Goal: Task Accomplishment & Management: Complete application form

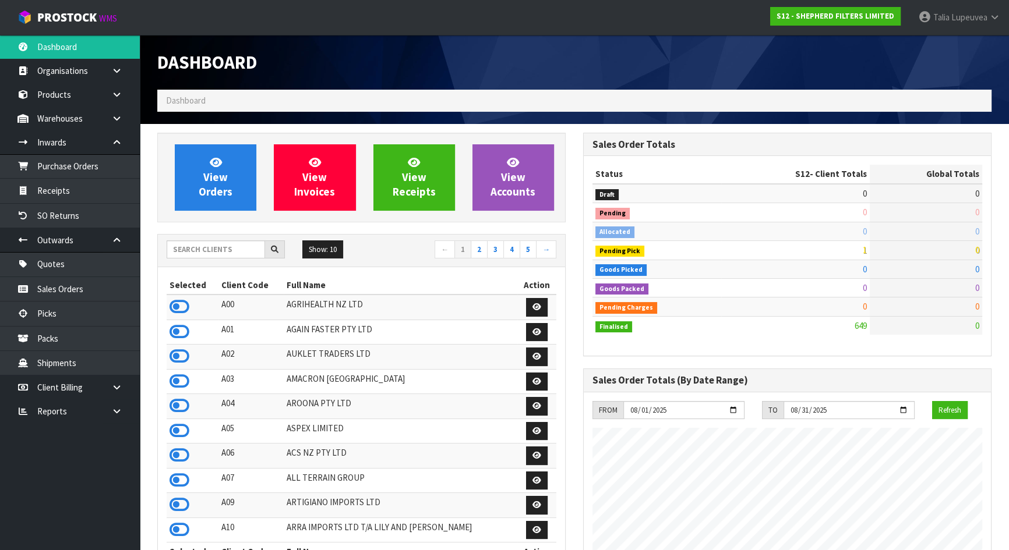
scroll to position [856, 425]
drag, startPoint x: 215, startPoint y: 249, endPoint x: 204, endPoint y: 241, distance: 12.9
click at [215, 250] on input "text" at bounding box center [216, 250] width 98 height 18
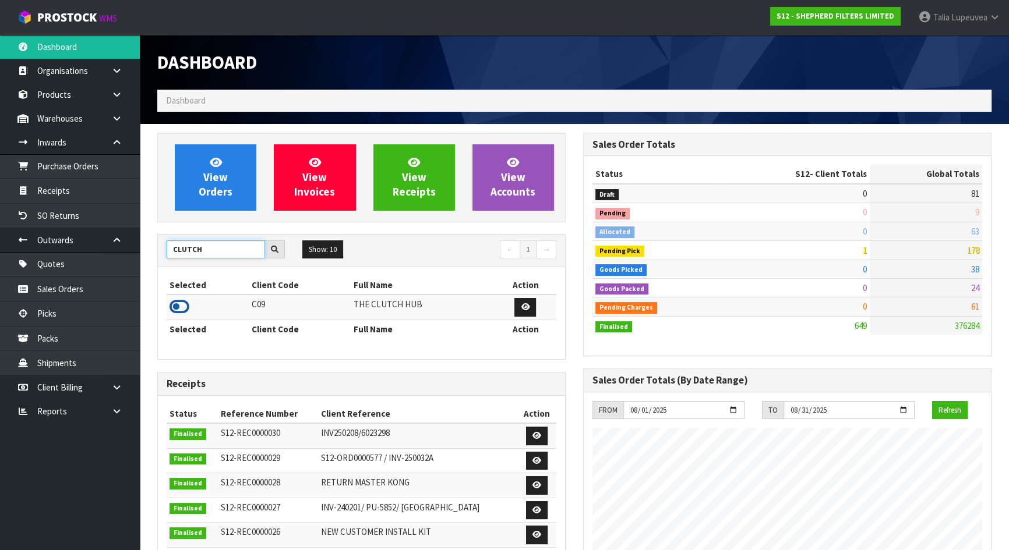
type input "CLUTCH"
click at [175, 302] on icon at bounding box center [180, 306] width 20 height 17
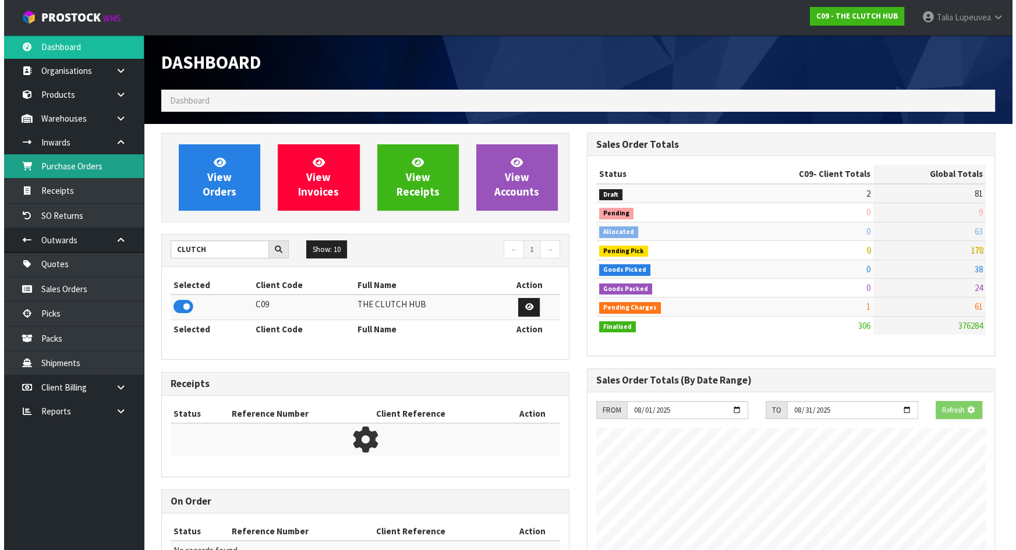
scroll to position [805, 425]
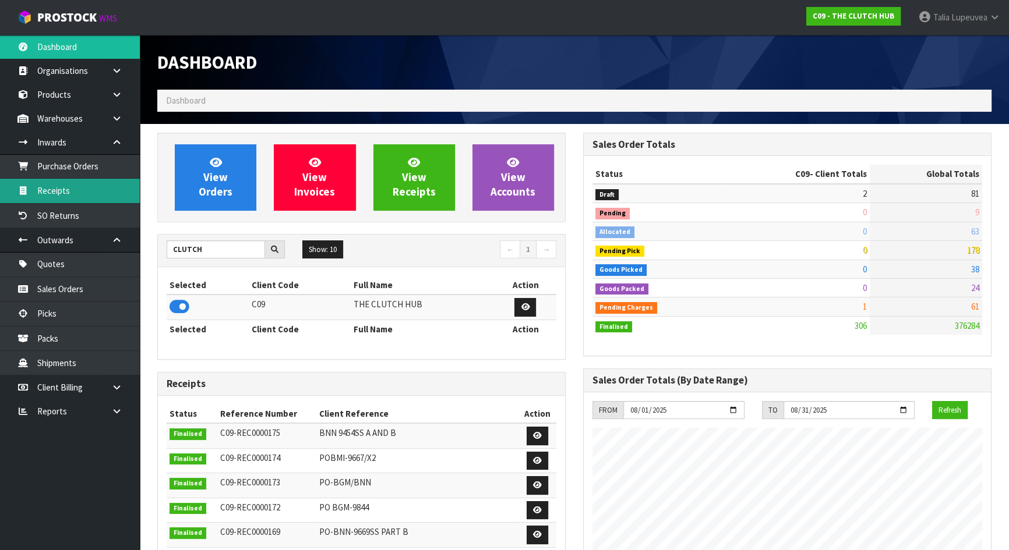
click at [91, 185] on link "Receipts" at bounding box center [70, 191] width 140 height 24
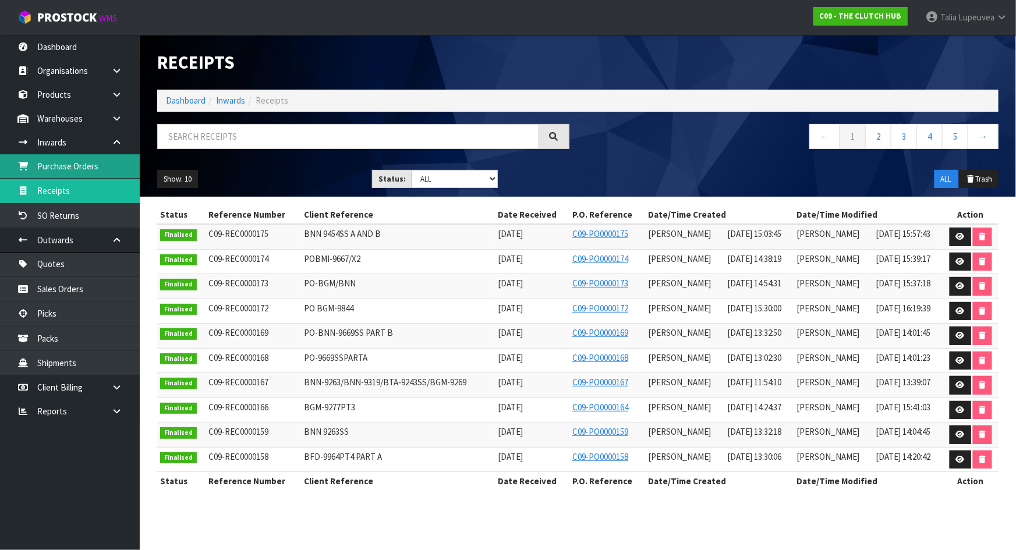
click at [91, 170] on link "Purchase Orders" at bounding box center [70, 166] width 140 height 24
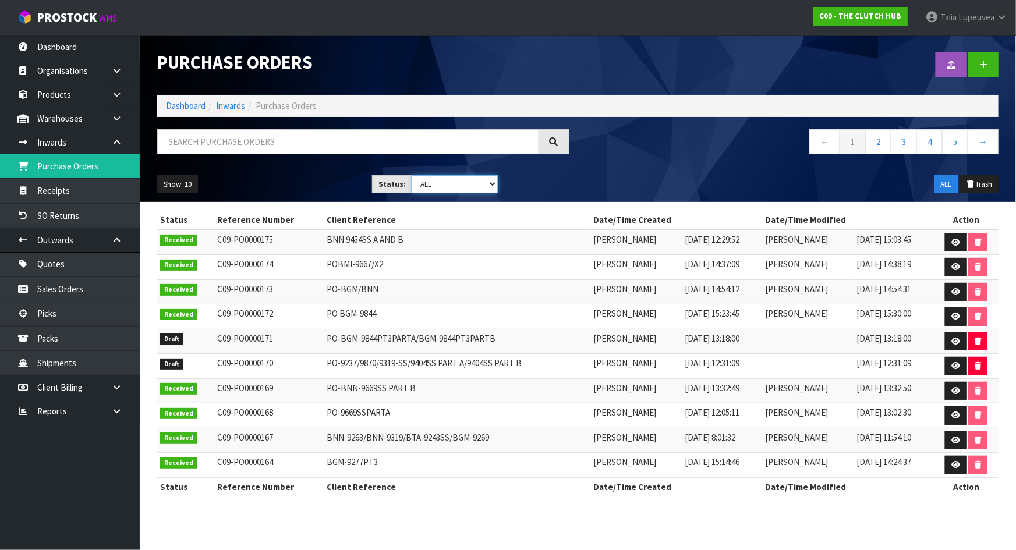
click at [444, 181] on select "Draft Pending Received Cancelled ALL" at bounding box center [455, 184] width 86 height 18
click at [443, 188] on select "Draft Pending Received Cancelled ALL" at bounding box center [455, 184] width 86 height 18
select select "string:0"
click at [412, 175] on select "Draft Pending Received Cancelled ALL" at bounding box center [455, 184] width 86 height 18
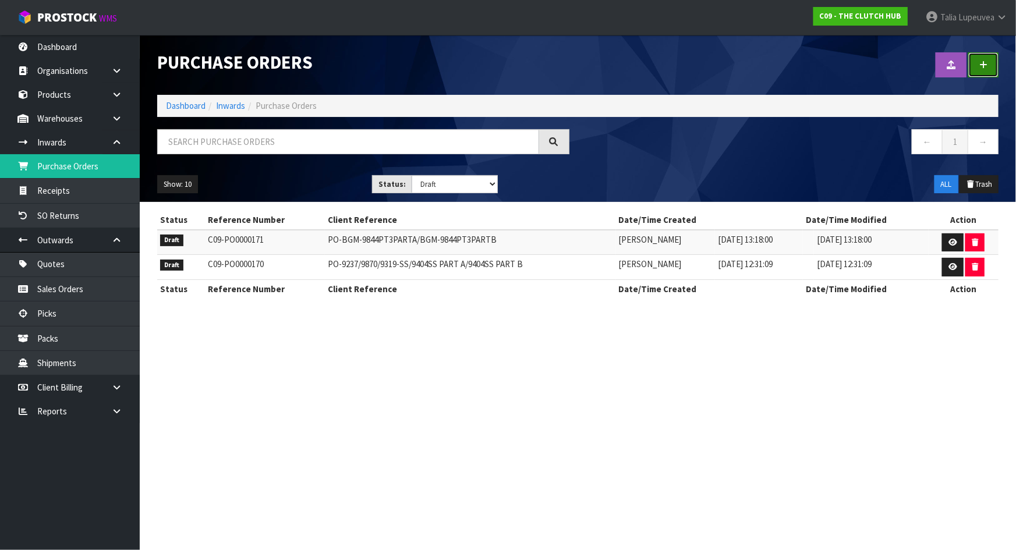
click at [984, 69] on icon at bounding box center [984, 65] width 8 height 9
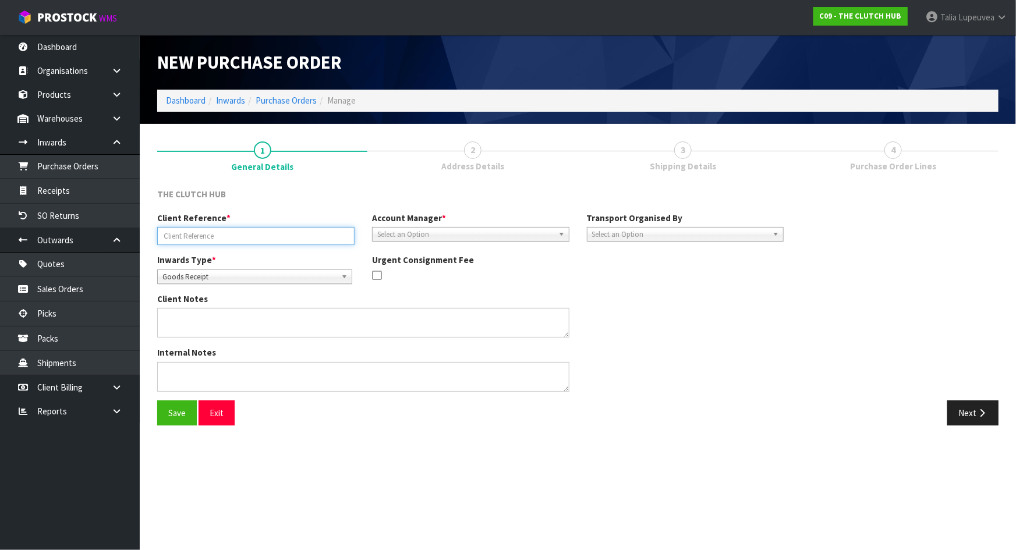
click at [217, 236] on input "text" at bounding box center [255, 236] width 197 height 18
click at [195, 234] on input "PO-" at bounding box center [255, 236] width 197 height 18
paste input "BNN-9263"
click at [238, 231] on input "PO-BNN-9263/" at bounding box center [255, 236] width 197 height 18
paste input "BGW-9246"
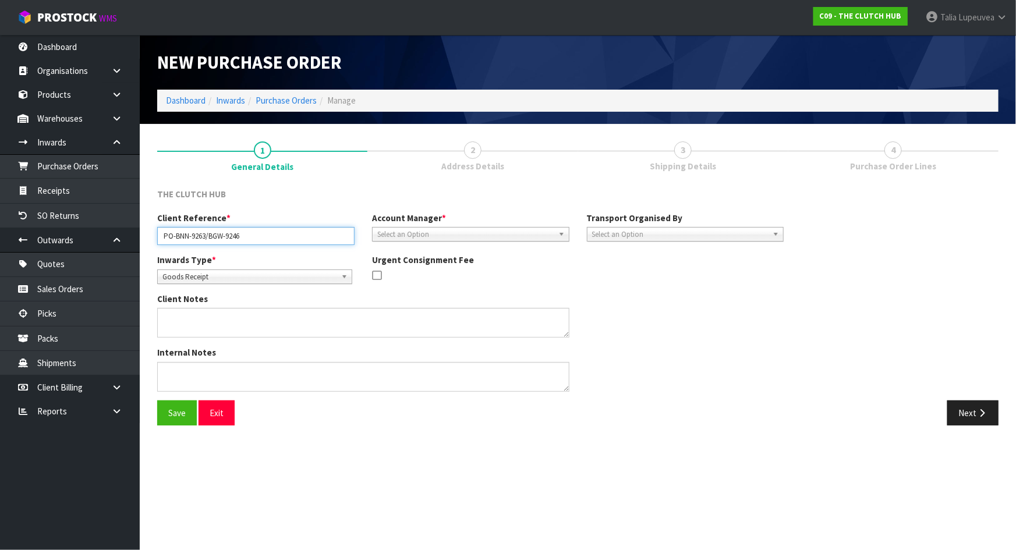
type input "PO-BNN-9263/BGW-9246"
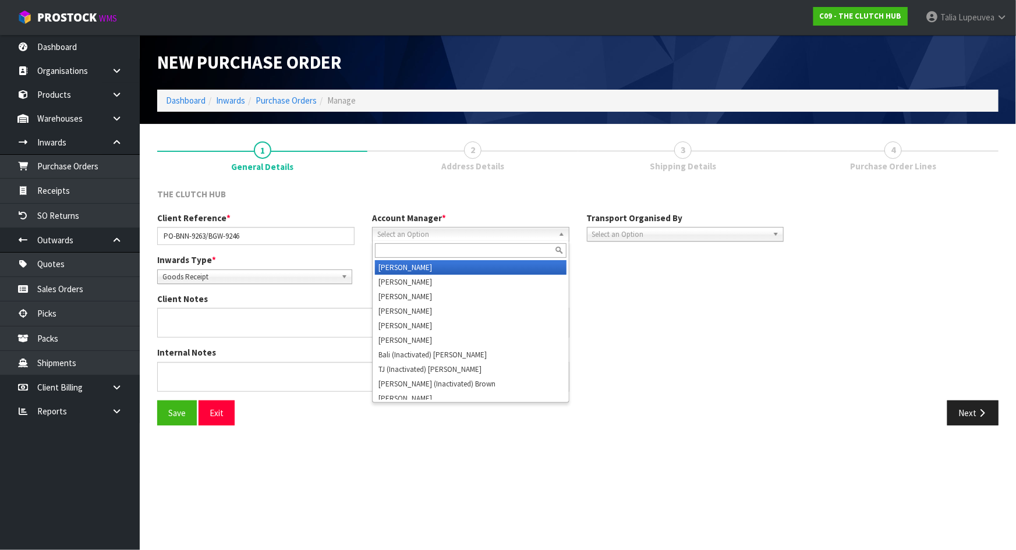
click at [432, 230] on span "Select an Option" at bounding box center [465, 235] width 177 height 14
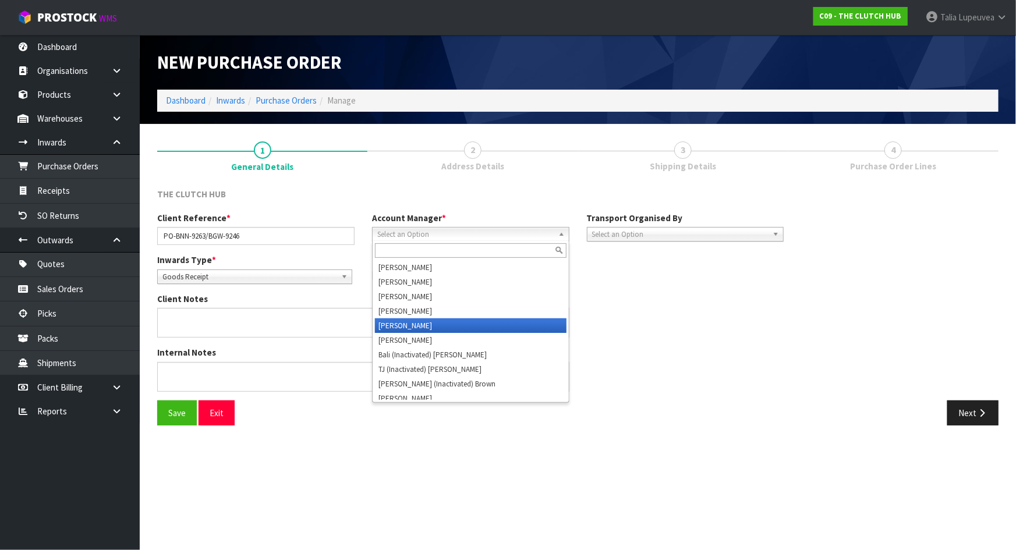
click at [429, 319] on li "[PERSON_NAME]" at bounding box center [471, 326] width 192 height 15
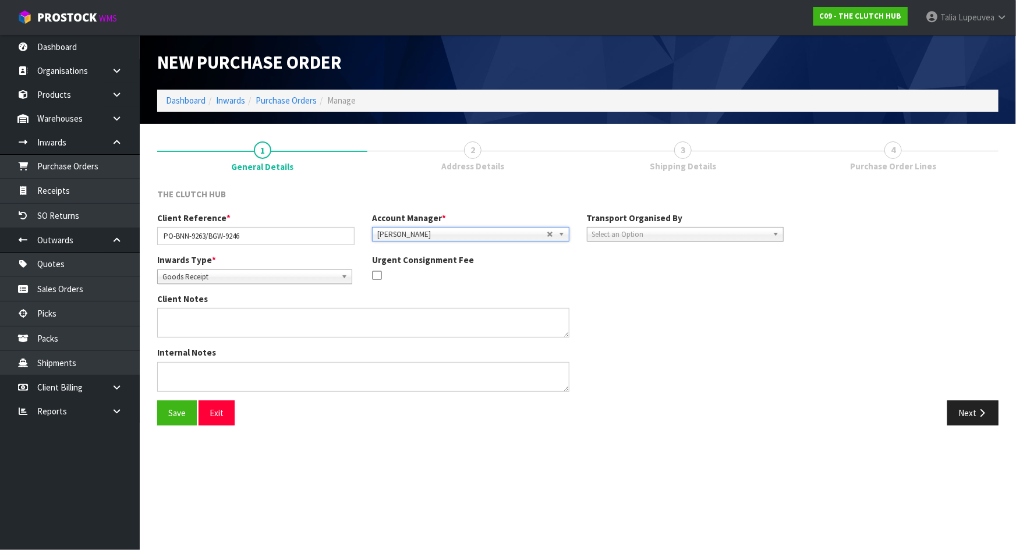
click at [541, 278] on div at bounding box center [470, 277] width 197 height 15
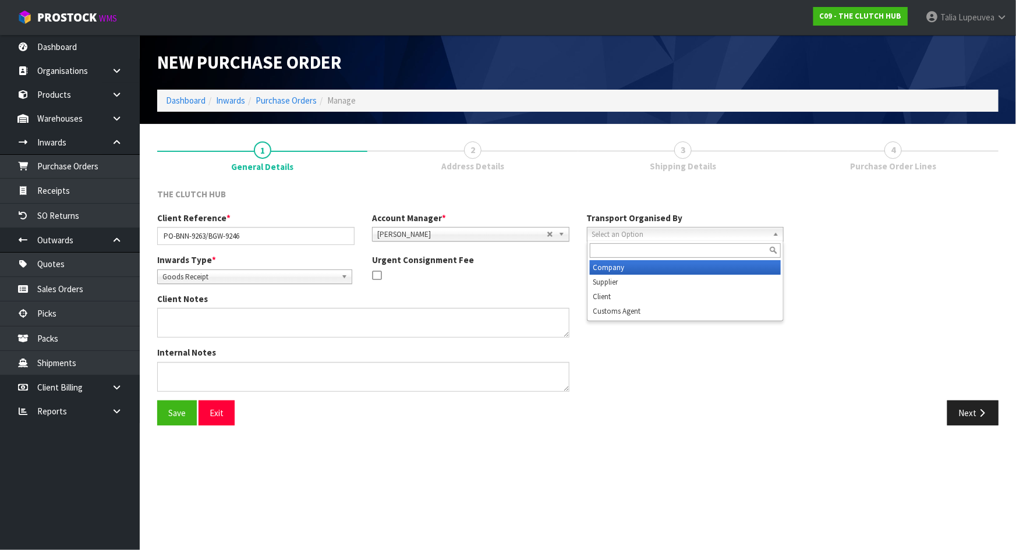
click at [650, 234] on span "Select an Option" at bounding box center [680, 235] width 177 height 14
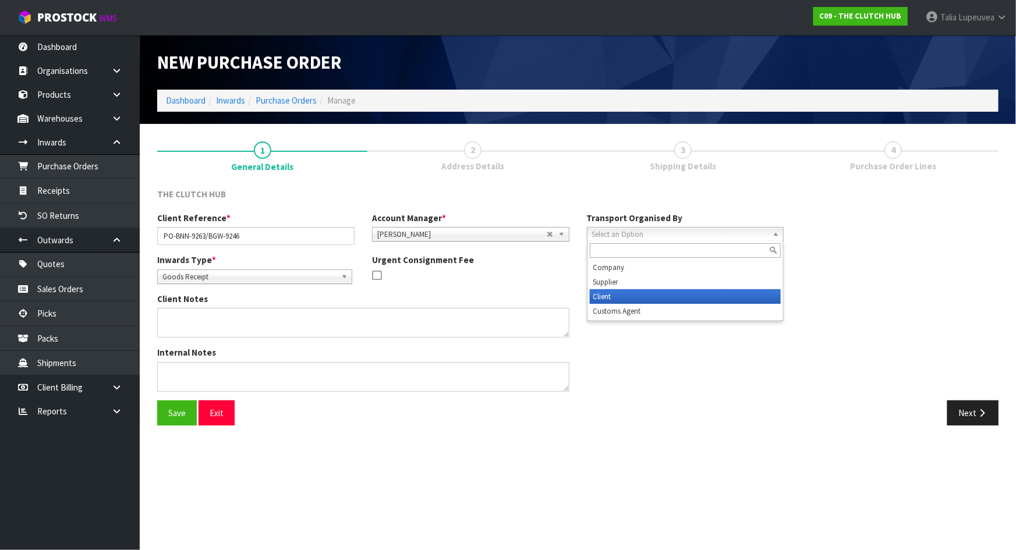
click at [644, 293] on li "Client" at bounding box center [686, 297] width 192 height 15
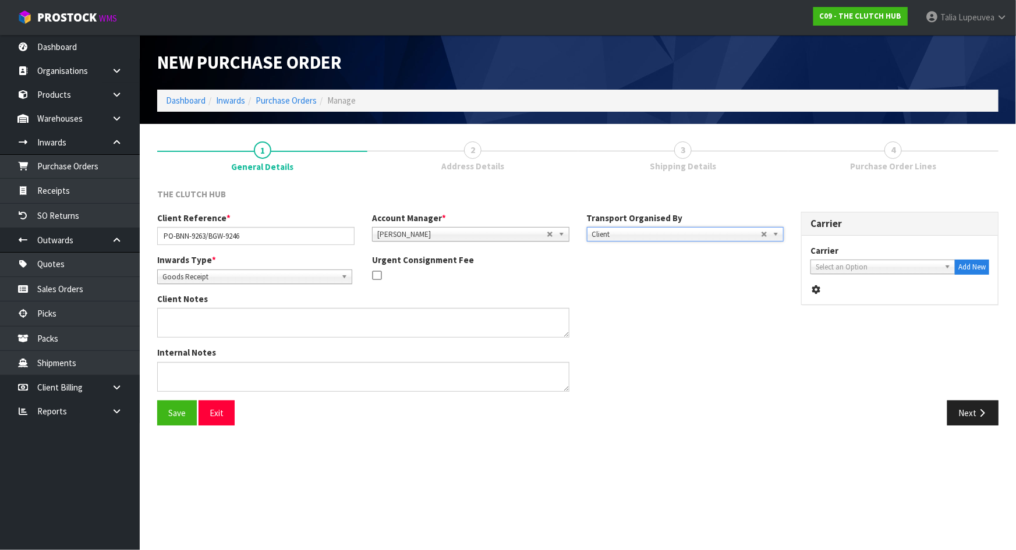
click at [698, 294] on div "Client Notes" at bounding box center [471, 320] width 644 height 54
click at [824, 262] on span "Select an Option" at bounding box center [878, 267] width 124 height 14
type input "fed"
click at [871, 296] on li "FED EX WORLD SERVICE CENTER - FEDEX WORLD SERVICE CENTER" at bounding box center [883, 304] width 139 height 23
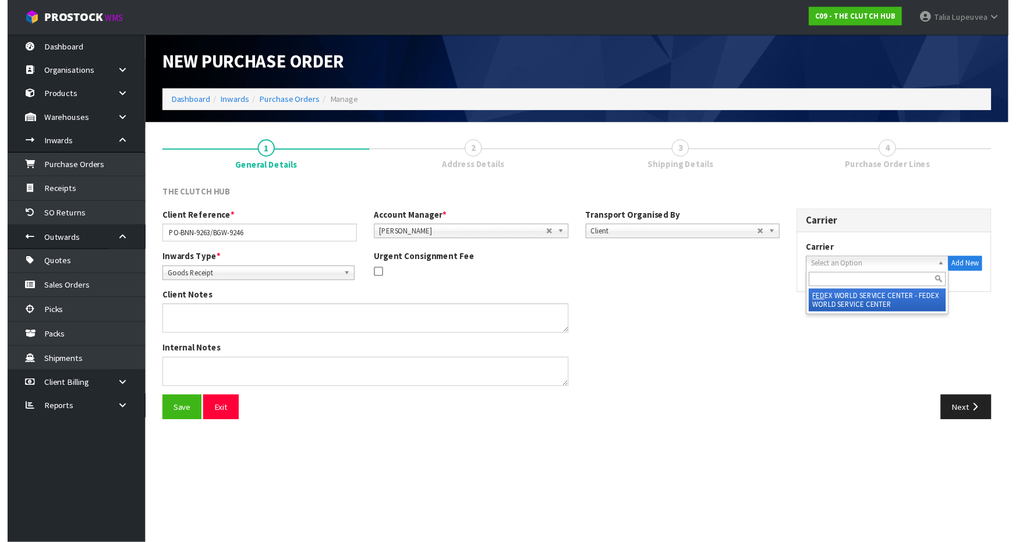
scroll to position [0, 26]
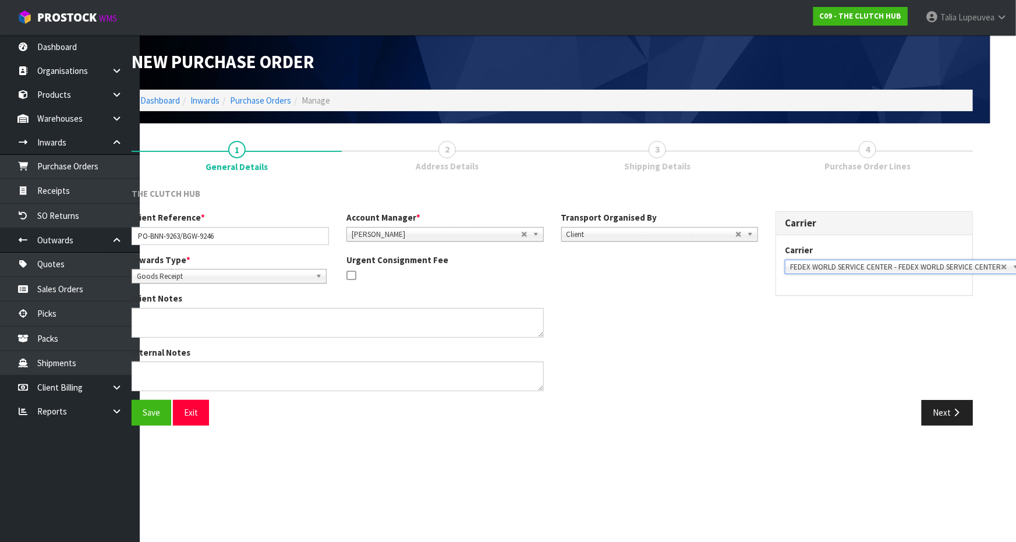
click at [629, 347] on div "Internal Notes" at bounding box center [445, 374] width 644 height 54
click at [732, 496] on section "New Purchase Order Dashboard Inwards Purchase Orders Manage 1 General Details 2…" at bounding box center [482, 271] width 1016 height 542
click at [147, 415] on button "Save" at bounding box center [152, 412] width 40 height 25
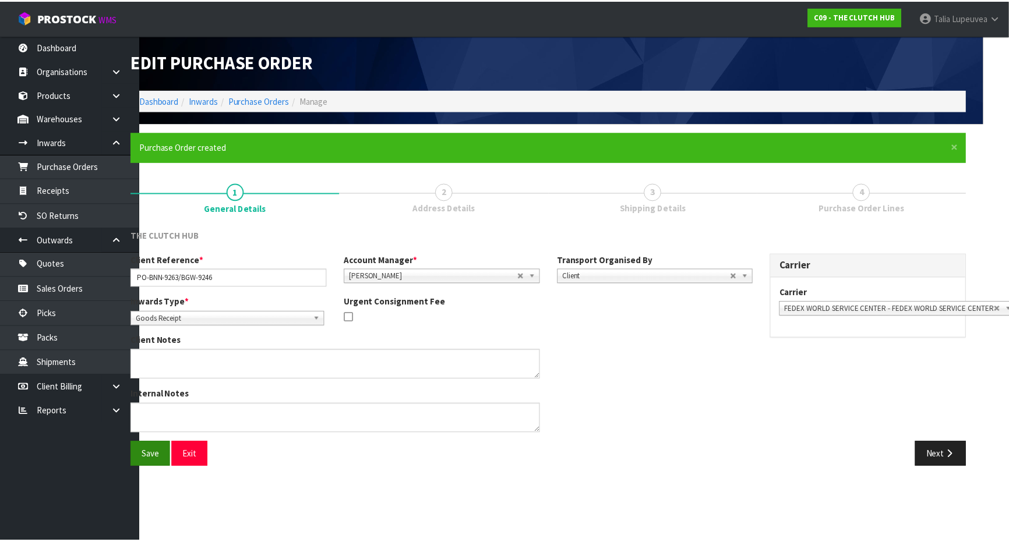
scroll to position [0, 0]
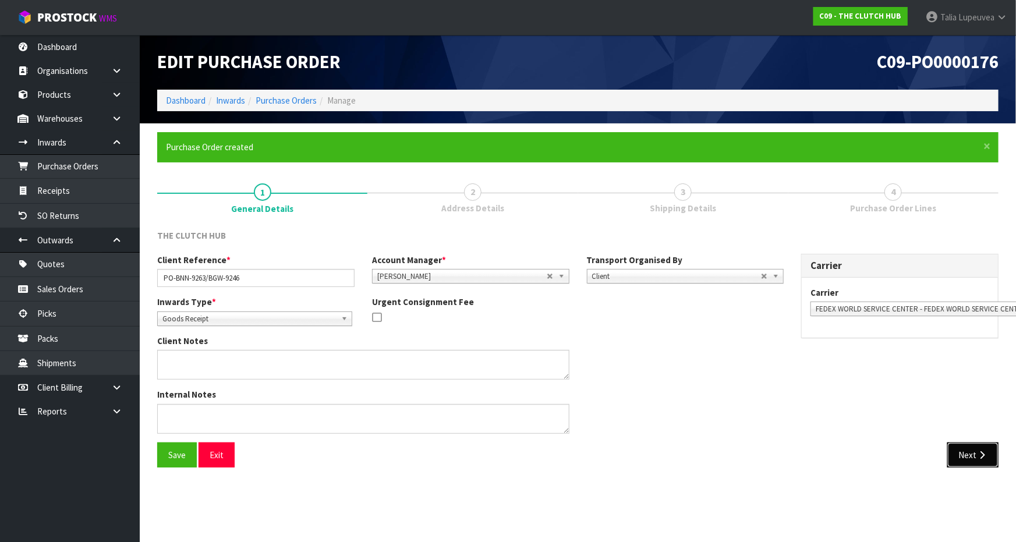
drag, startPoint x: 978, startPoint y: 451, endPoint x: 988, endPoint y: 447, distance: 10.5
click at [979, 451] on icon "button" at bounding box center [982, 455] width 11 height 9
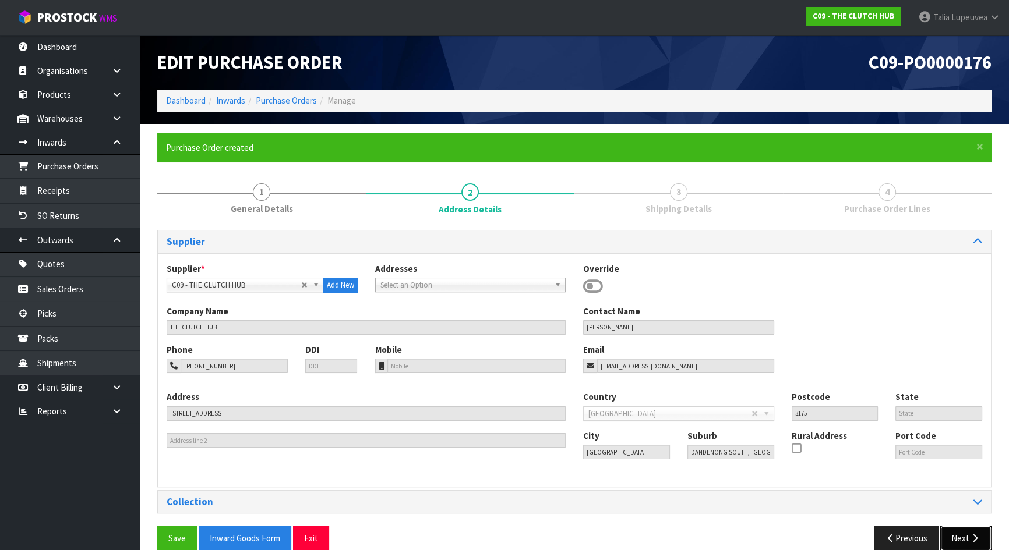
click at [970, 534] on icon "button" at bounding box center [974, 538] width 11 height 9
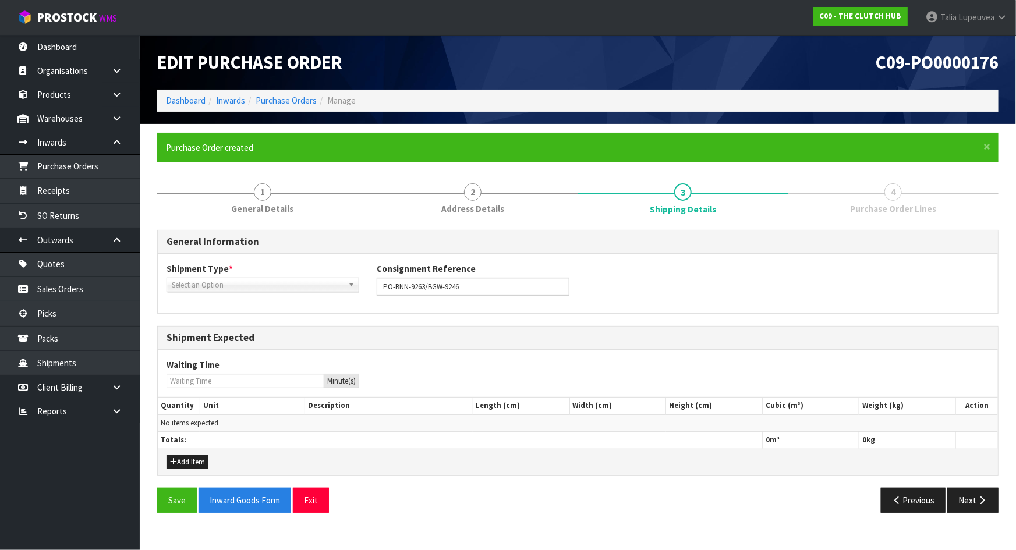
click at [260, 288] on span "Select an Option" at bounding box center [258, 285] width 172 height 14
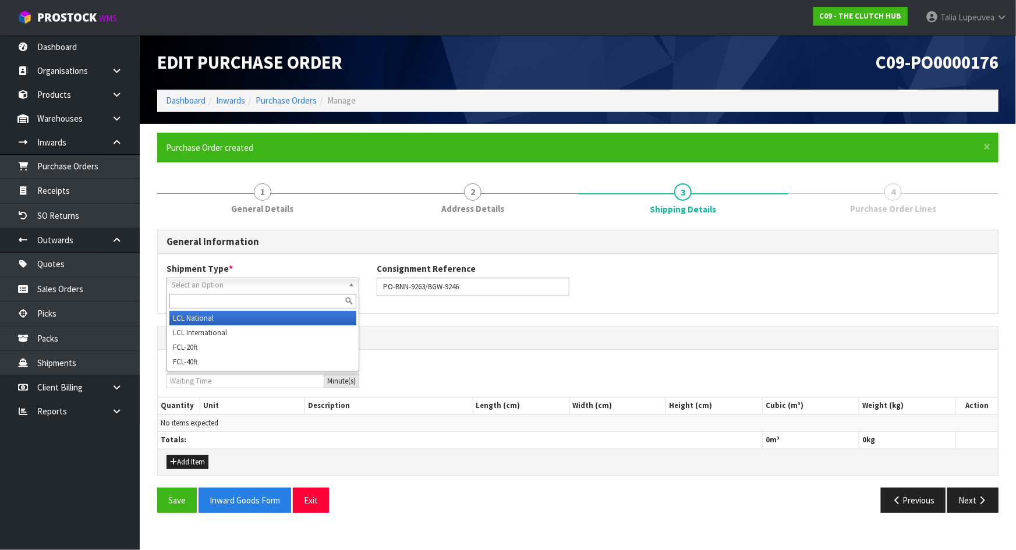
click at [262, 313] on li "LCL National" at bounding box center [263, 318] width 187 height 15
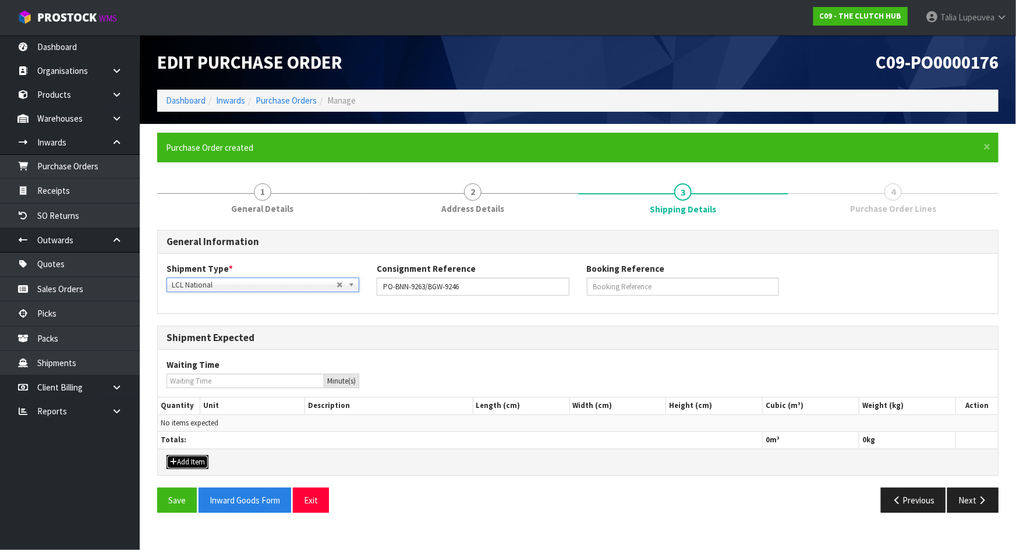
drag, startPoint x: 184, startPoint y: 460, endPoint x: 185, endPoint y: 454, distance: 5.9
click at [184, 460] on button "Add Item" at bounding box center [188, 463] width 42 height 14
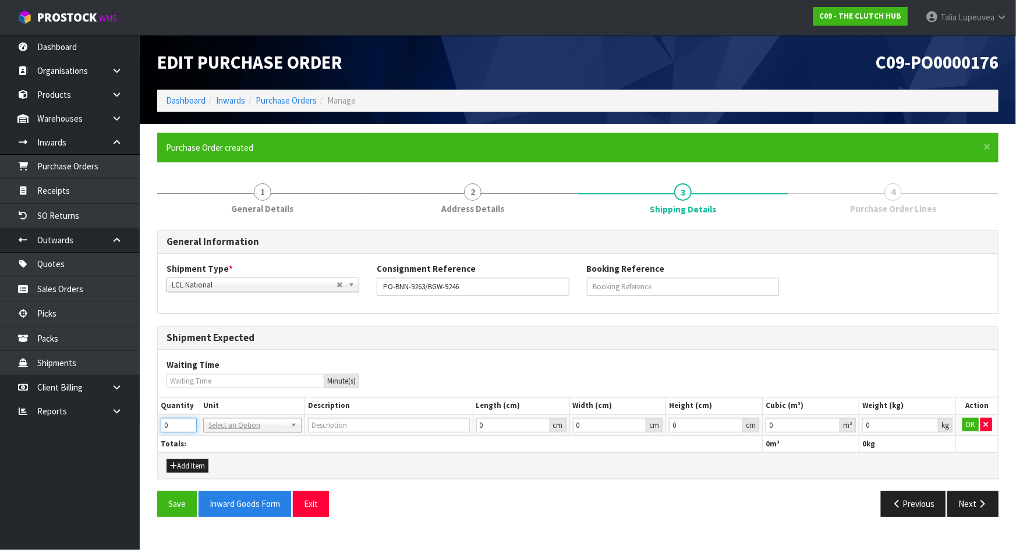
click at [188, 418] on input "0" at bounding box center [179, 425] width 36 height 15
click at [188, 419] on input "1" at bounding box center [179, 425] width 36 height 15
click at [188, 419] on input "2" at bounding box center [179, 425] width 36 height 15
click at [188, 419] on input "3" at bounding box center [179, 425] width 36 height 15
type input "4"
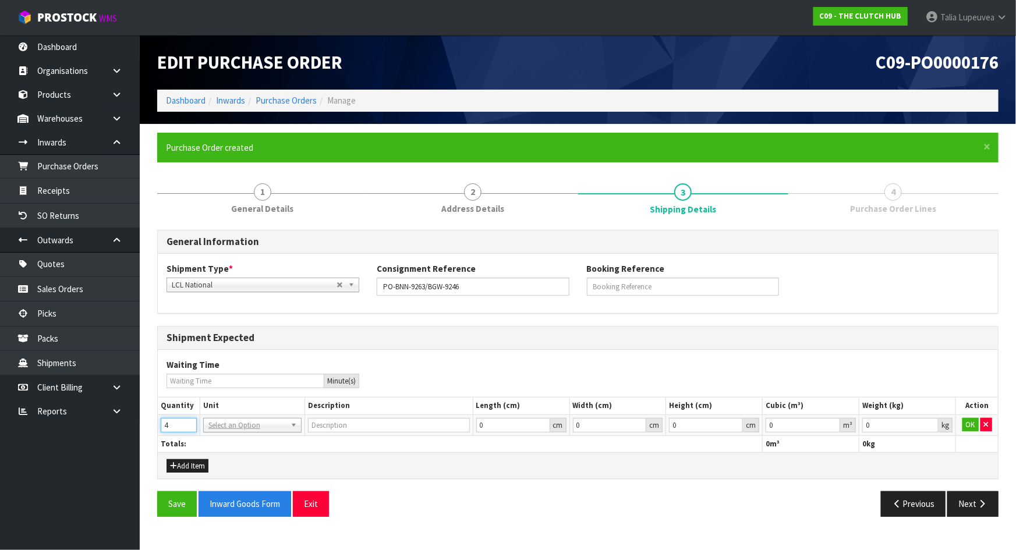
click at [188, 419] on input "4" at bounding box center [179, 425] width 36 height 15
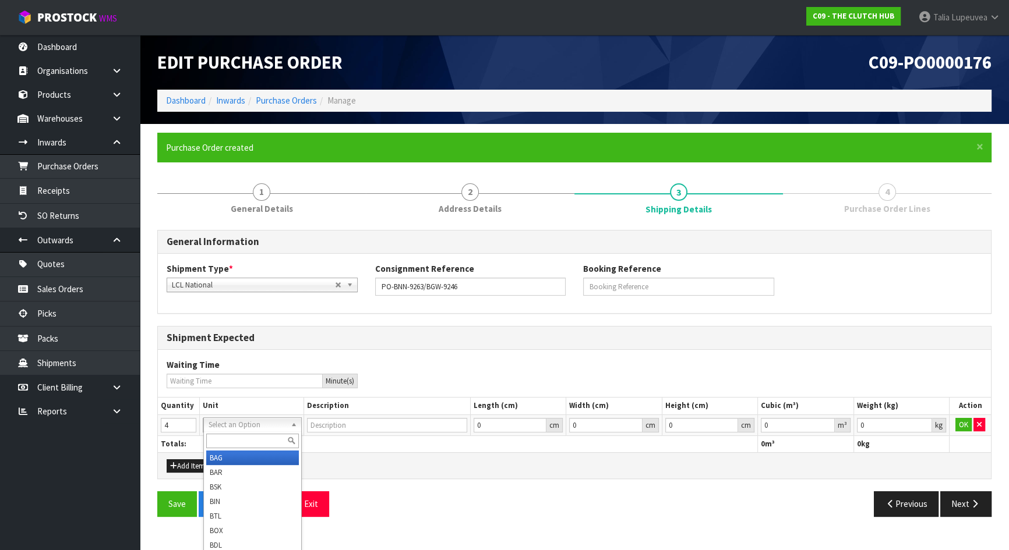
click at [227, 443] on input "text" at bounding box center [252, 441] width 93 height 15
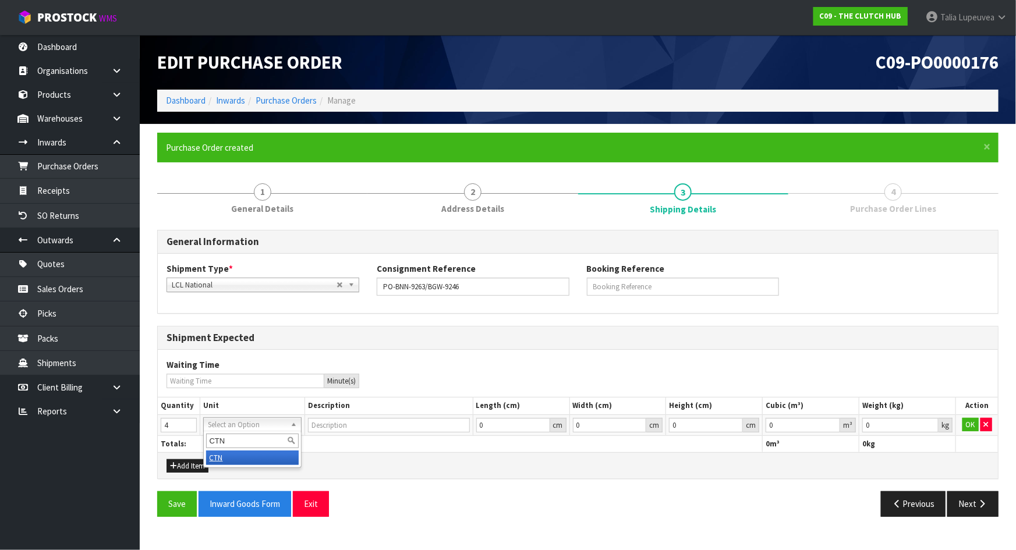
type input "CTN"
type input "CARTON"
type input "0.000001"
click at [831, 422] on input "0.000001" at bounding box center [803, 425] width 75 height 15
drag, startPoint x: 929, startPoint y: 421, endPoint x: 938, endPoint y: 421, distance: 9.9
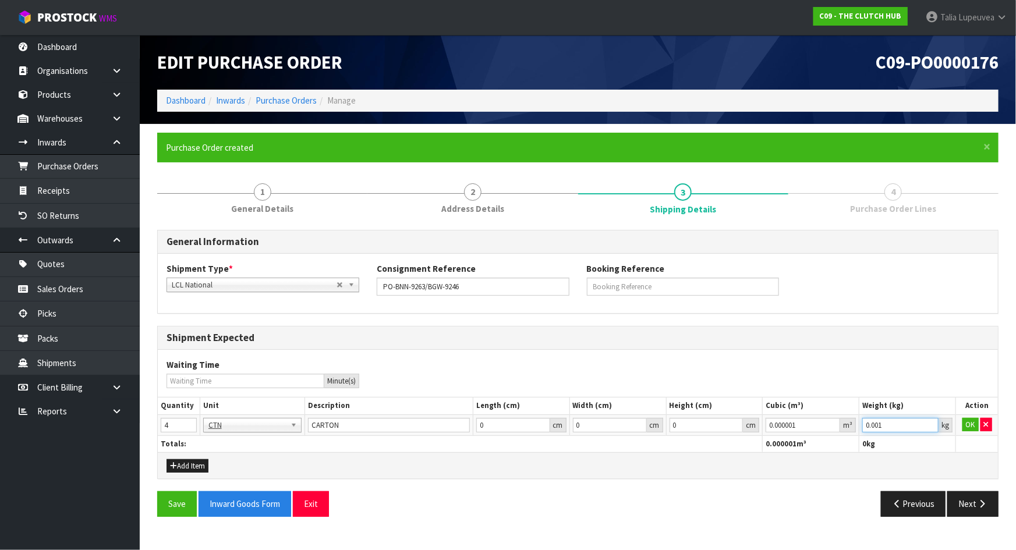
type input "0.001"
click at [930, 421] on input "0.001" at bounding box center [901, 425] width 76 height 15
click at [973, 420] on button "OK" at bounding box center [971, 425] width 16 height 14
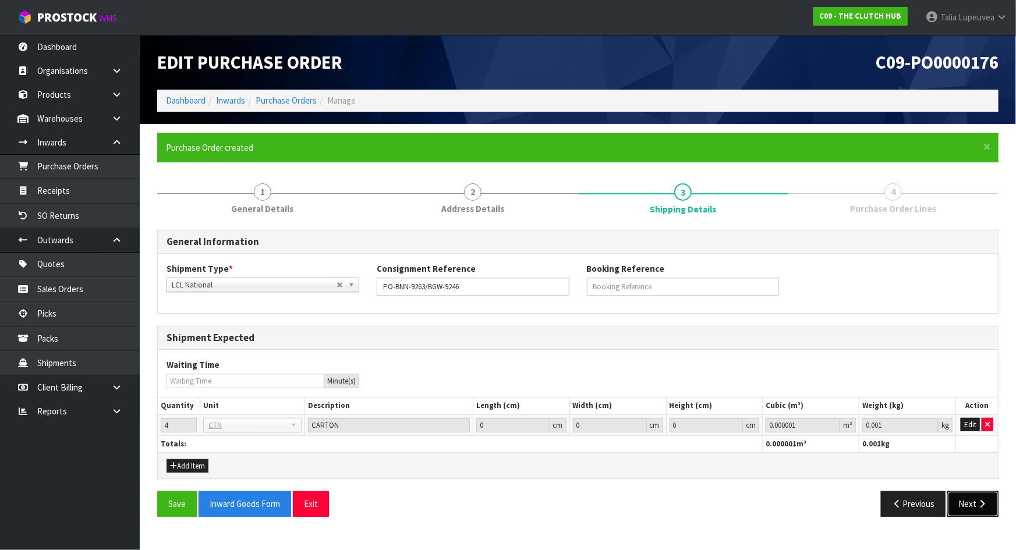
click at [993, 501] on button "Next" at bounding box center [973, 504] width 51 height 25
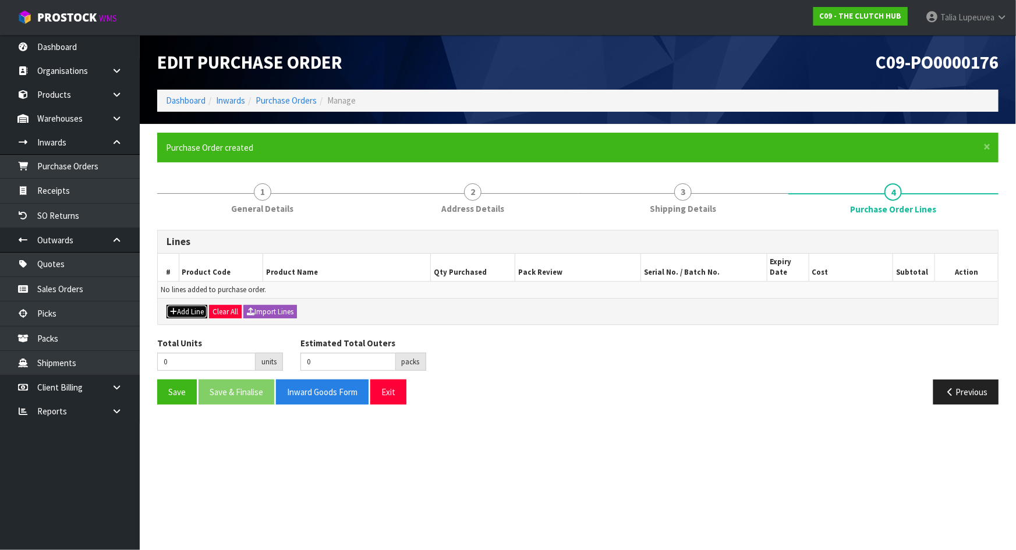
click at [191, 312] on button "Add Line" at bounding box center [187, 312] width 41 height 14
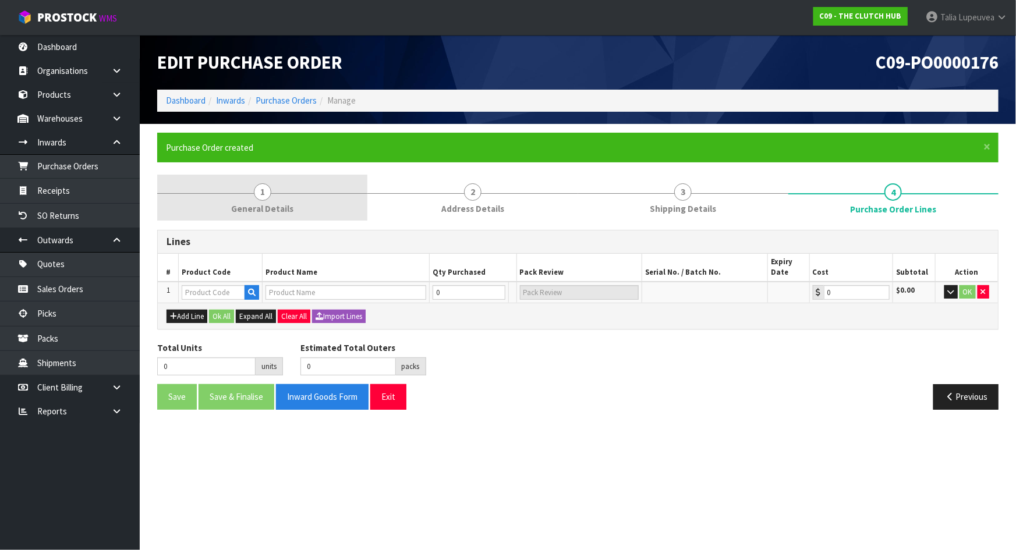
click at [251, 189] on link "1 General Details" at bounding box center [262, 198] width 210 height 46
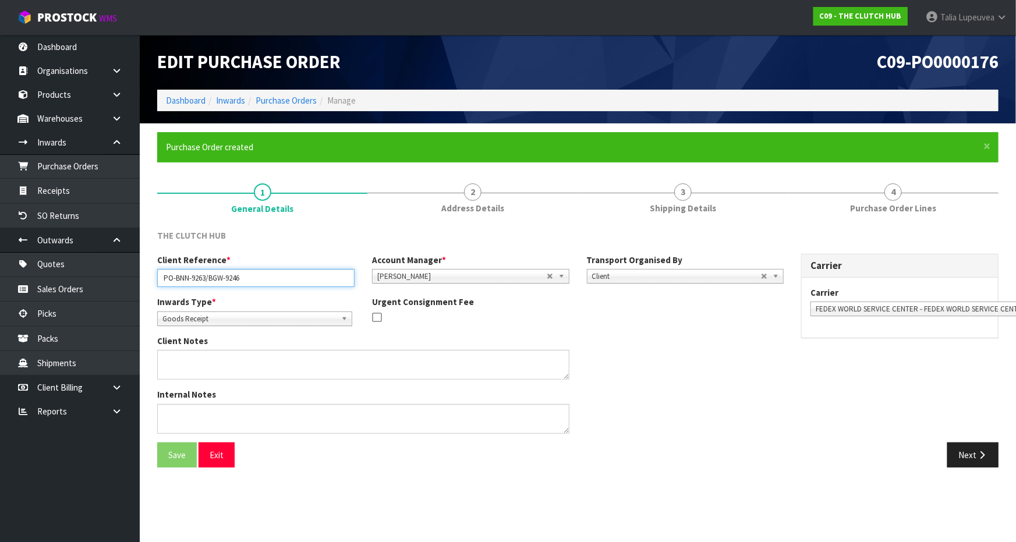
click at [194, 276] on input "PO-BNN-9263/BGW-9246" at bounding box center [255, 278] width 197 height 18
click at [204, 276] on input "PO-BNN-9263/BGW-9246" at bounding box center [255, 278] width 197 height 18
click at [206, 276] on input "PO-BNN-9263/BGW-9246" at bounding box center [255, 278] width 197 height 18
drag, startPoint x: 206, startPoint y: 276, endPoint x: 175, endPoint y: 281, distance: 31.2
click at [175, 281] on input "PO-BNN-9263/BGW-9246" at bounding box center [255, 278] width 197 height 18
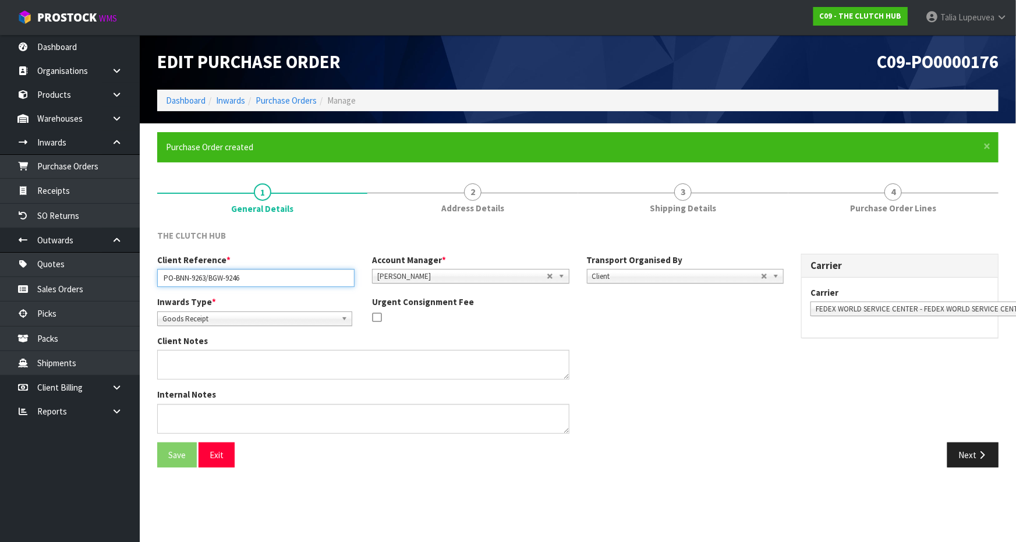
click at [175, 281] on input "PO-BNN-9263/BGW-9246" at bounding box center [255, 278] width 197 height 18
drag, startPoint x: 175, startPoint y: 272, endPoint x: 207, endPoint y: 275, distance: 32.8
click at [207, 275] on input "PO-BNN-9263/BGW-9246" at bounding box center [255, 278] width 197 height 18
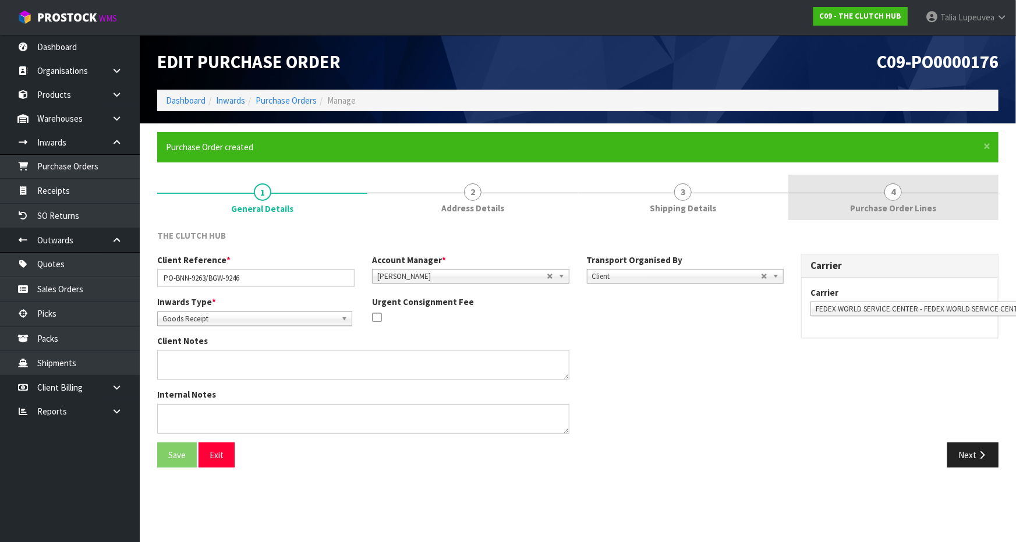
click at [917, 182] on link "4 Purchase Order Lines" at bounding box center [894, 198] width 210 height 46
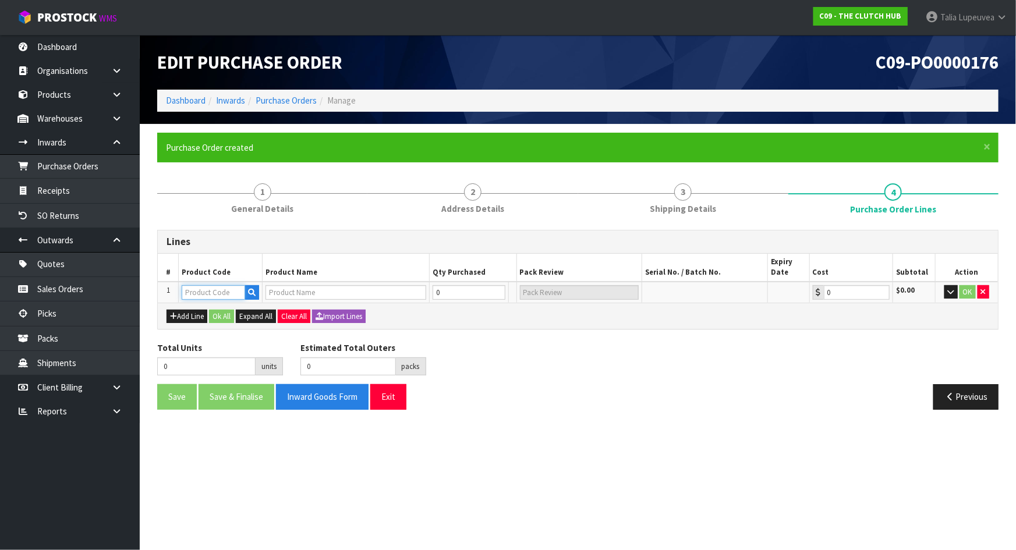
click at [236, 294] on input "text" at bounding box center [213, 292] width 63 height 15
paste input "BNN-9263"
type input "BNN-9263"
click at [236, 309] on link "BNN-9263" at bounding box center [228, 312] width 92 height 16
type input "BNN-9263"
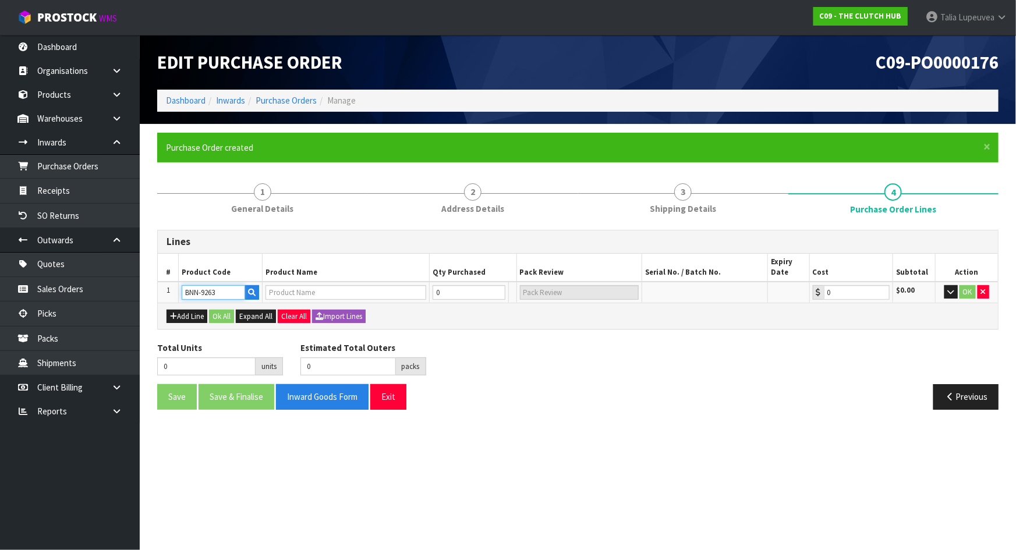
type input "BLUSTEELE HEAVY DUTY CLUTCH KIT"
type input "0.00"
type input "1"
type input "1 [MEDICAL_DATA]"
type input "1"
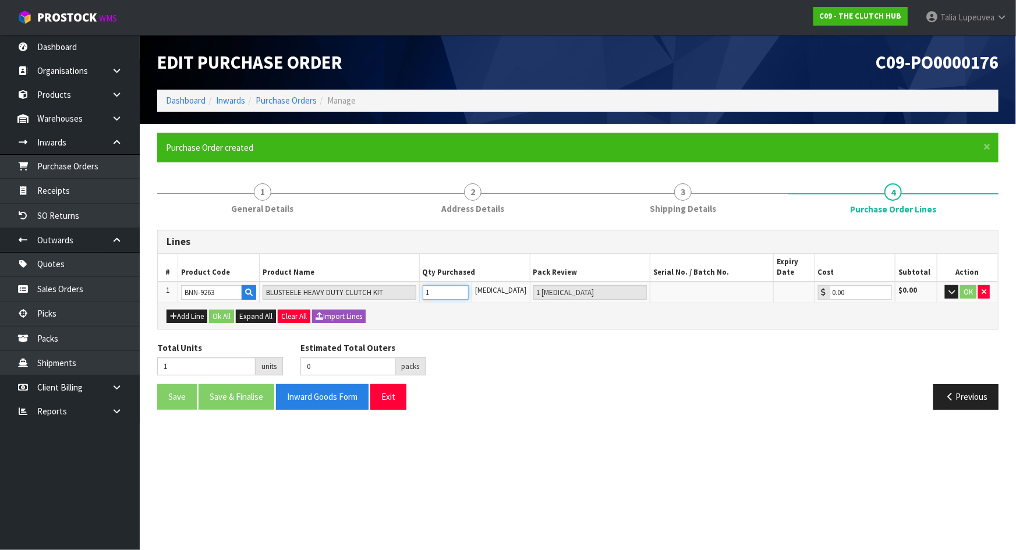
click at [469, 290] on input "1" at bounding box center [446, 292] width 46 height 15
type input "2"
type input "2 [MEDICAL_DATA]"
type input "2"
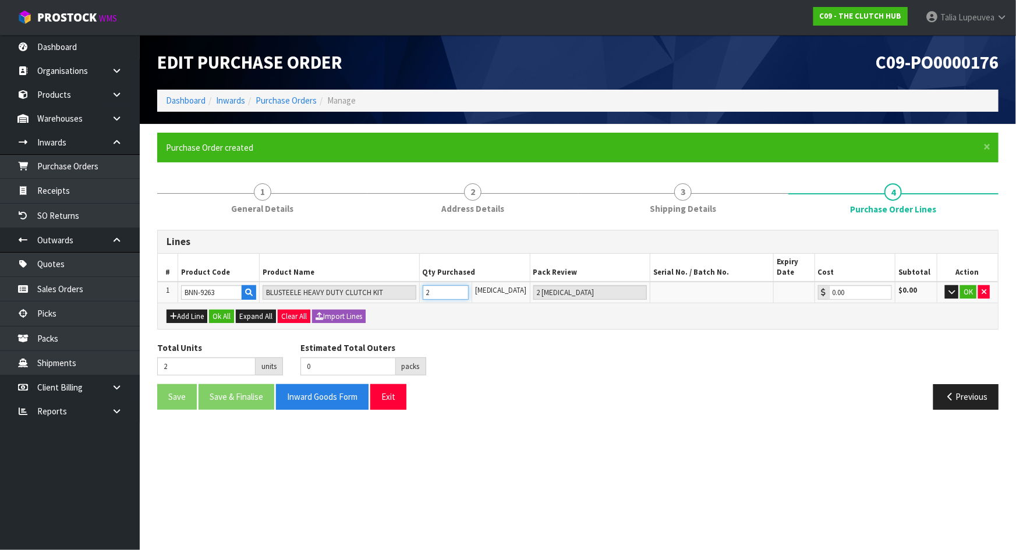
click at [469, 290] on input "2" at bounding box center [446, 292] width 46 height 15
click at [970, 289] on button "OK" at bounding box center [969, 292] width 16 height 14
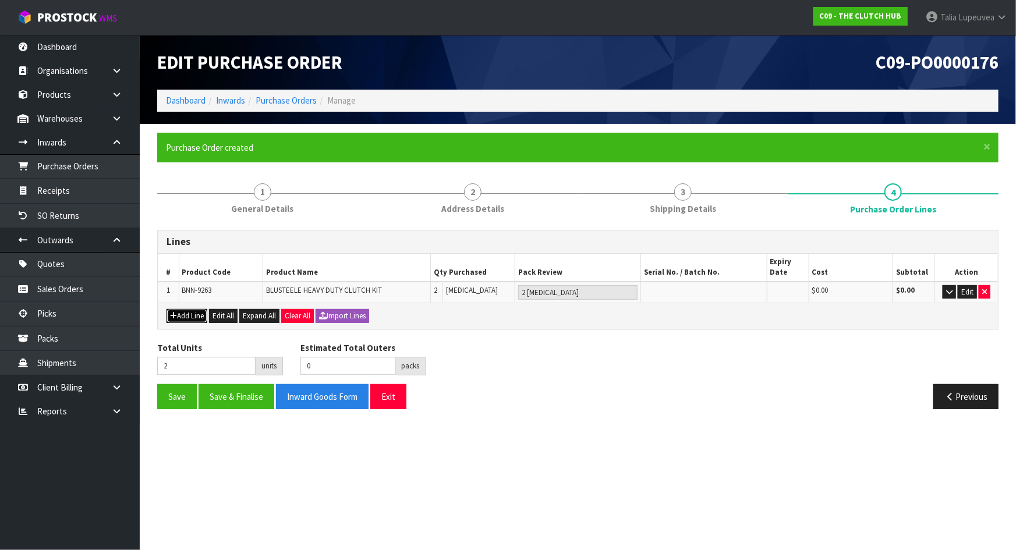
click at [198, 316] on button "Add Line" at bounding box center [187, 316] width 41 height 14
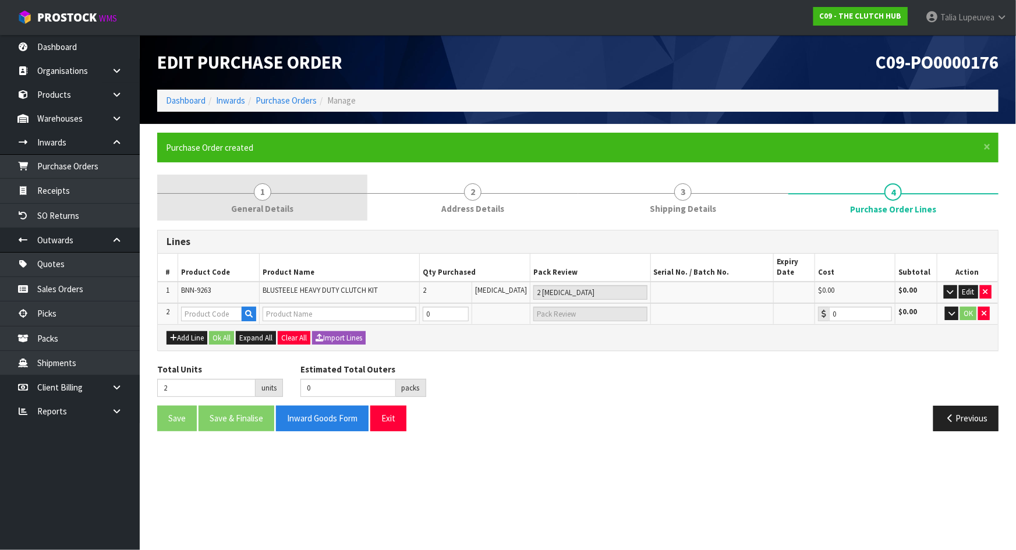
drag, startPoint x: 232, startPoint y: 200, endPoint x: 230, endPoint y: 218, distance: 18.2
click at [233, 202] on link "1 General Details" at bounding box center [262, 198] width 210 height 46
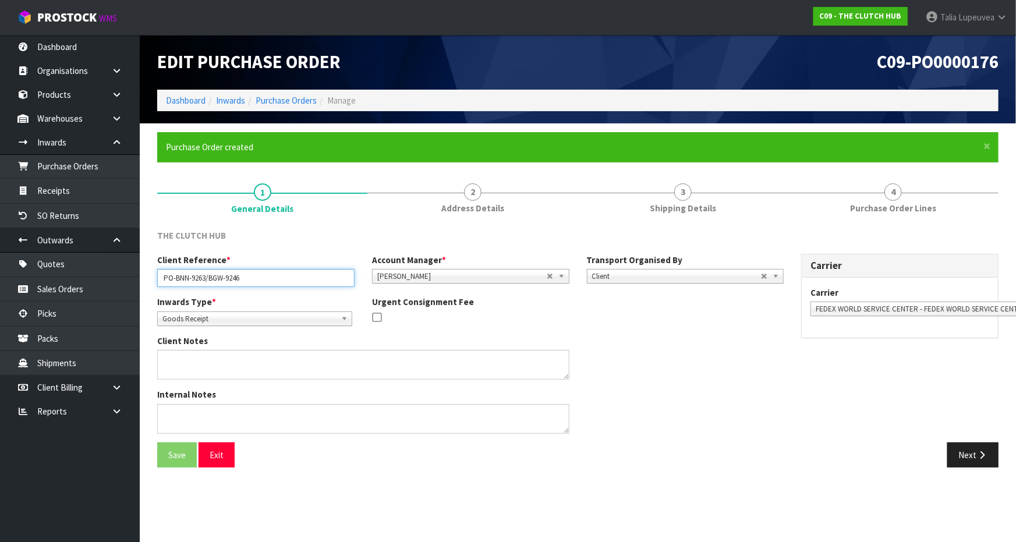
drag, startPoint x: 243, startPoint y: 279, endPoint x: 211, endPoint y: 281, distance: 32.7
click at [211, 281] on input "PO-BNN-9263/BGW-9246" at bounding box center [255, 278] width 197 height 18
click at [983, 456] on icon "button" at bounding box center [982, 455] width 11 height 9
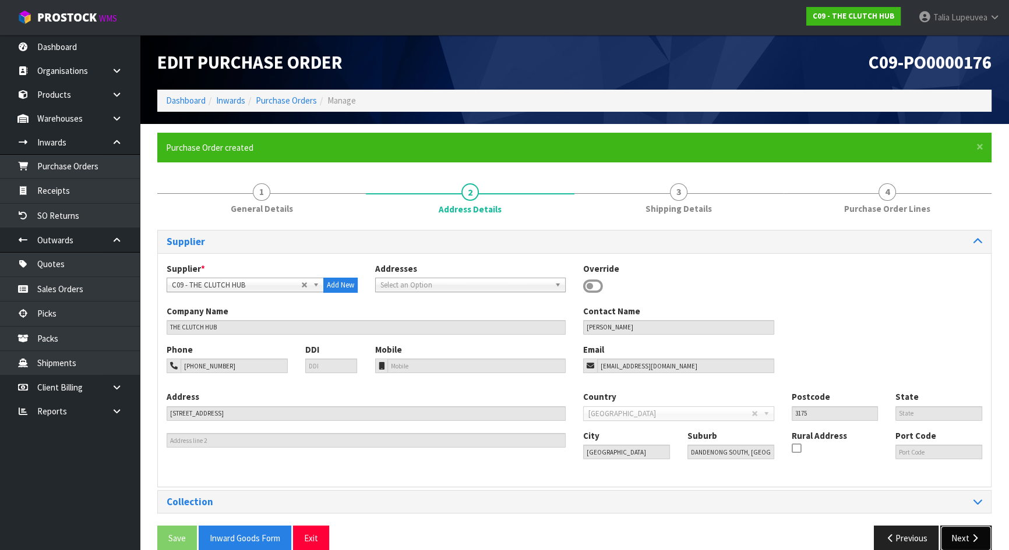
click at [966, 532] on button "Next" at bounding box center [965, 538] width 51 height 25
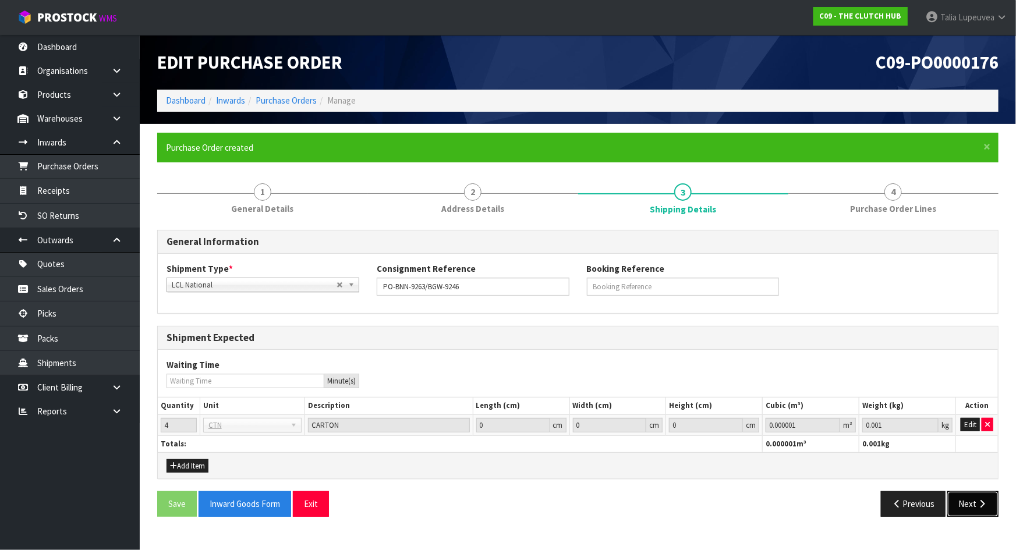
click at [959, 503] on button "Next" at bounding box center [973, 504] width 51 height 25
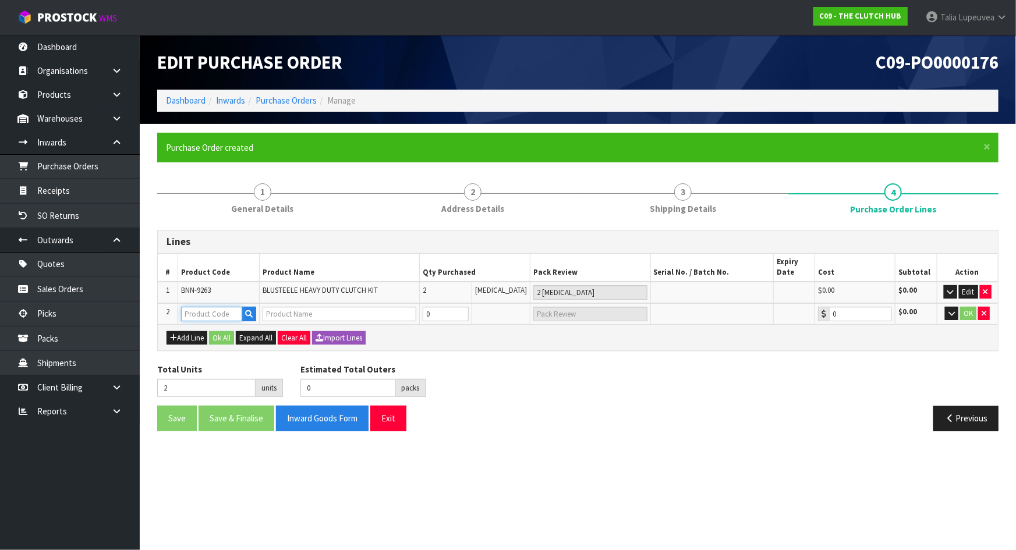
click at [210, 317] on input "text" at bounding box center [211, 314] width 61 height 15
paste input "BGW-9246"
type input "BGW-9246"
type input "0.00"
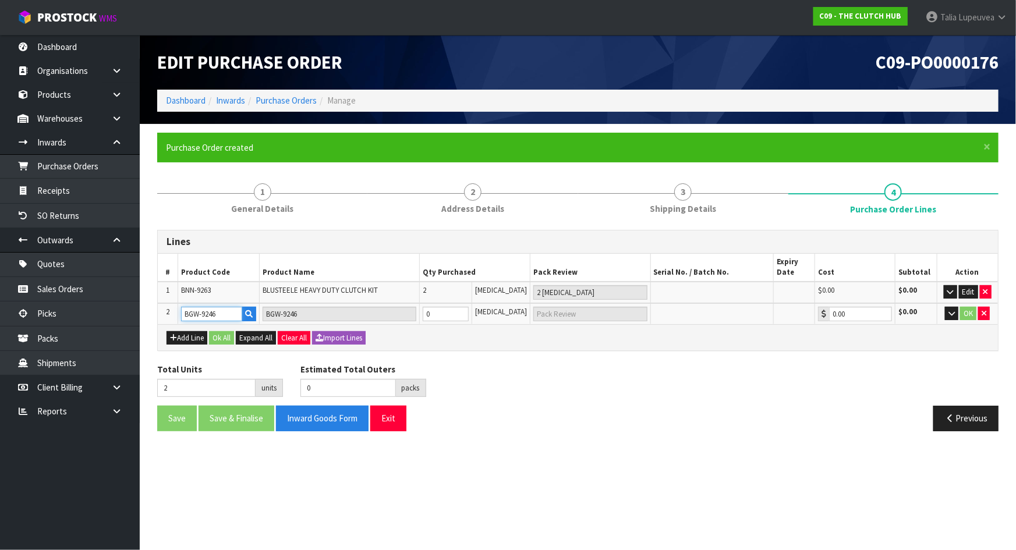
type input "BGW-9246"
type input "1"
type input "1 CTN"
type input "3"
type input "1"
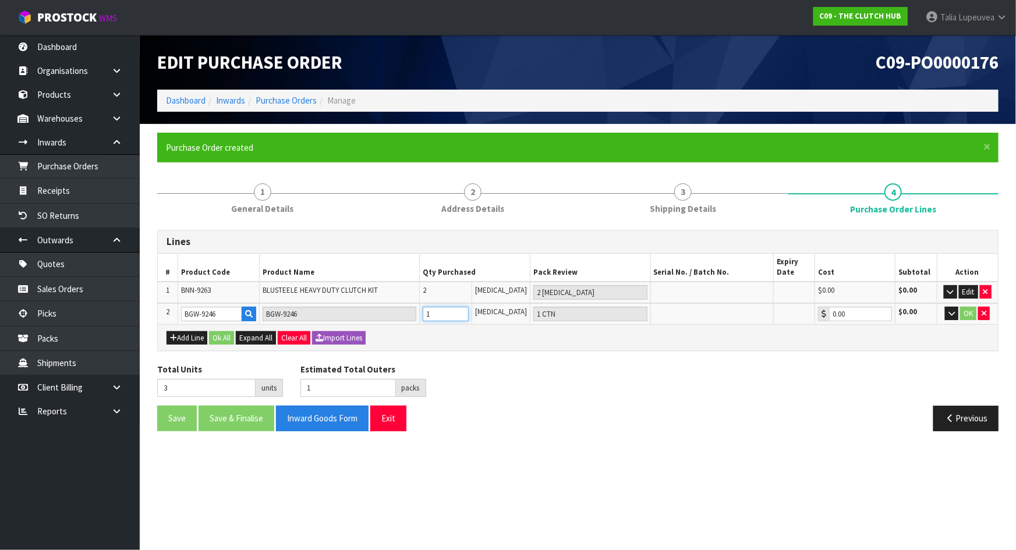
click at [469, 310] on input "1" at bounding box center [446, 314] width 46 height 15
type input "2"
type input "2 CTN"
type input "4"
type input "2"
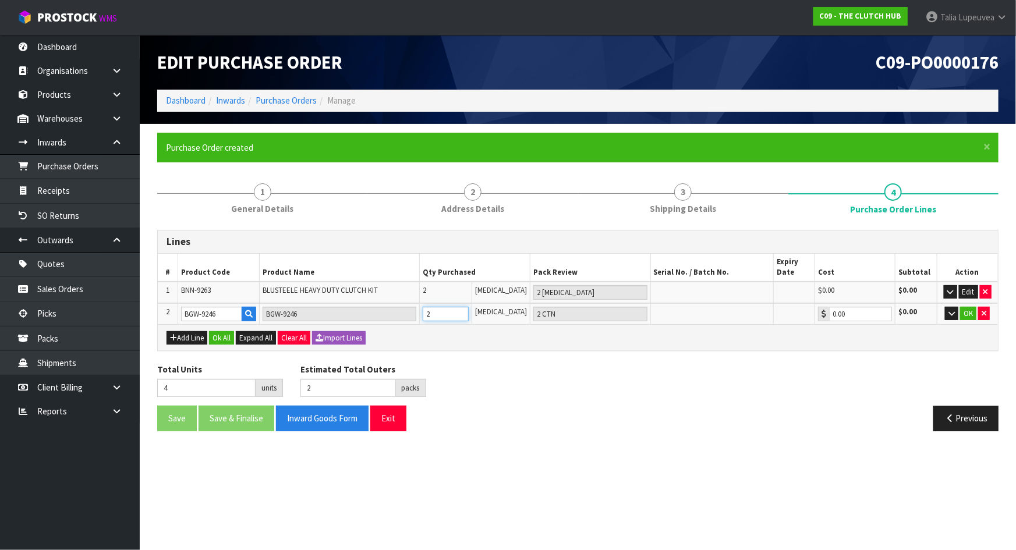
type input "2"
click at [469, 310] on input "2" at bounding box center [446, 314] width 46 height 15
click at [972, 315] on button "OK" at bounding box center [969, 314] width 16 height 14
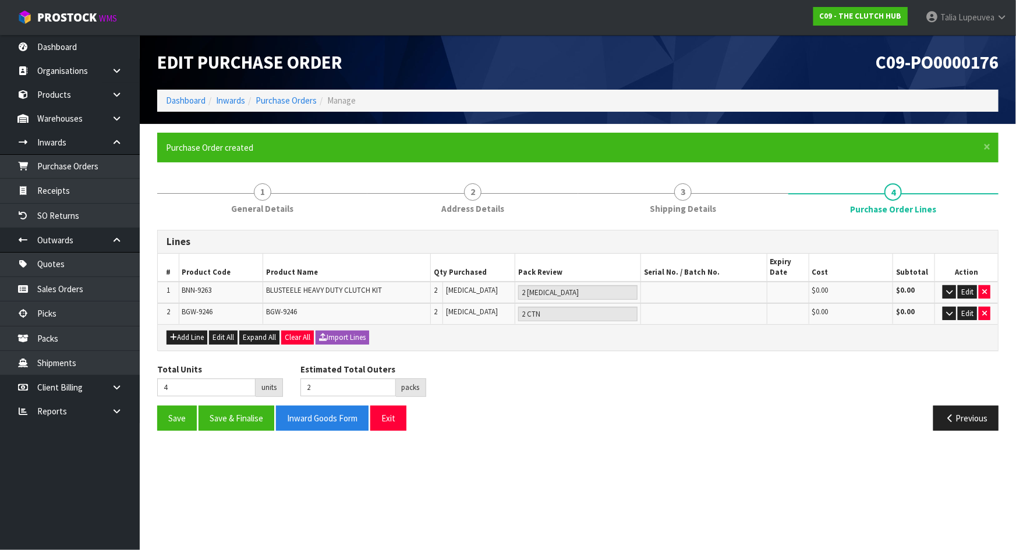
click at [874, 397] on div "Total Units 4 units Estimated Total Outers 2 packs Estimated Total Pallets 0 pa…" at bounding box center [578, 384] width 859 height 43
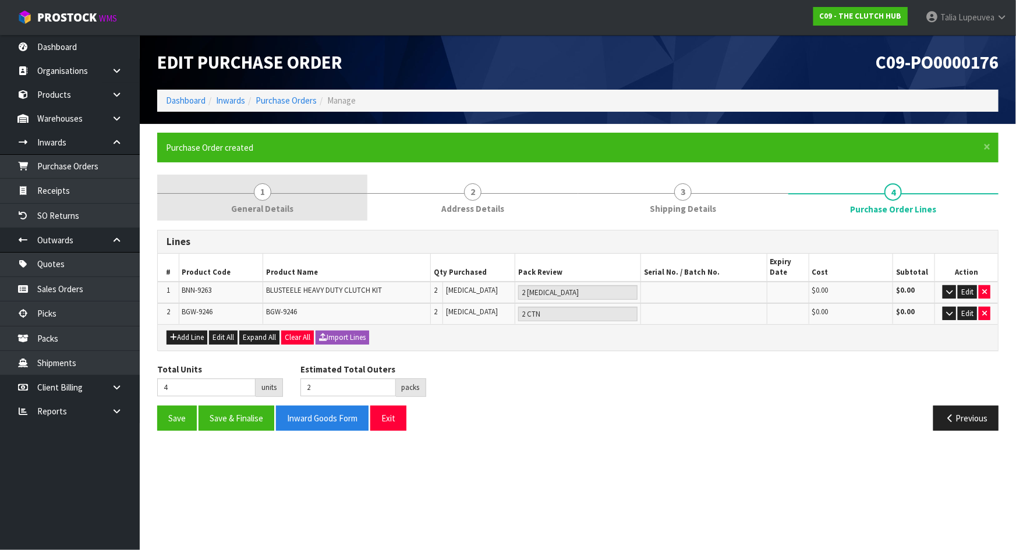
click at [302, 210] on link "1 General Details" at bounding box center [262, 198] width 210 height 46
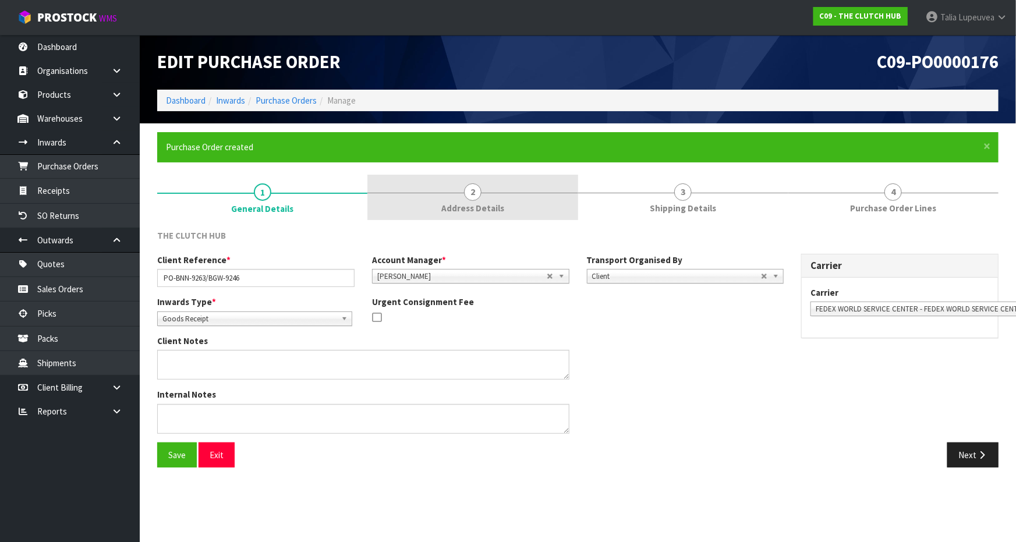
click at [488, 218] on link "2 Address Details" at bounding box center [473, 198] width 210 height 46
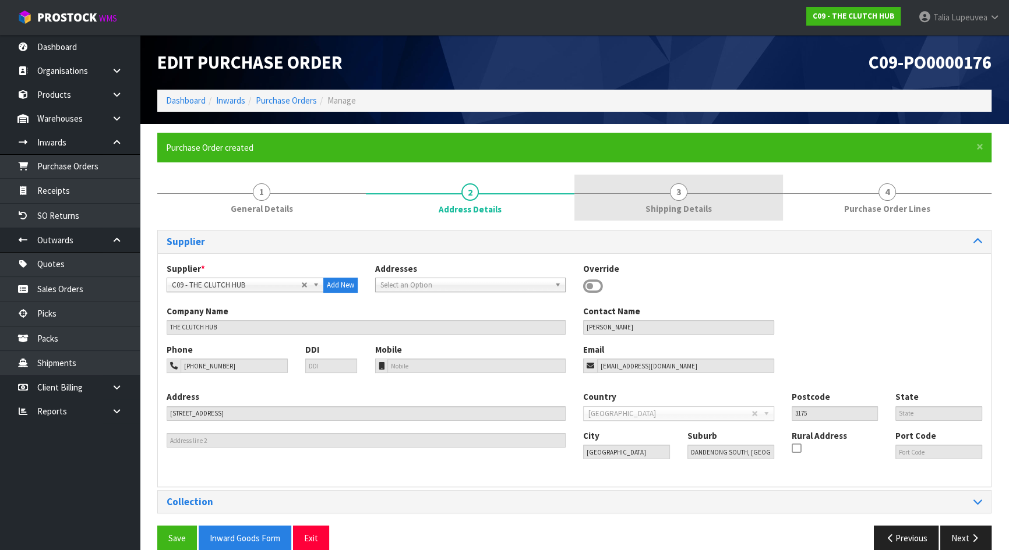
click at [687, 210] on span "Shipping Details" at bounding box center [678, 209] width 66 height 12
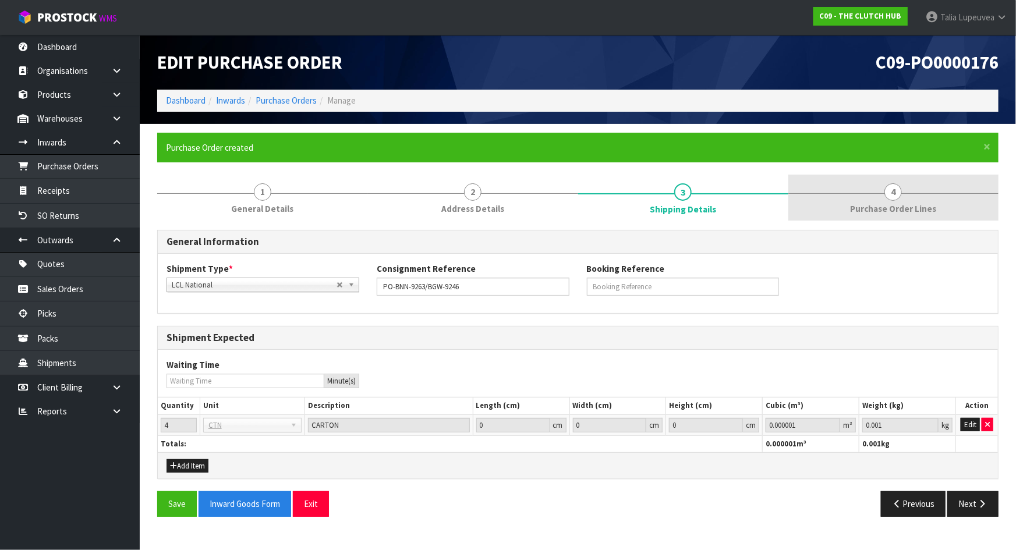
click at [912, 208] on span "Purchase Order Lines" at bounding box center [893, 209] width 86 height 12
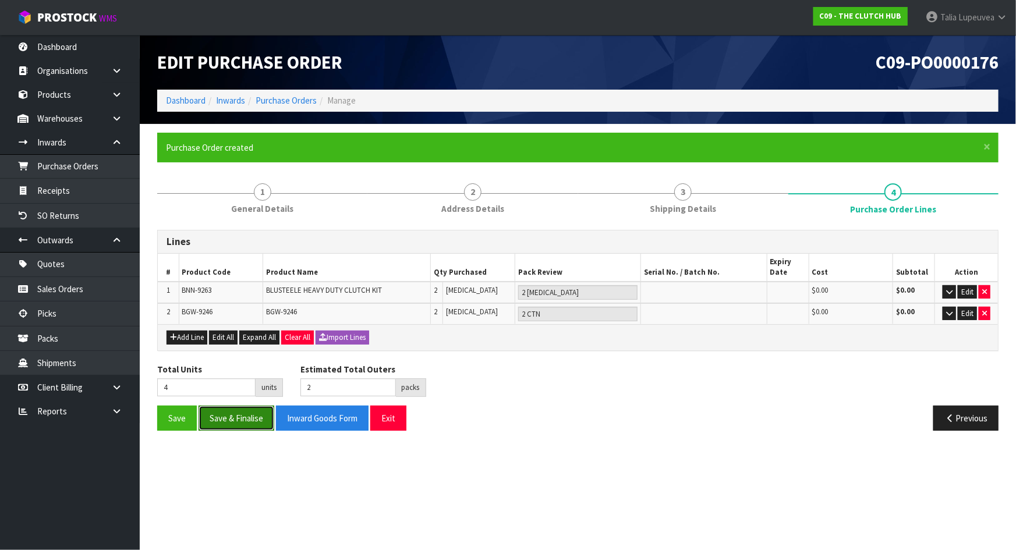
click at [262, 416] on button "Save & Finalise" at bounding box center [237, 418] width 76 height 25
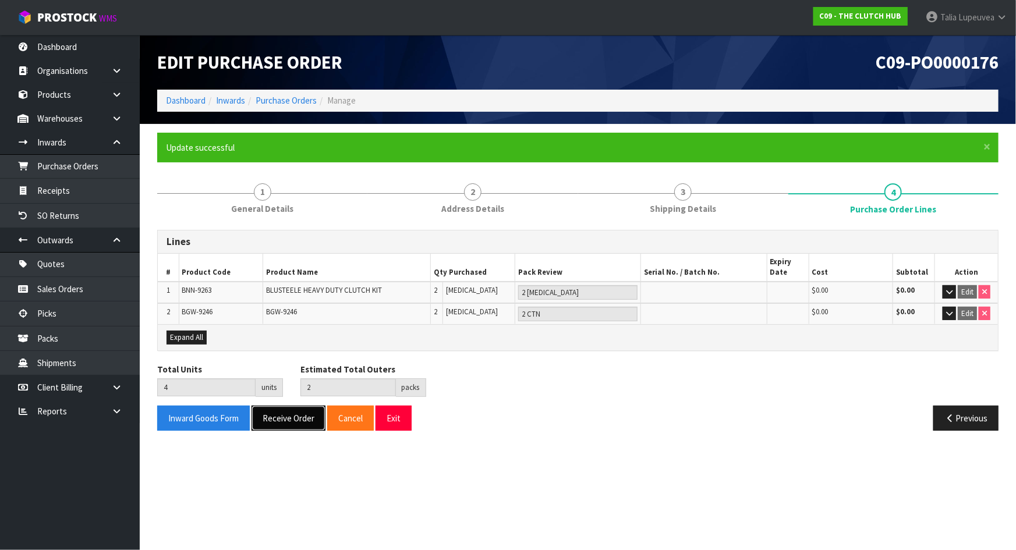
click at [290, 413] on button "Receive Order" at bounding box center [289, 418] width 74 height 25
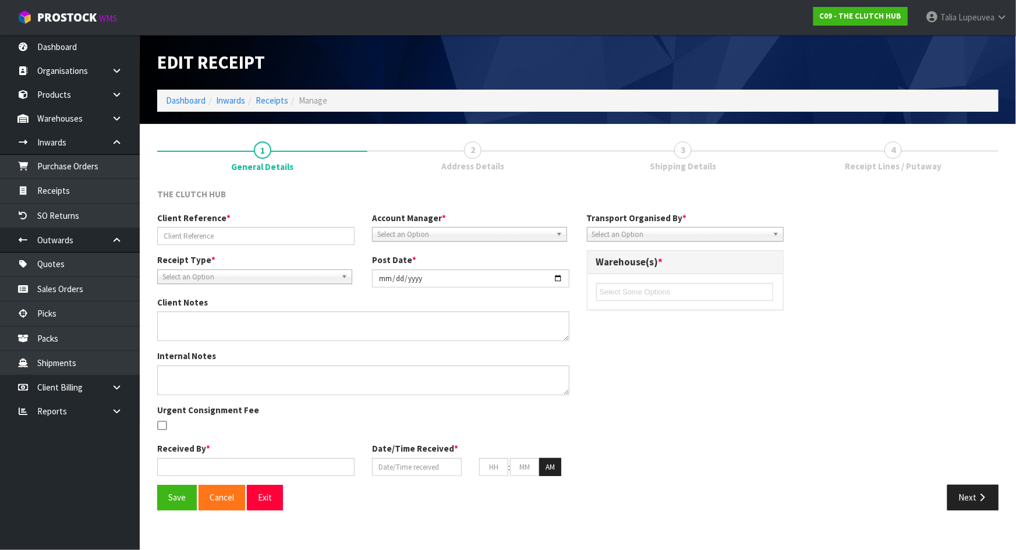
type input "PO-BNN-9263/BGW-9246"
type input "[DATE]"
type input "[PERSON_NAME]"
type input "[DATE]"
type input "02"
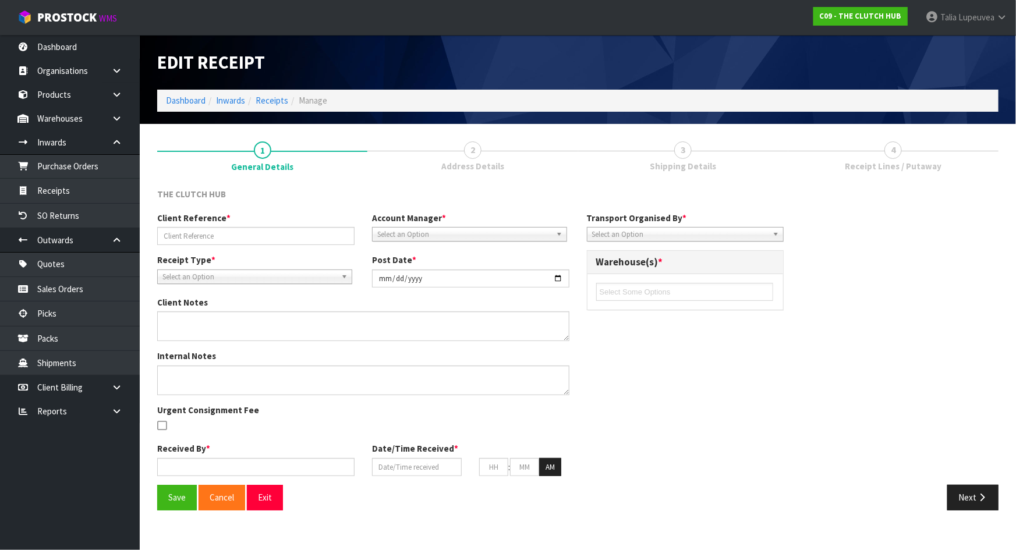
type input "08"
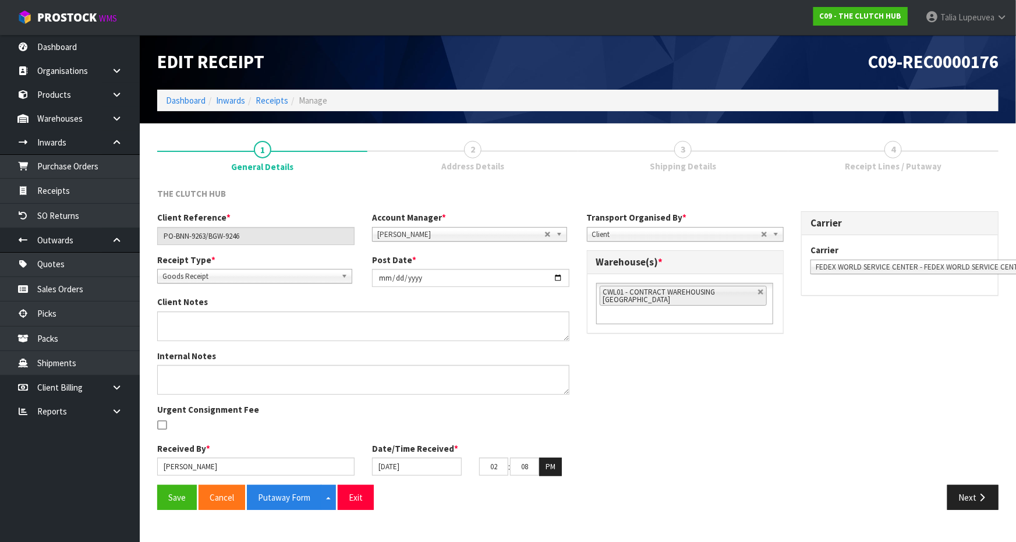
click at [758, 289] on link at bounding box center [761, 292] width 7 height 7
type input "Select Some Options"
click at [758, 288] on ul at bounding box center [684, 292] width 177 height 18
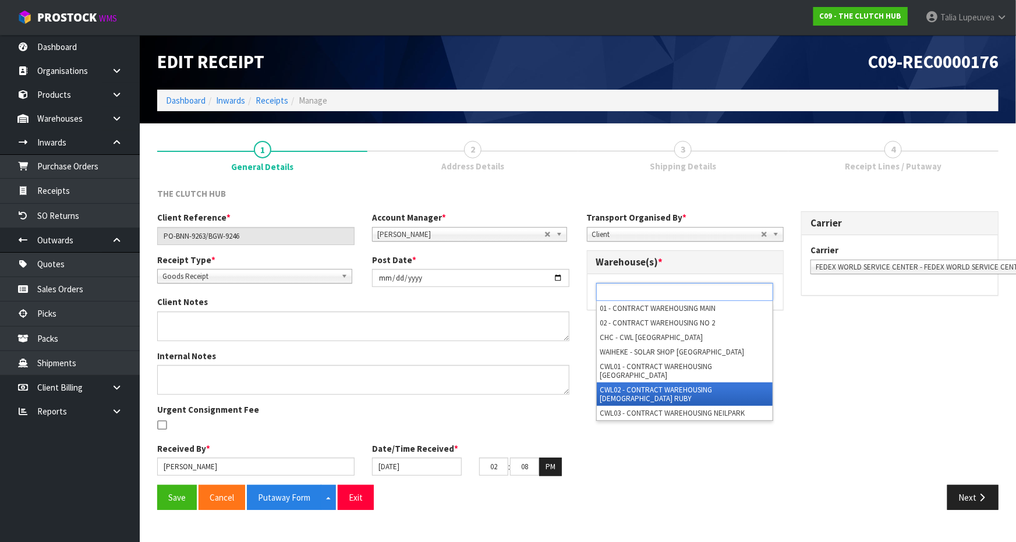
click at [718, 383] on li "CWL02 - CONTRACT WAREHOUSING [DEMOGRAPHIC_DATA] RUBY" at bounding box center [685, 394] width 176 height 23
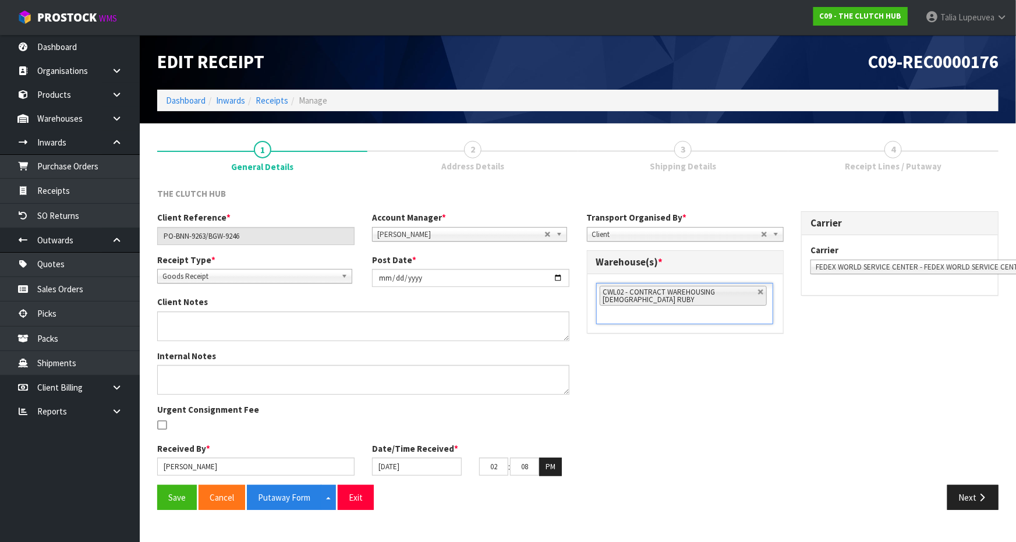
click at [719, 381] on div "Client Reference * PO-BNN-9263/BGW-9246 Account Manager * [PERSON_NAME] [PERSON…" at bounding box center [578, 347] width 859 height 273
click at [178, 507] on button "Save" at bounding box center [177, 497] width 40 height 25
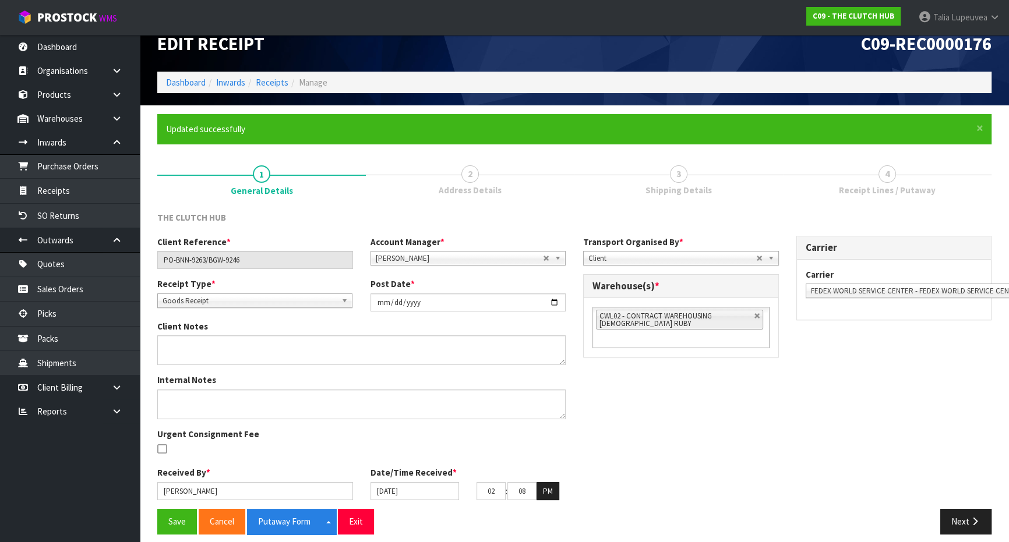
scroll to position [27, 0]
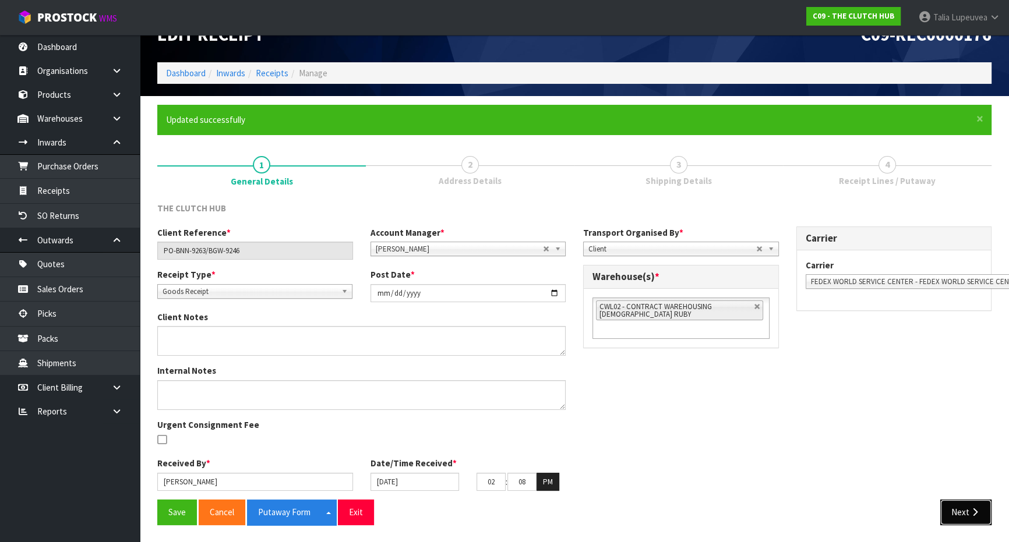
click at [960, 511] on button "Next" at bounding box center [965, 512] width 51 height 25
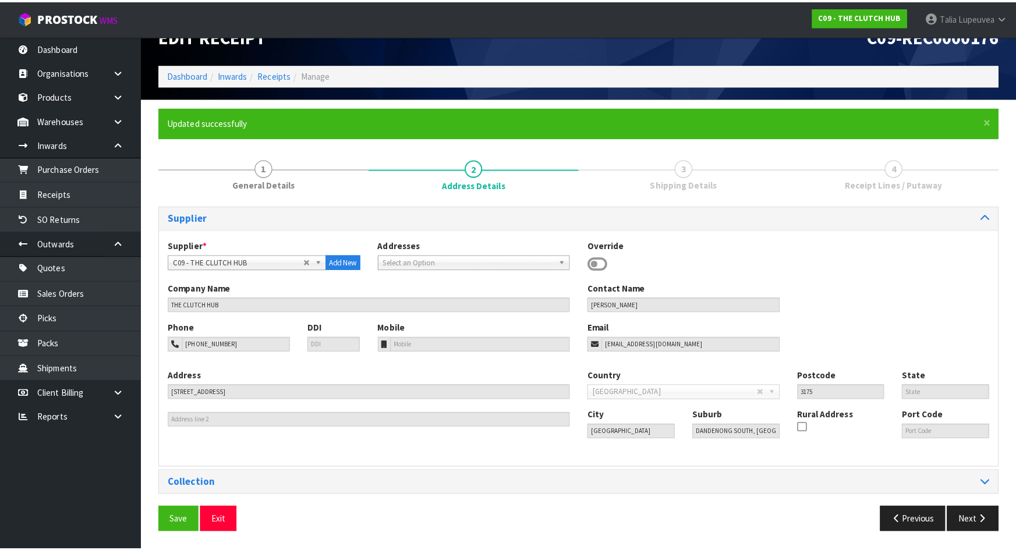
scroll to position [0, 0]
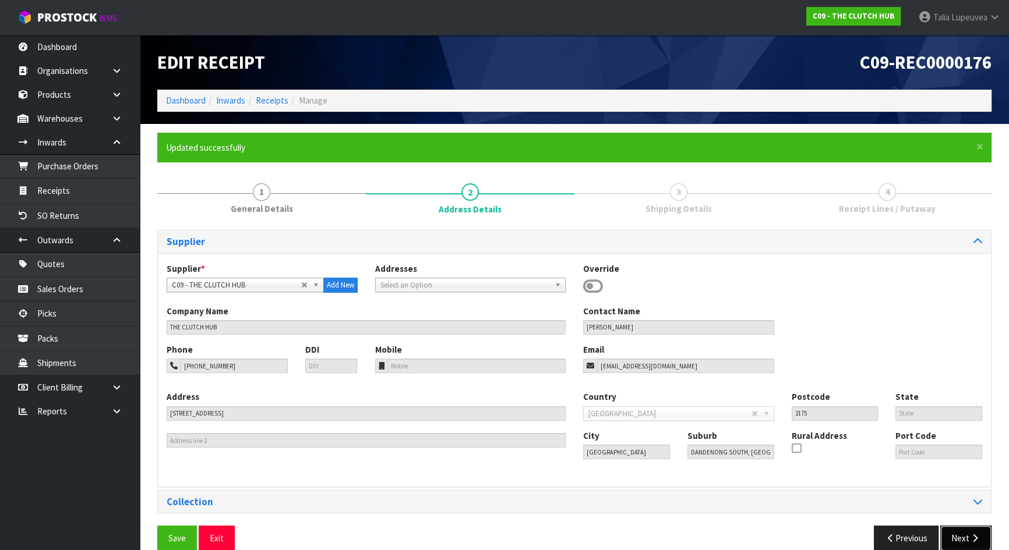
click at [962, 537] on button "Next" at bounding box center [965, 538] width 51 height 25
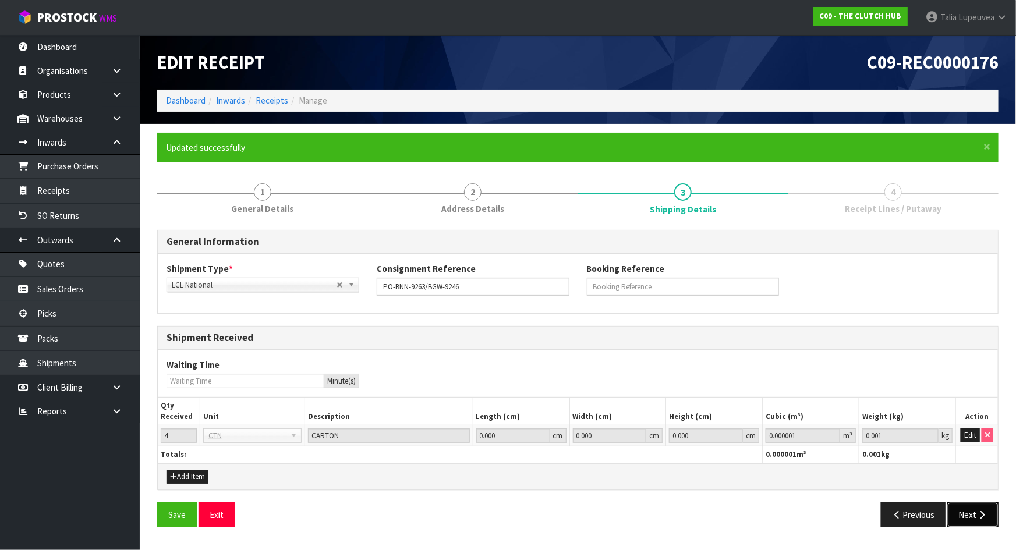
click at [974, 514] on button "Next" at bounding box center [973, 515] width 51 height 25
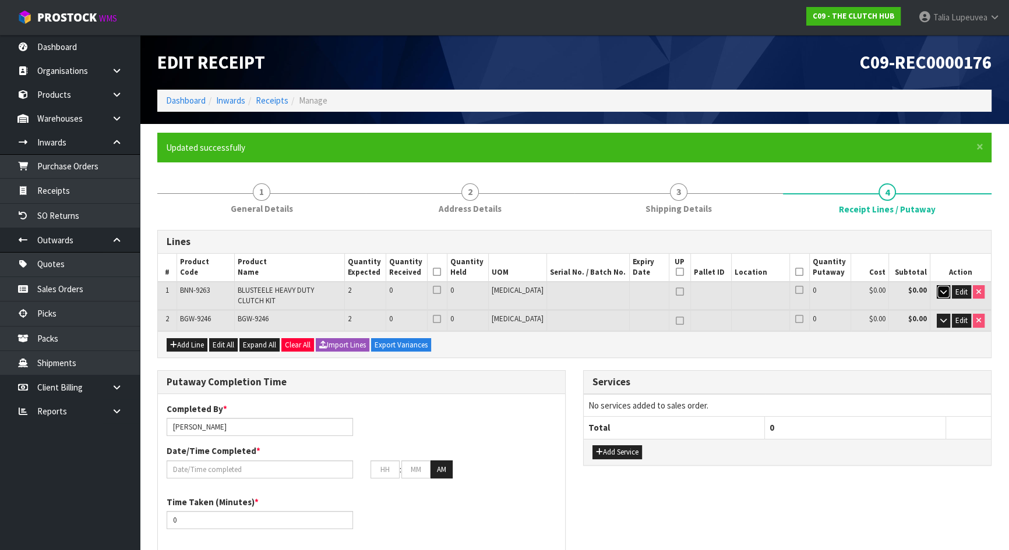
drag, startPoint x: 945, startPoint y: 287, endPoint x: 935, endPoint y: 302, distance: 18.6
click at [944, 288] on icon "button" at bounding box center [943, 292] width 6 height 8
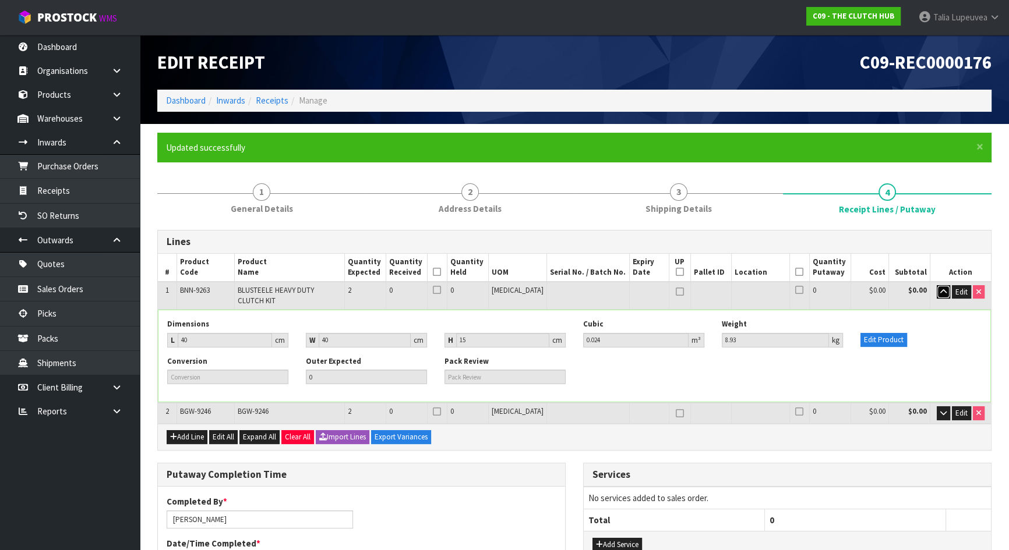
click at [944, 294] on icon "button" at bounding box center [943, 292] width 6 height 8
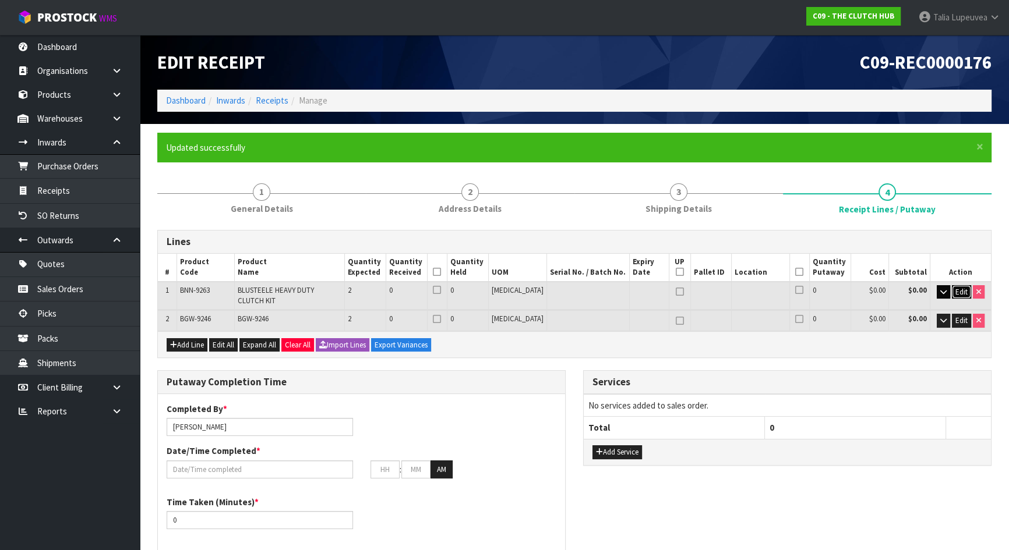
drag, startPoint x: 959, startPoint y: 287, endPoint x: 948, endPoint y: 297, distance: 15.2
click at [952, 295] on button "Edit" at bounding box center [961, 292] width 19 height 14
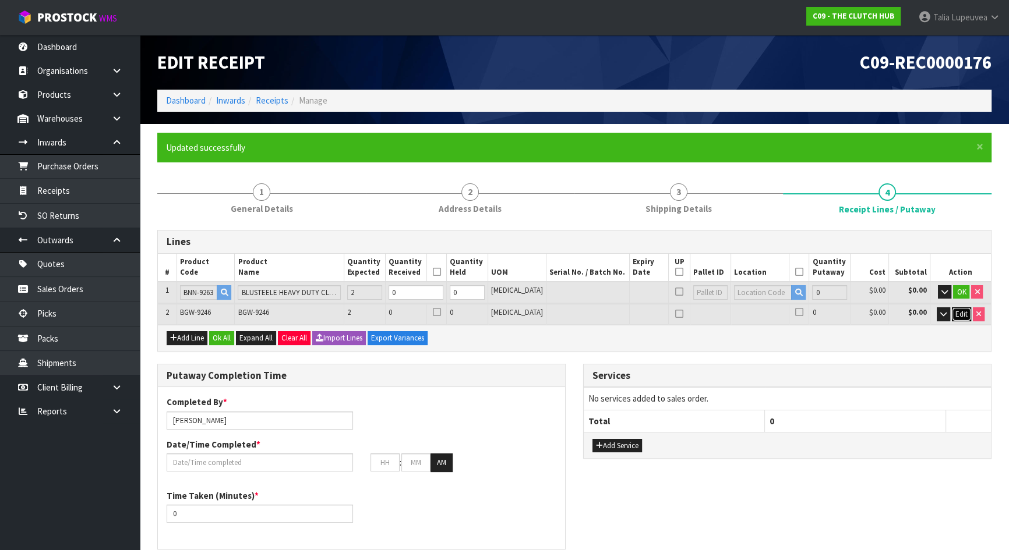
click at [958, 317] on span "Edit" at bounding box center [961, 314] width 12 height 10
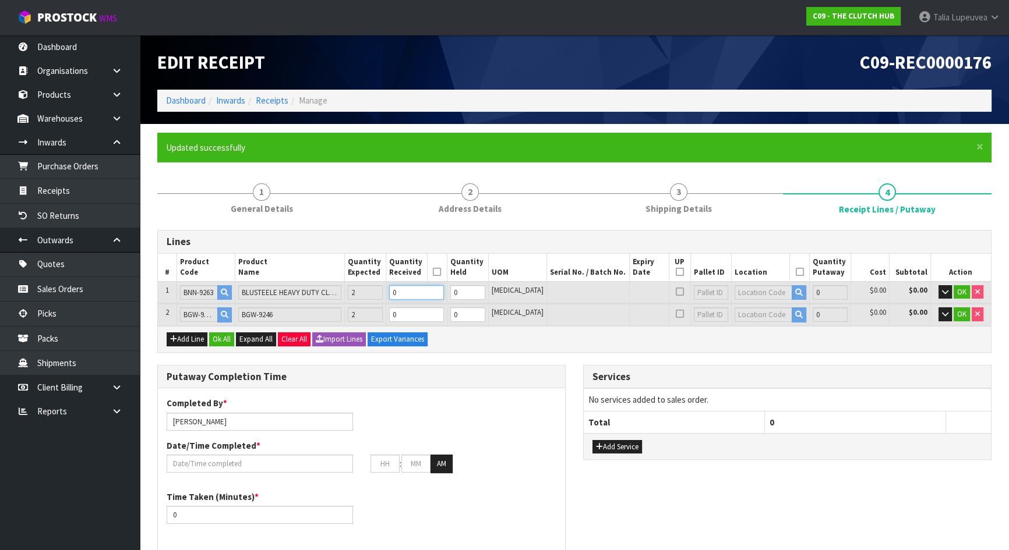
click at [398, 288] on tr "1 BNN-9263 BLUSTEELE HEAVY DUTY CLUTCH KIT 2 0 0 [MEDICAL_DATA] 0 $0.00 $0.00 OK" at bounding box center [574, 293] width 833 height 22
type input "0.048"
type input "17.86"
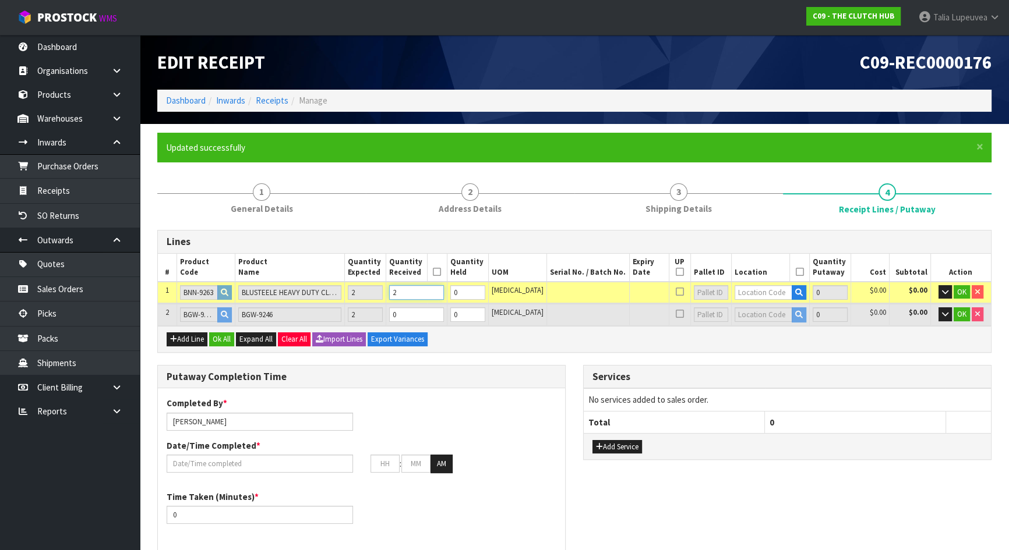
type input "2"
drag, startPoint x: 433, startPoint y: 316, endPoint x: 394, endPoint y: 327, distance: 40.7
click at [394, 327] on div "Lines # Product Code Product Name Quantity Expected Quantity Received Quantity …" at bounding box center [574, 291] width 834 height 123
type input "2"
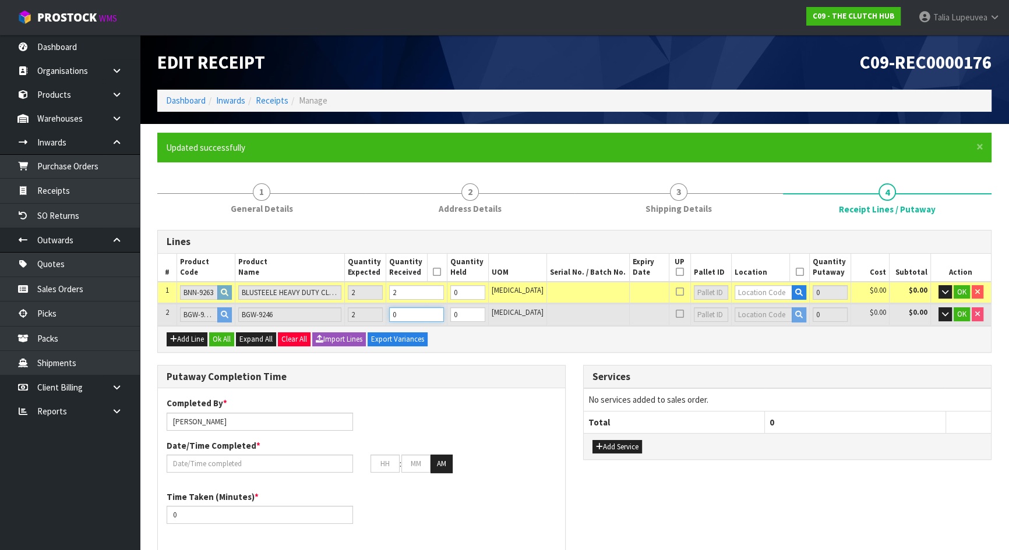
type input "0.088404"
type input "33.86"
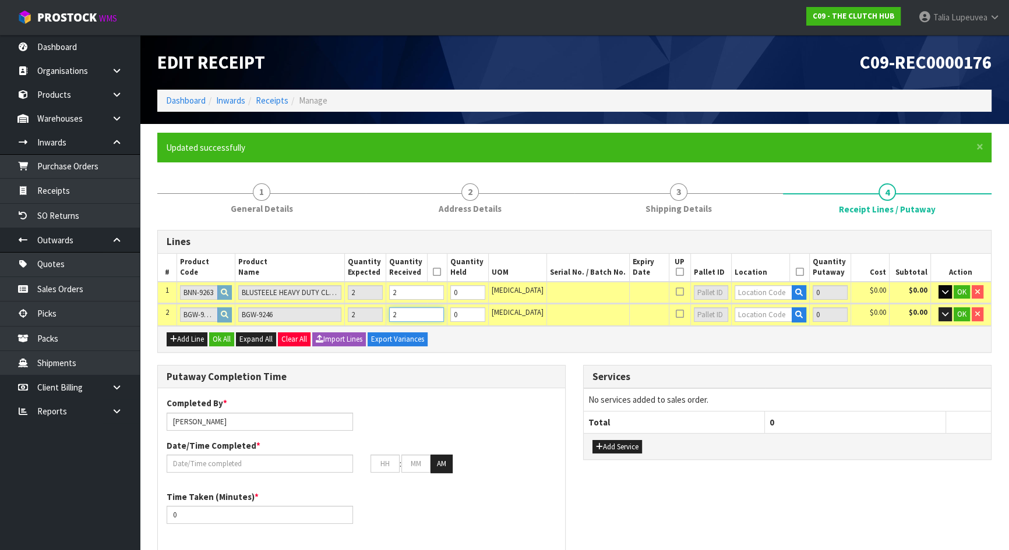
type input "2"
click at [943, 291] on icon "button" at bounding box center [945, 292] width 6 height 8
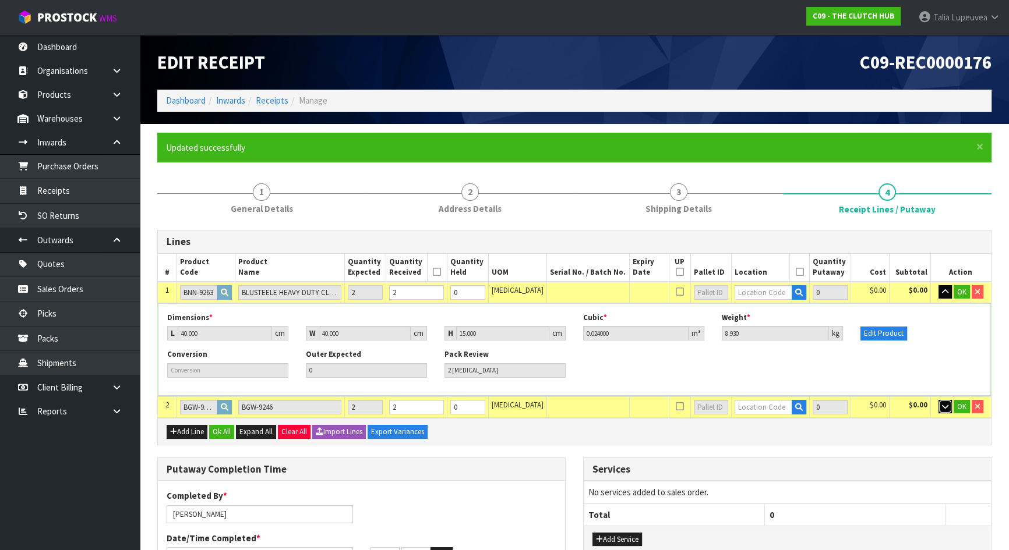
click at [948, 407] on button "button" at bounding box center [944, 407] width 13 height 14
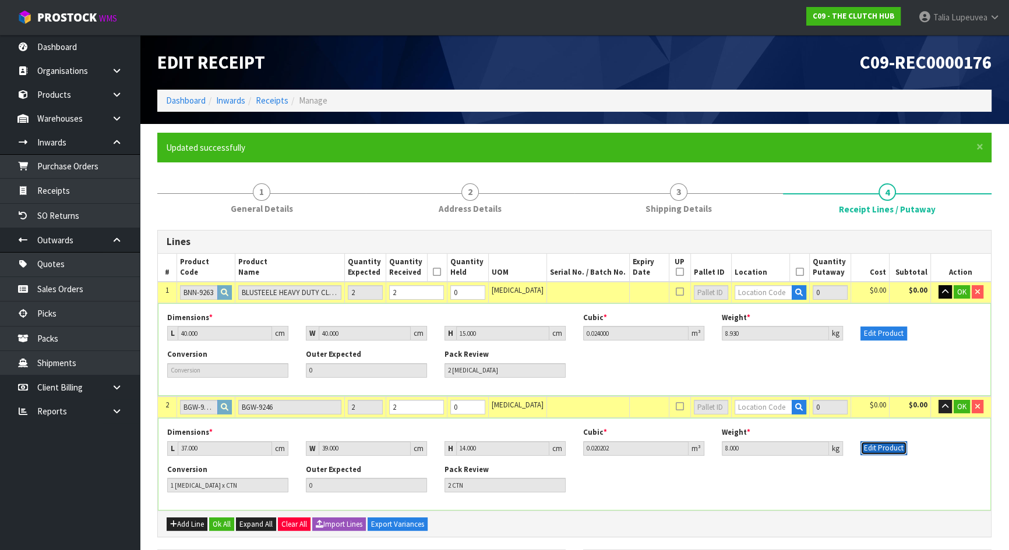
click at [877, 445] on button "Edit Product" at bounding box center [883, 449] width 47 height 14
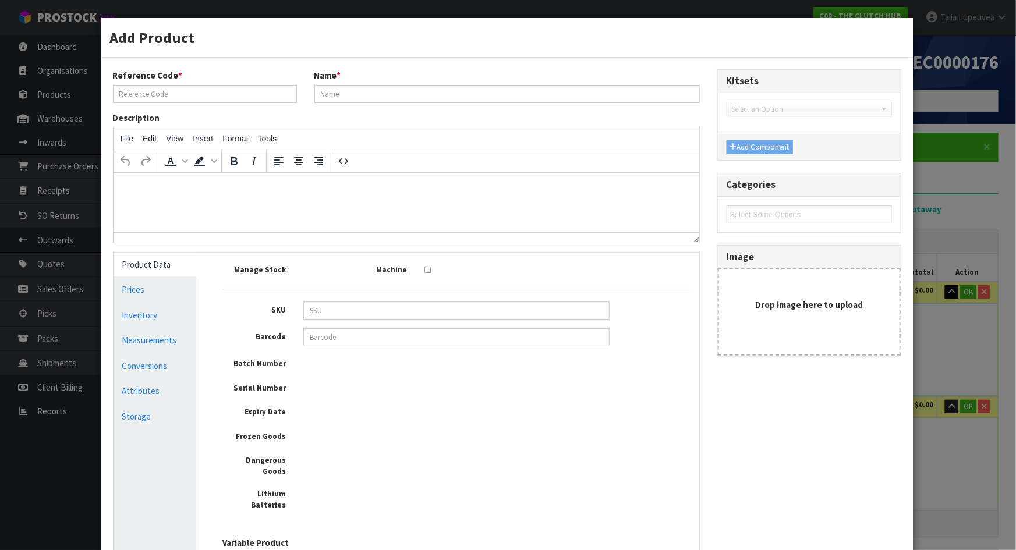
type input "BGW-9246"
type input "37"
type input "39"
type input "14"
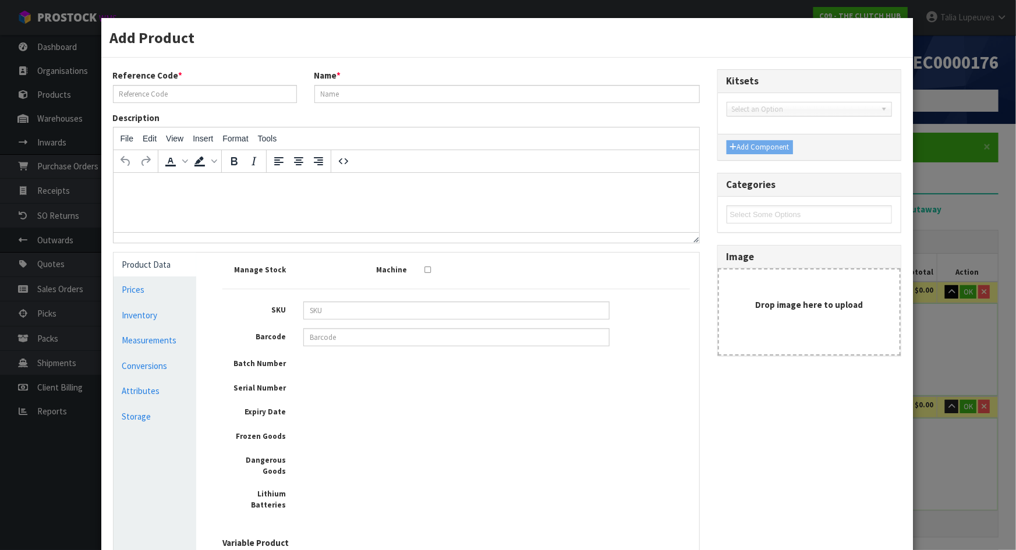
type input "0.020202"
type input "8"
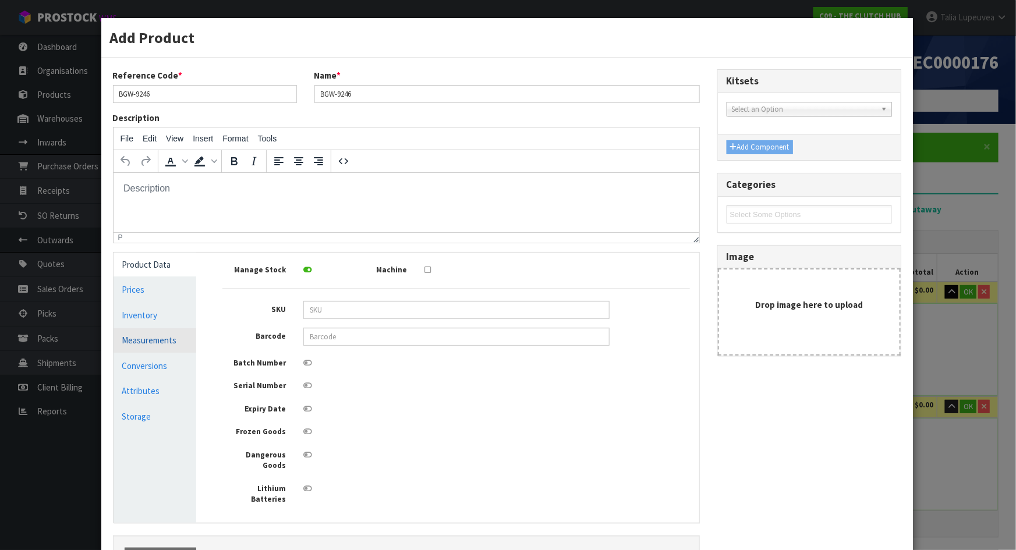
click at [164, 344] on link "Measurements" at bounding box center [155, 341] width 83 height 24
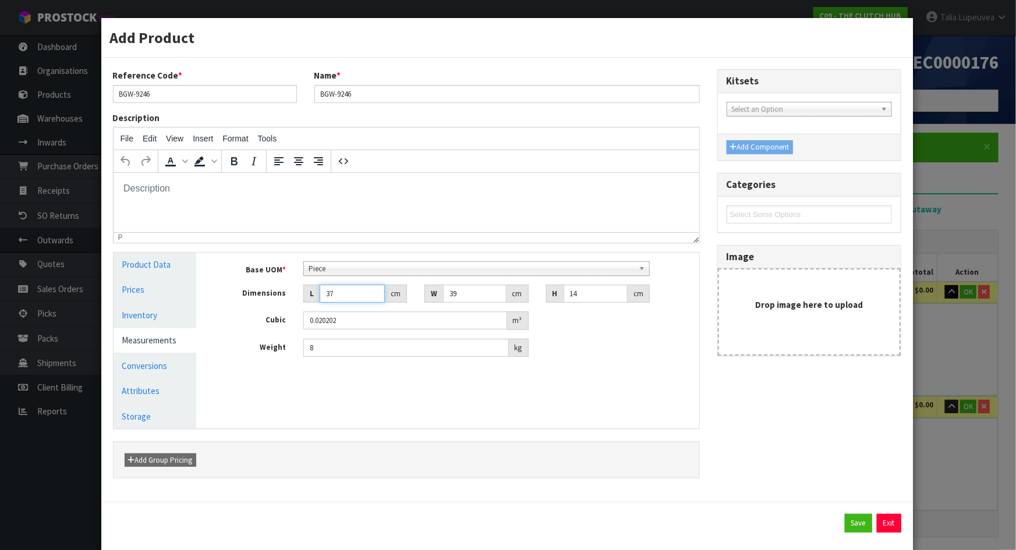
drag, startPoint x: 336, startPoint y: 294, endPoint x: 310, endPoint y: 296, distance: 25.7
click at [310, 296] on div "L 37 cm" at bounding box center [355, 294] width 104 height 19
type input "4"
type input "0.002184"
type input "40"
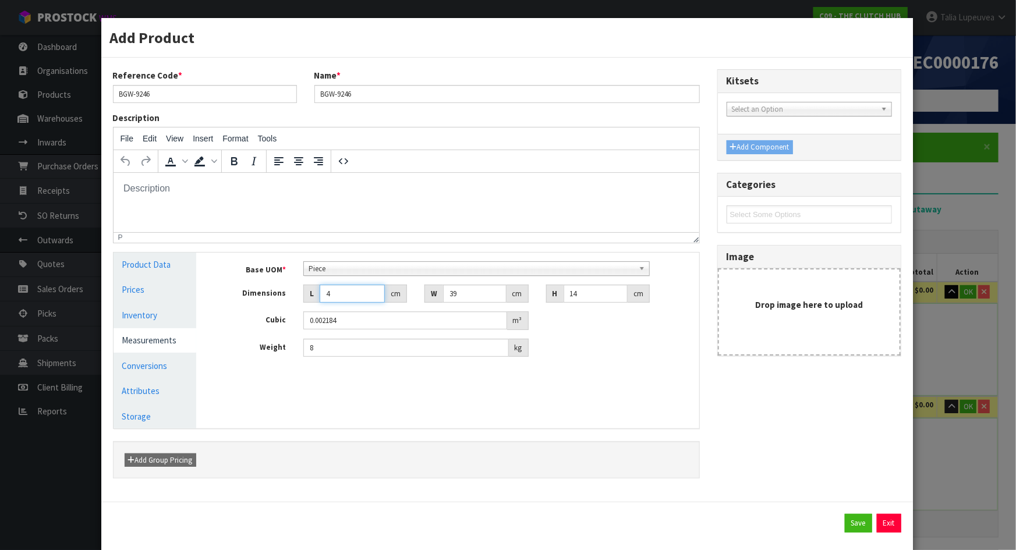
type input "0.02184"
type input "40"
type input "3"
type input "0.00168"
type input "39"
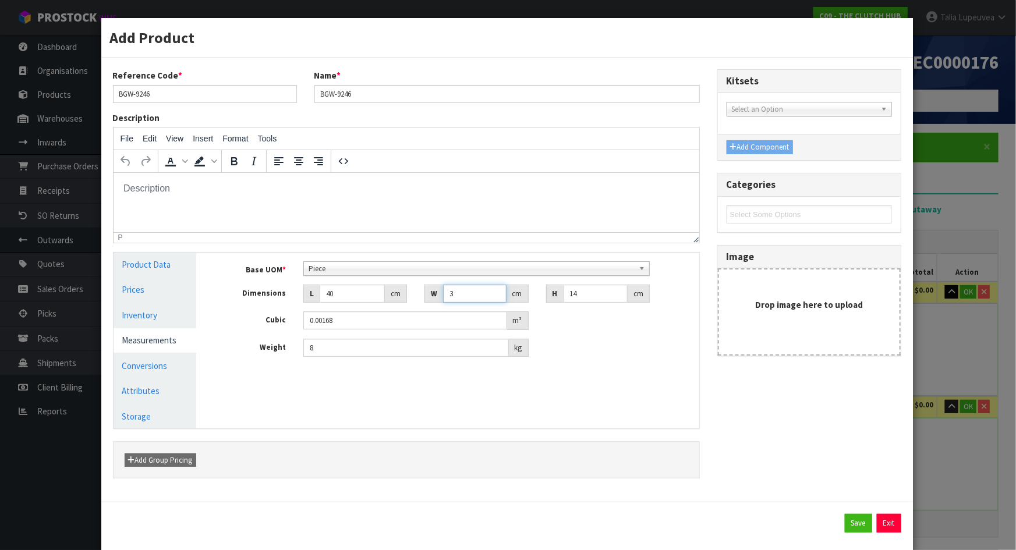
type input "0.02184"
type input "1"
type input "0.00156"
type input "15"
type input "0.0234"
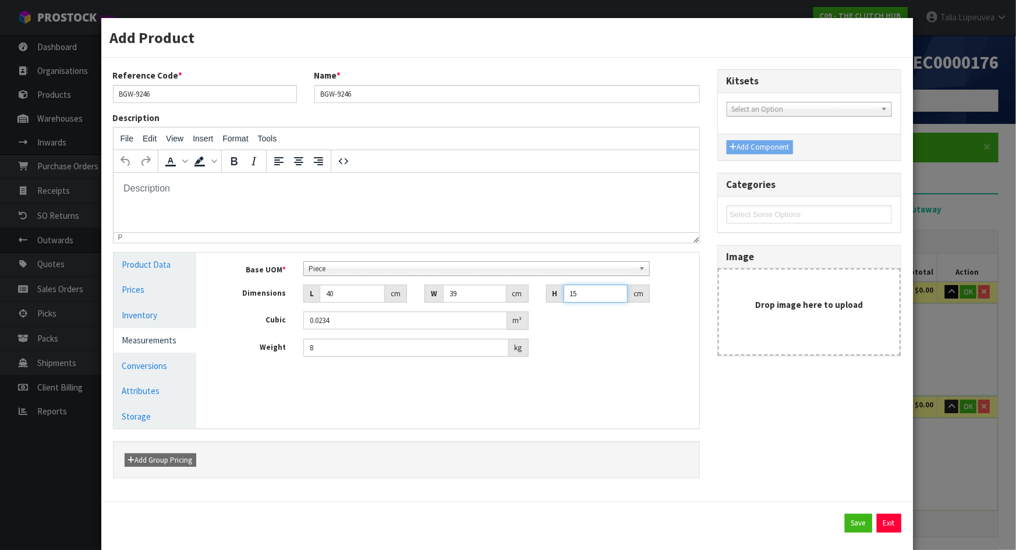
type input "15"
drag, startPoint x: 317, startPoint y: 348, endPoint x: 294, endPoint y: 350, distance: 23.4
click at [295, 350] on div "8 kg" at bounding box center [416, 348] width 243 height 19
click at [812, 485] on div "Reference Code * BGW-9246 Name * BGW-9246 Description File Edit View Insert For…" at bounding box center [507, 279] width 806 height 421
click at [851, 525] on button "Save" at bounding box center [858, 523] width 27 height 19
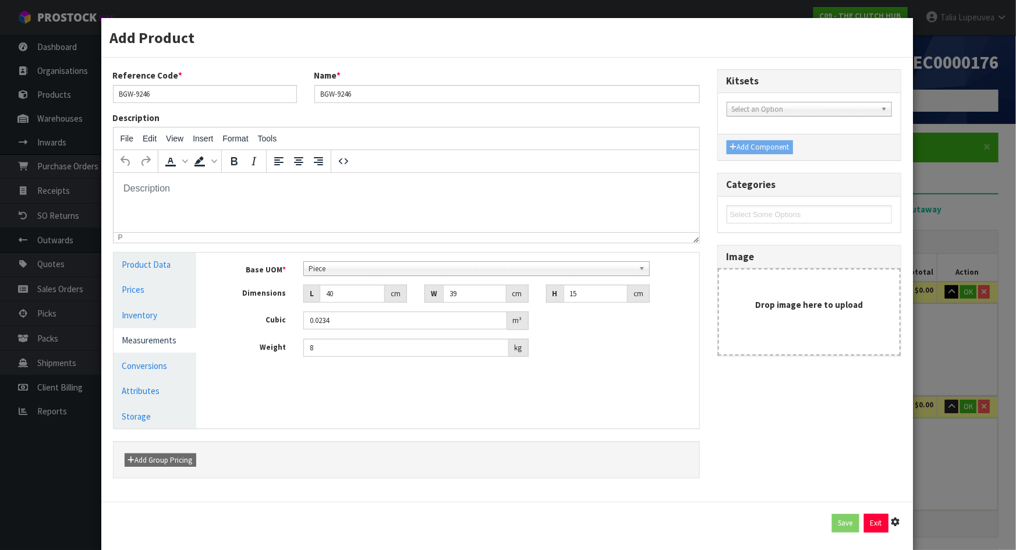
type input "37"
type input "39"
type input "14"
type input "8"
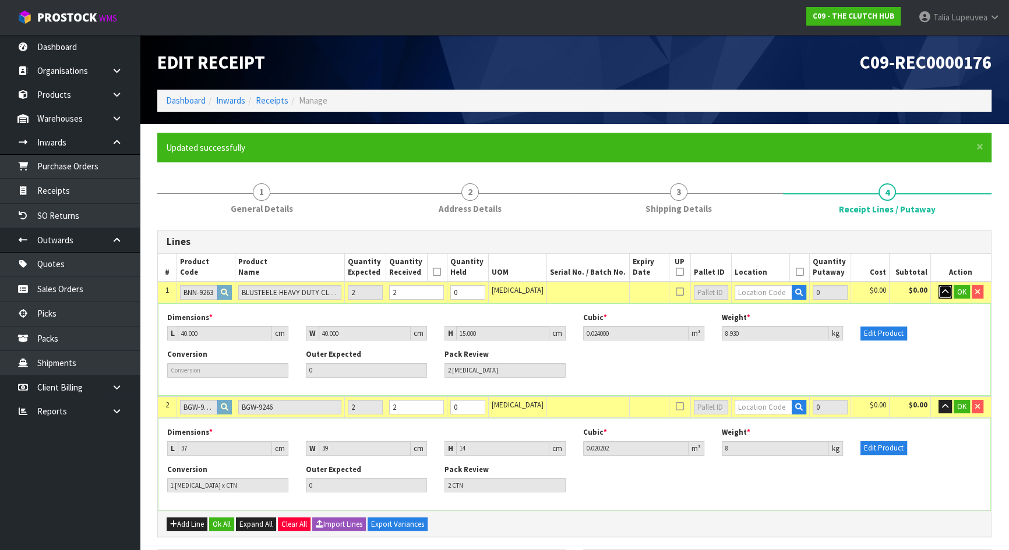
click at [947, 288] on icon "button" at bounding box center [945, 292] width 6 height 8
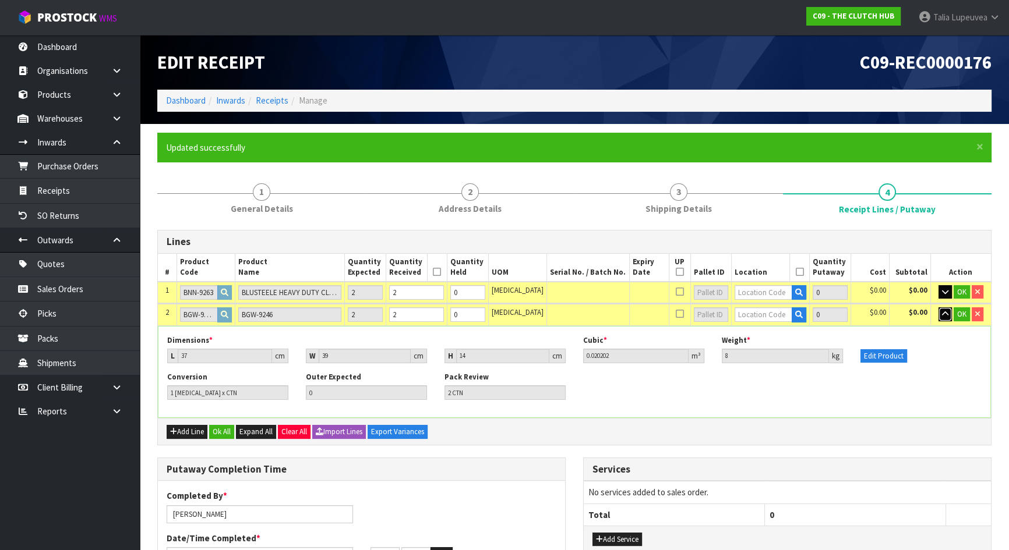
click at [942, 313] on icon "button" at bounding box center [945, 314] width 6 height 8
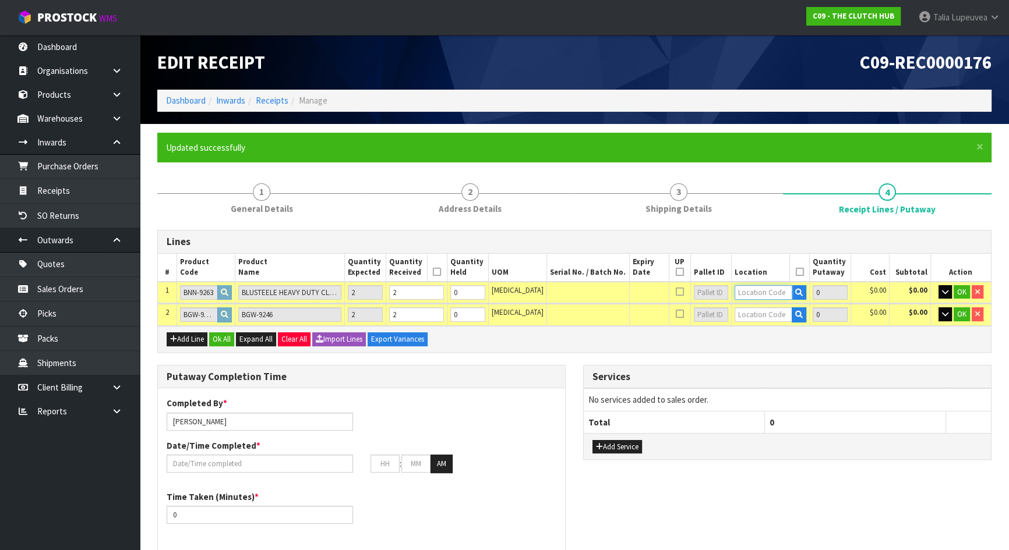
click at [753, 290] on input "text" at bounding box center [764, 292] width 58 height 15
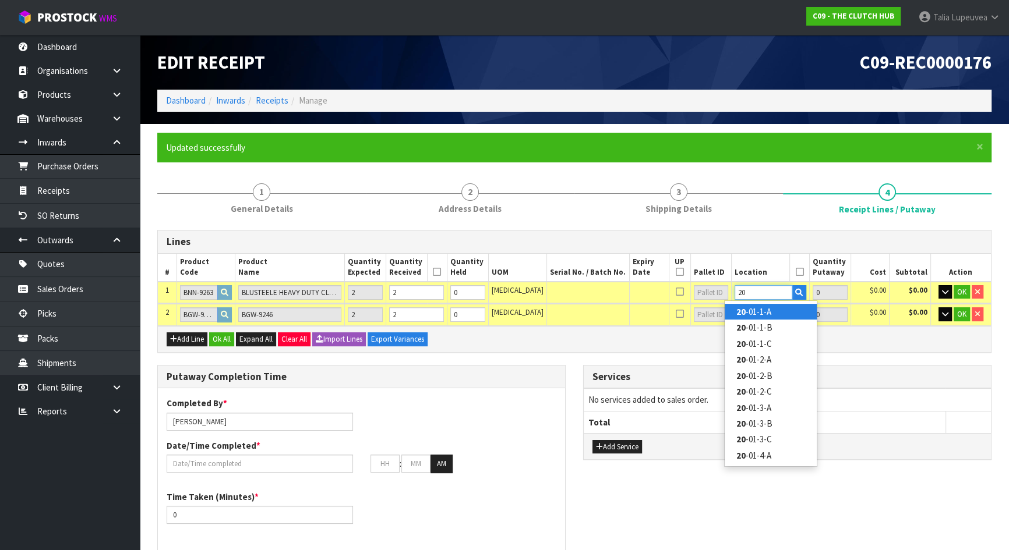
type input "20"
click at [776, 313] on link "20 -01-1-A" at bounding box center [771, 312] width 92 height 16
type input "2"
type input "20-01-1-A"
type input "2"
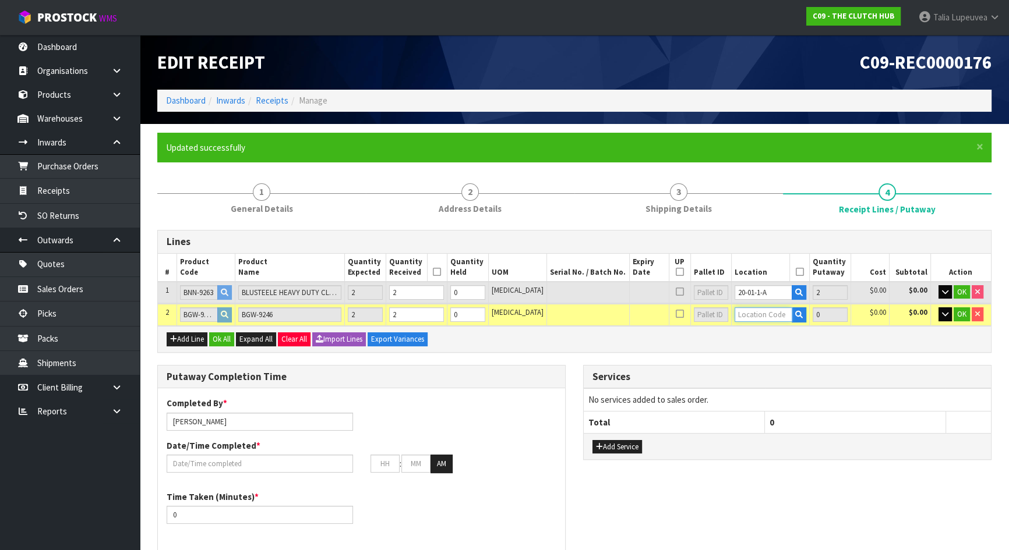
click at [772, 313] on input "text" at bounding box center [764, 315] width 58 height 15
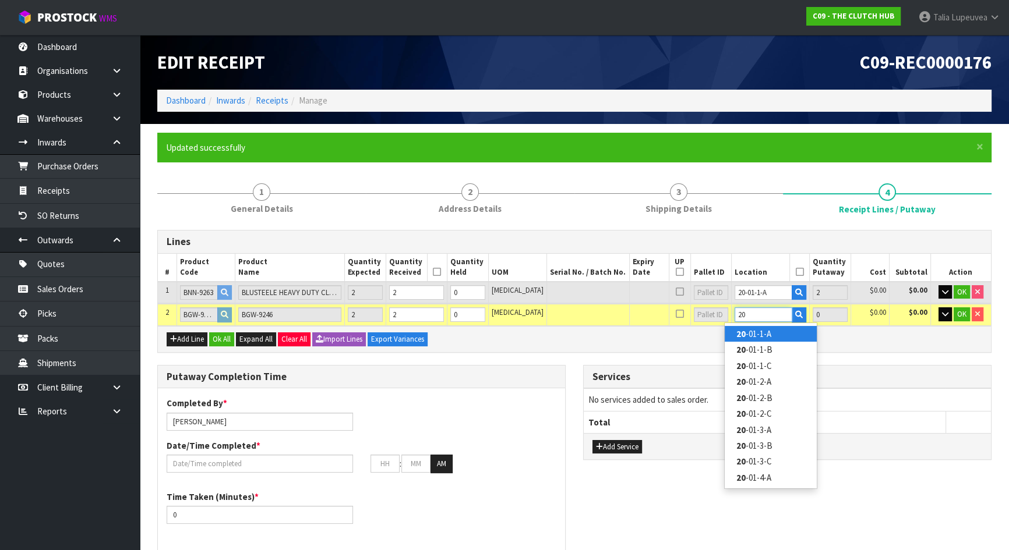
type input "20"
click at [769, 332] on link "20 -01-1-A" at bounding box center [771, 334] width 92 height 16
type input "4"
type input "20-01-1-A"
type input "2"
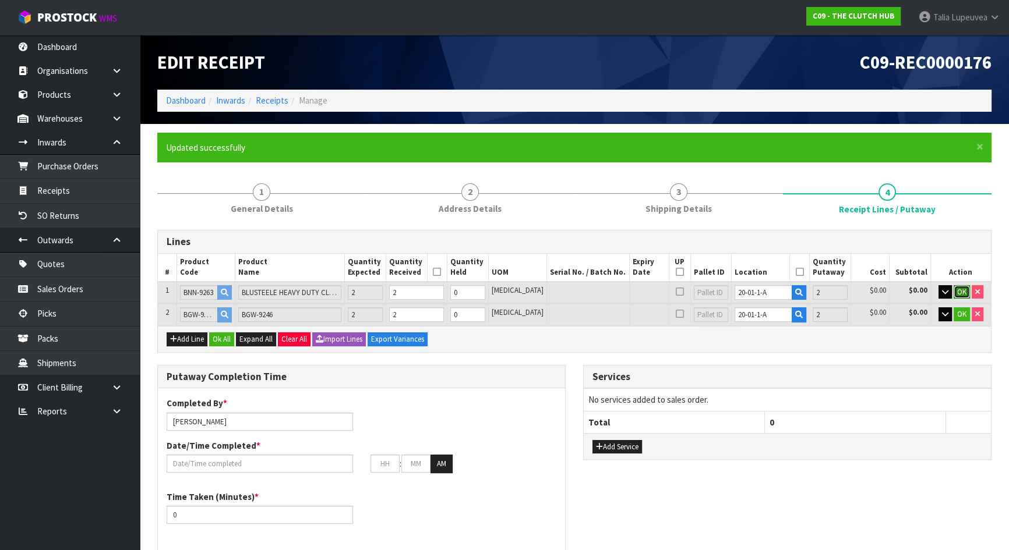
drag, startPoint x: 958, startPoint y: 288, endPoint x: 980, endPoint y: 312, distance: 32.1
click at [959, 290] on span "OK" at bounding box center [961, 292] width 9 height 10
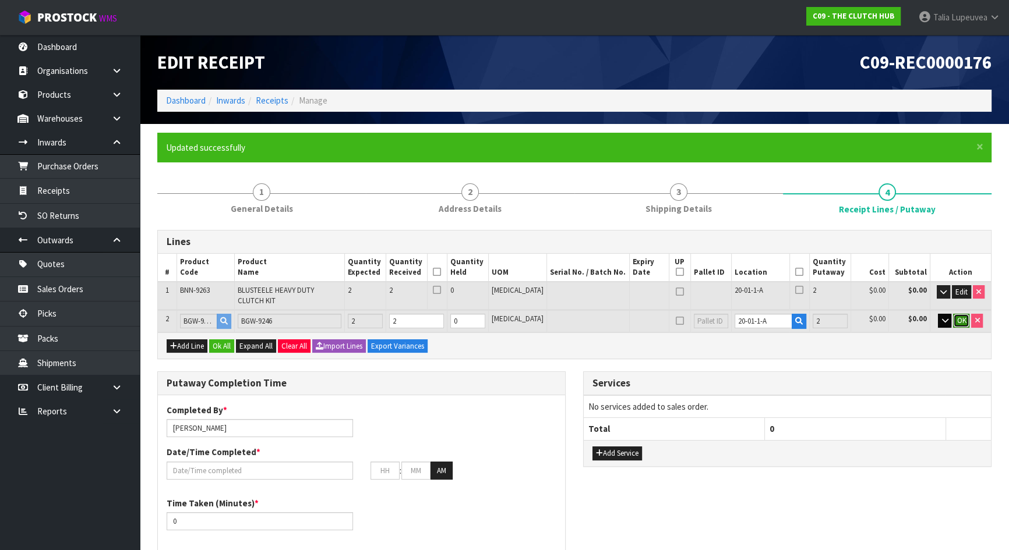
click at [961, 316] on span "OK" at bounding box center [960, 321] width 9 height 10
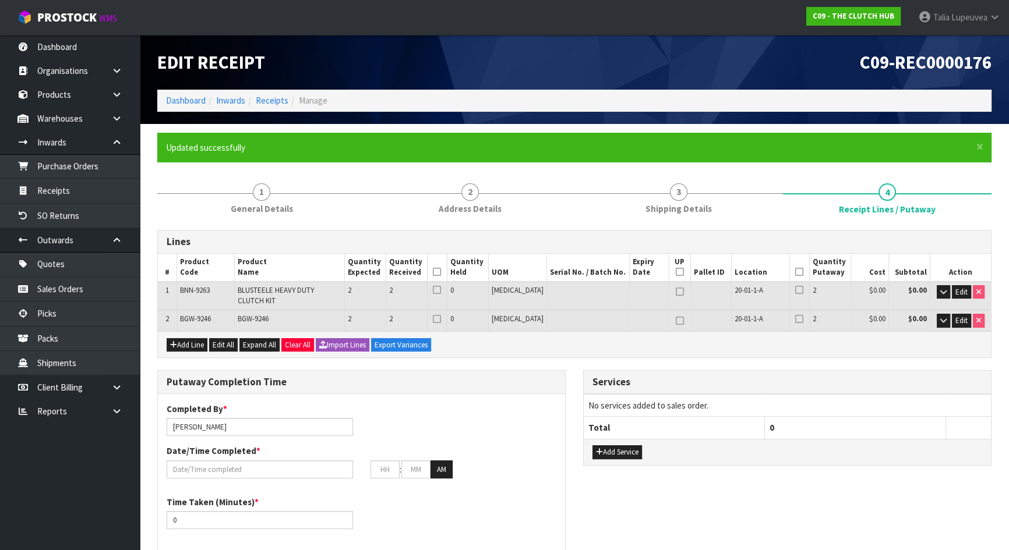
click at [441, 273] on icon at bounding box center [437, 272] width 8 height 1
click at [795, 272] on icon at bounding box center [799, 272] width 8 height 1
click at [239, 461] on input "text" at bounding box center [260, 470] width 186 height 18
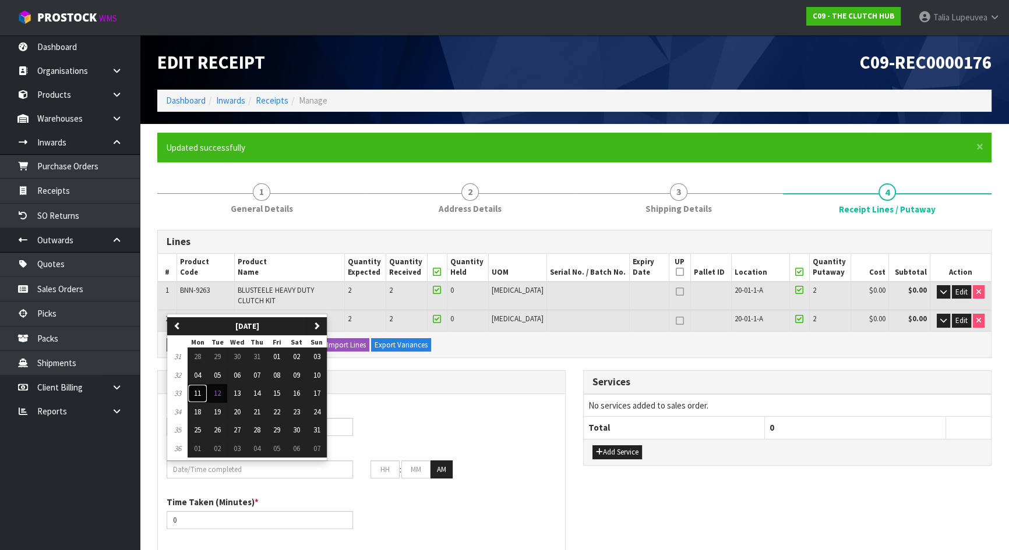
click at [207, 384] on button "11" at bounding box center [198, 393] width 20 height 19
type input "[DATE]"
type input "12"
type input "00"
click at [223, 462] on input "[DATE]" at bounding box center [260, 470] width 186 height 18
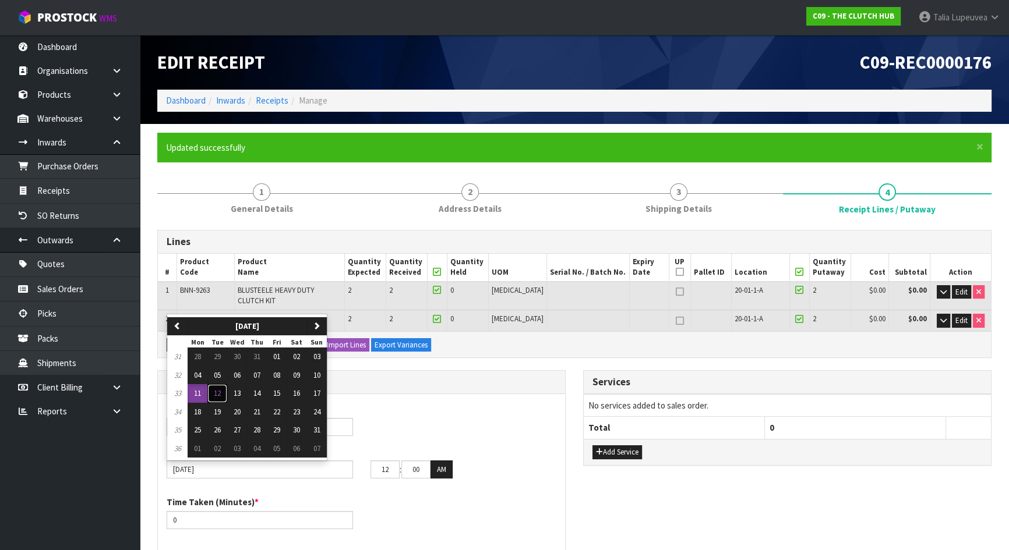
click at [223, 385] on button "12" at bounding box center [217, 393] width 20 height 19
type input "[DATE]"
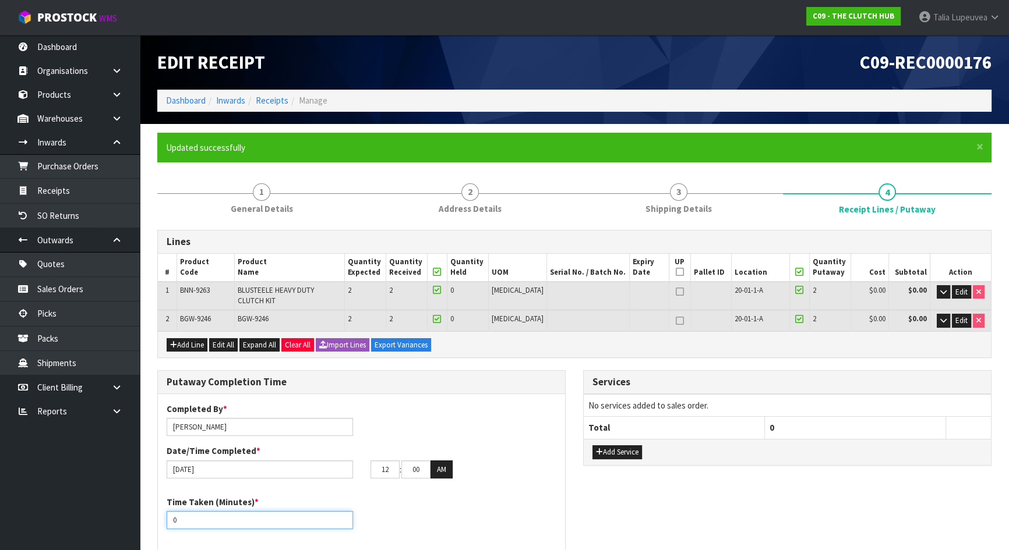
drag, startPoint x: 248, startPoint y: 506, endPoint x: 169, endPoint y: 507, distance: 78.6
click at [169, 511] on input "0" at bounding box center [260, 520] width 186 height 18
type input "15"
drag, startPoint x: 394, startPoint y: 459, endPoint x: 377, endPoint y: 458, distance: 16.9
click at [377, 461] on input "12" at bounding box center [384, 470] width 29 height 18
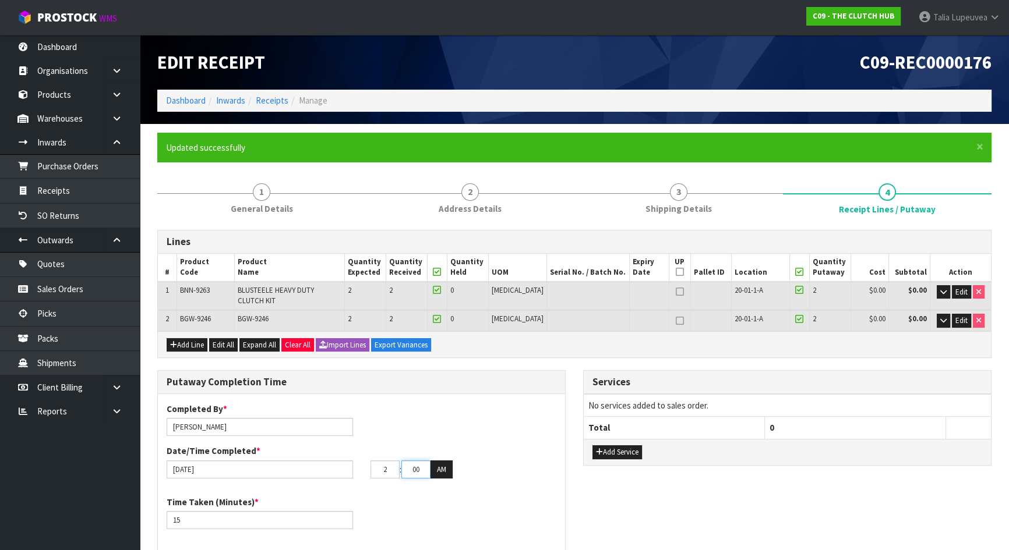
type input "02"
type input "10"
click at [441, 461] on button "AM" at bounding box center [441, 470] width 22 height 19
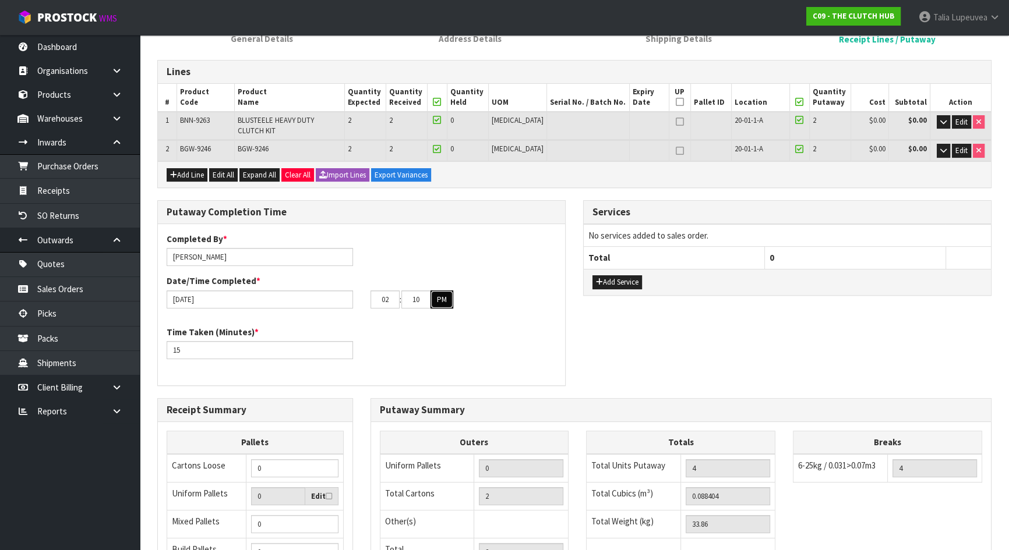
scroll to position [343, 0]
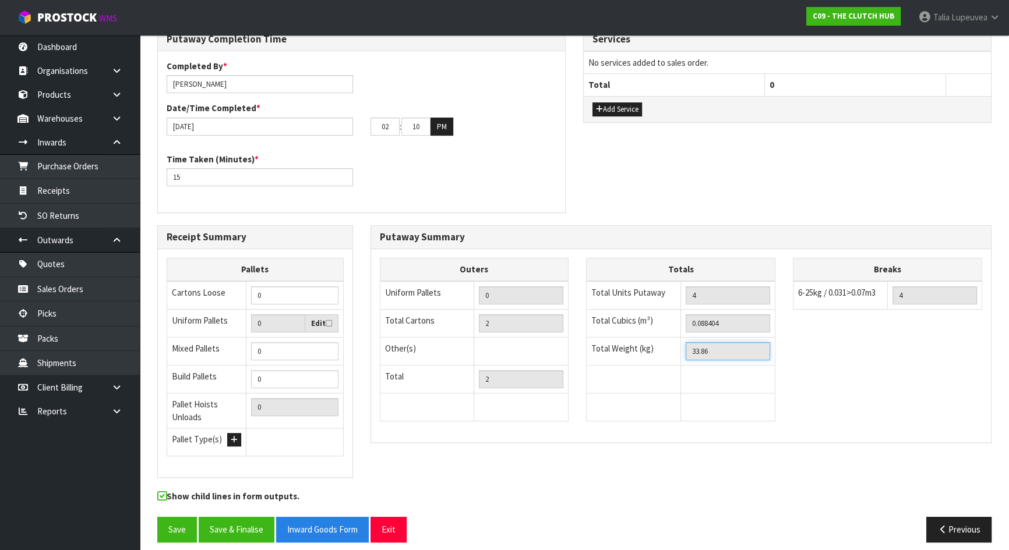
drag, startPoint x: 717, startPoint y: 344, endPoint x: 647, endPoint y: 342, distance: 70.5
click at [647, 342] on tr "Total Weight (kg) 33.86" at bounding box center [681, 351] width 189 height 28
click at [969, 522] on button "Previous" at bounding box center [958, 529] width 65 height 25
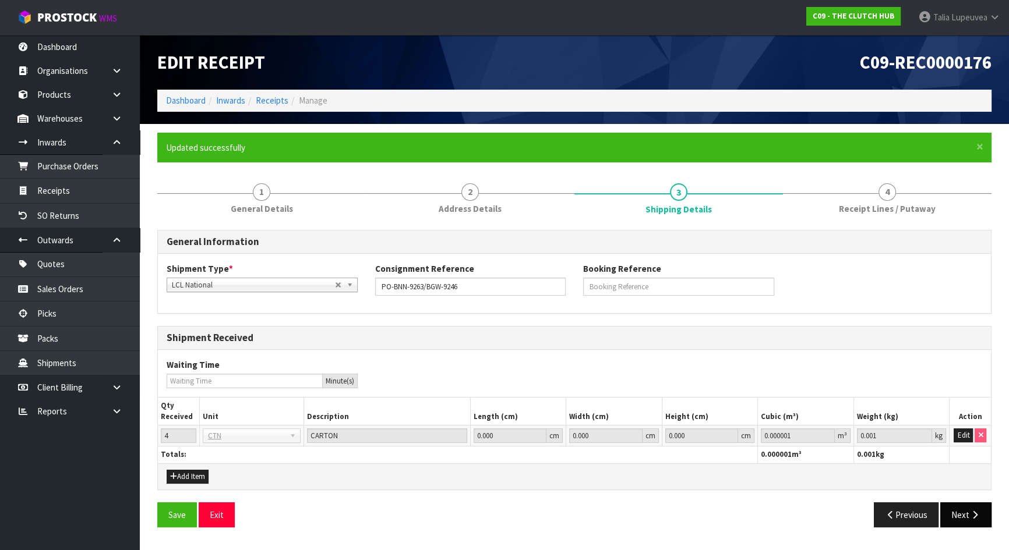
scroll to position [0, 0]
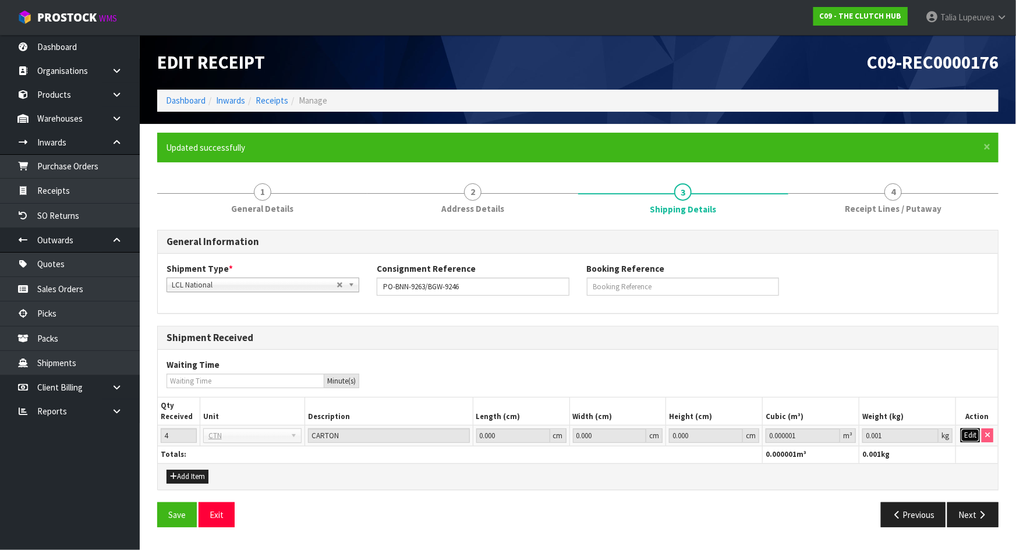
drag, startPoint x: 969, startPoint y: 435, endPoint x: 943, endPoint y: 435, distance: 26.2
click at [969, 435] on button "Edit" at bounding box center [970, 436] width 19 height 14
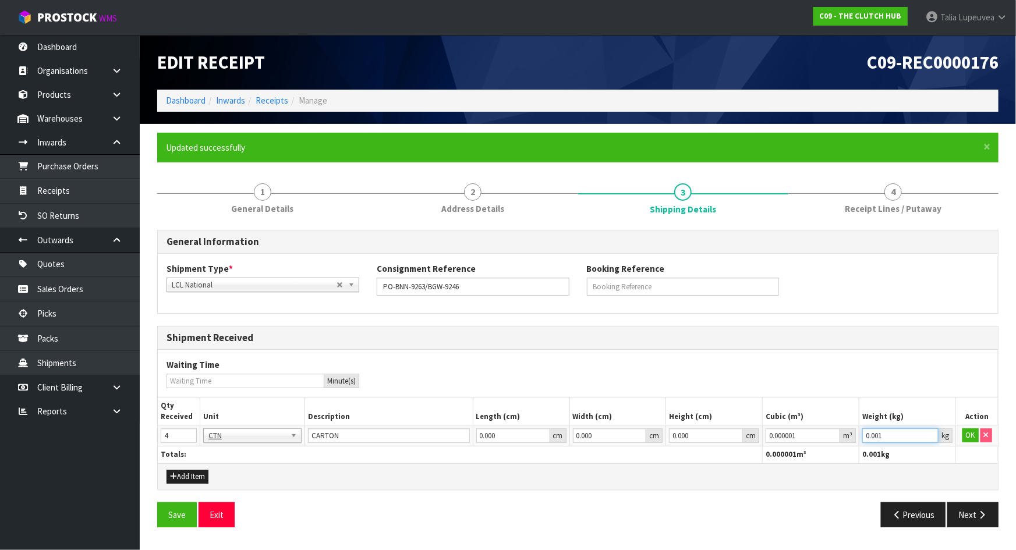
drag, startPoint x: 896, startPoint y: 435, endPoint x: 849, endPoint y: 432, distance: 46.7
click at [849, 432] on tr "4 BAG BAR BSK BIN BTL BOX BDL CAB CGE CTN CSE COI CRA CRT CBE CYL DRM JAR MTR P…" at bounding box center [578, 436] width 841 height 21
paste input "33.86"
type input "33.86"
drag, startPoint x: 972, startPoint y: 433, endPoint x: 978, endPoint y: 468, distance: 36.0
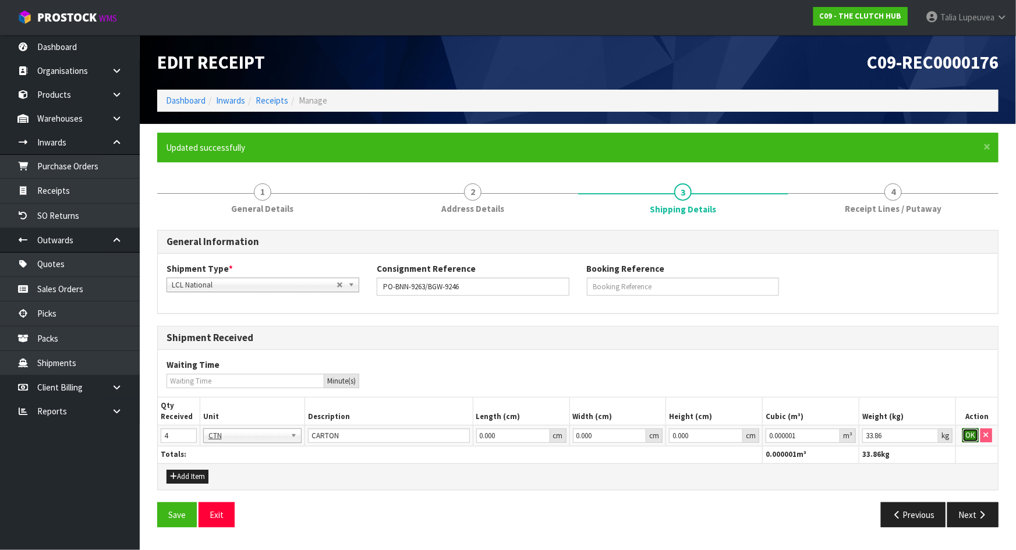
click at [972, 436] on button "OK" at bounding box center [971, 436] width 16 height 14
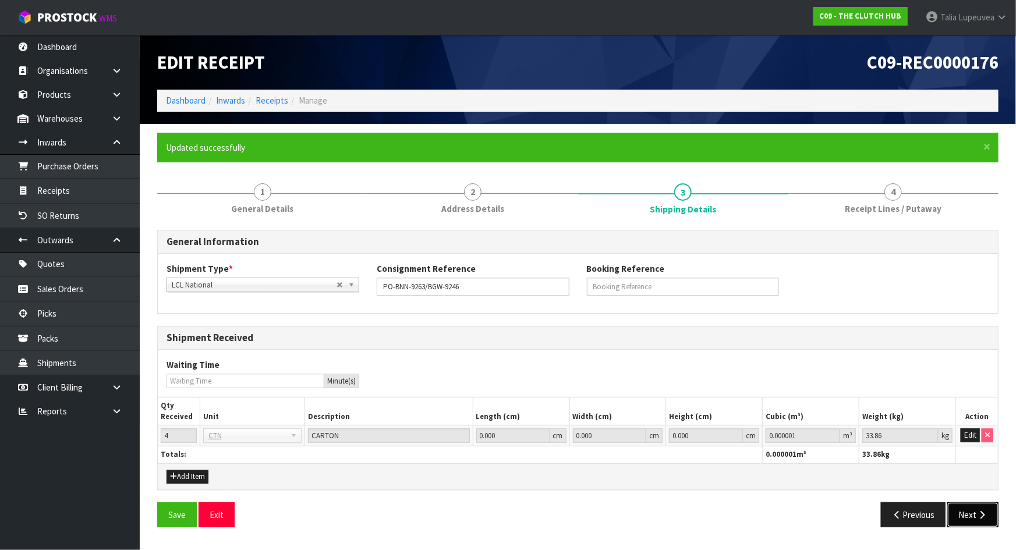
click at [974, 514] on button "Next" at bounding box center [973, 515] width 51 height 25
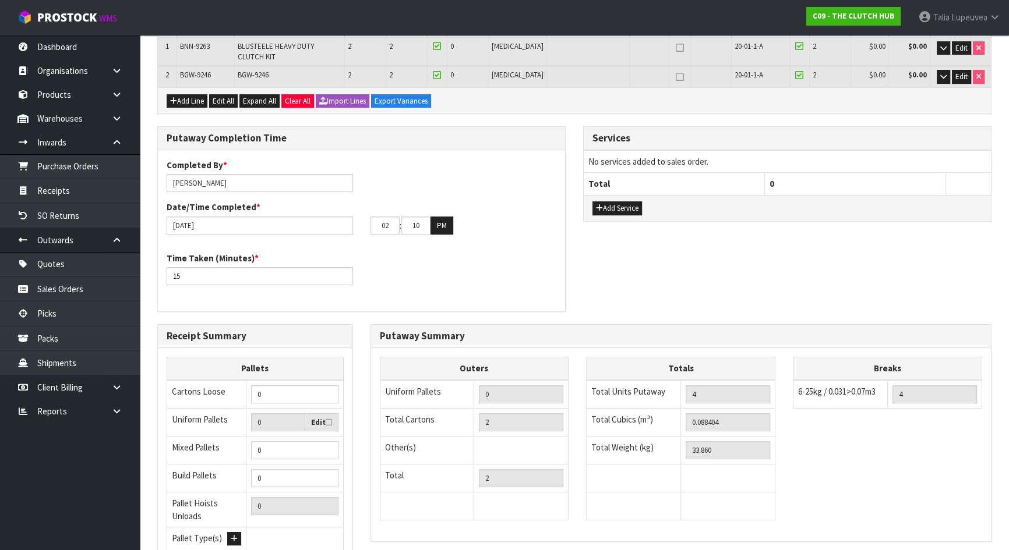
scroll to position [343, 0]
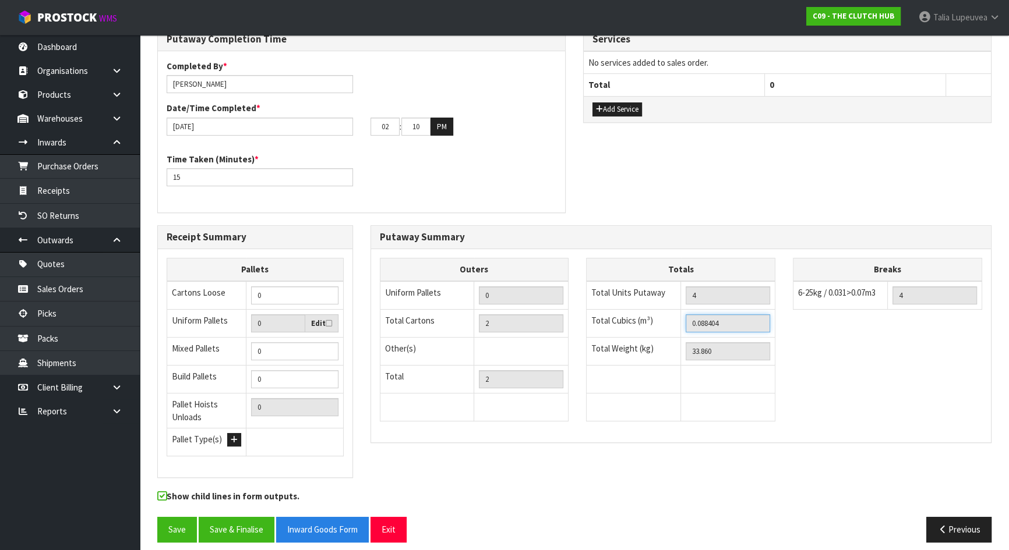
drag, startPoint x: 725, startPoint y: 316, endPoint x: 669, endPoint y: 311, distance: 56.1
click at [669, 311] on tr "Total Cubics (m³) 0.088404" at bounding box center [681, 323] width 189 height 28
click at [949, 517] on button "Previous" at bounding box center [958, 529] width 65 height 25
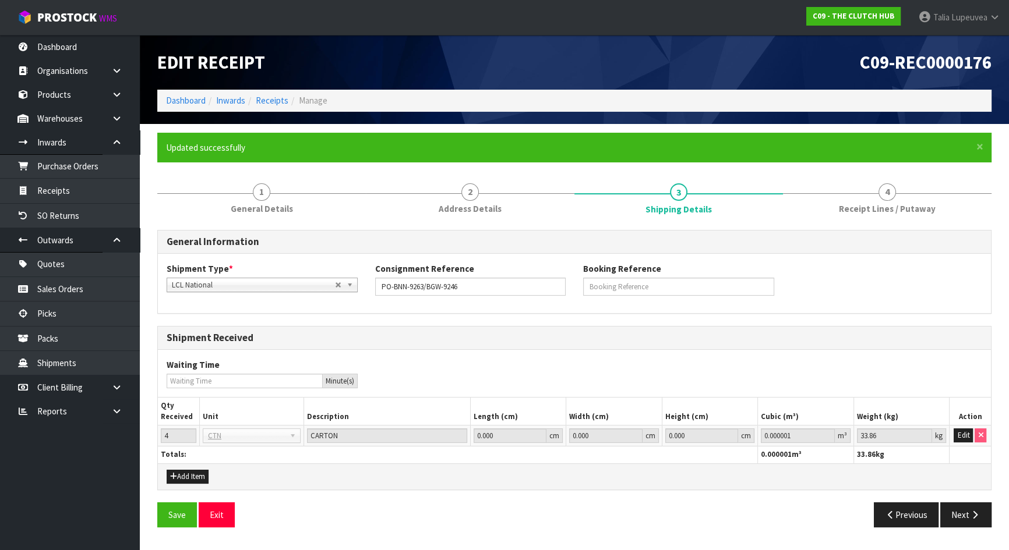
scroll to position [0, 0]
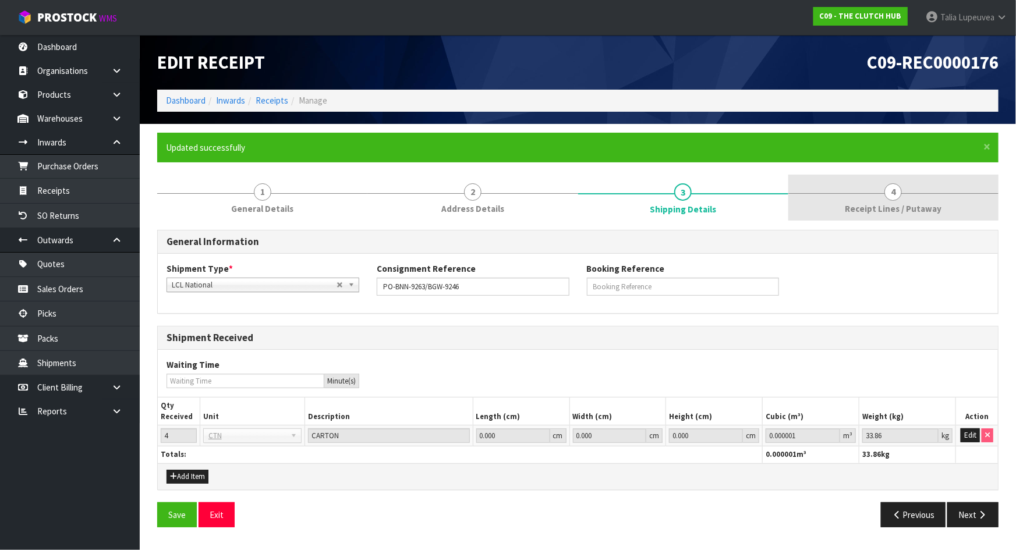
drag, startPoint x: 915, startPoint y: 182, endPoint x: 909, endPoint y: 187, distance: 7.0
click at [914, 182] on link "4 Receipt Lines / Putaway" at bounding box center [894, 198] width 210 height 46
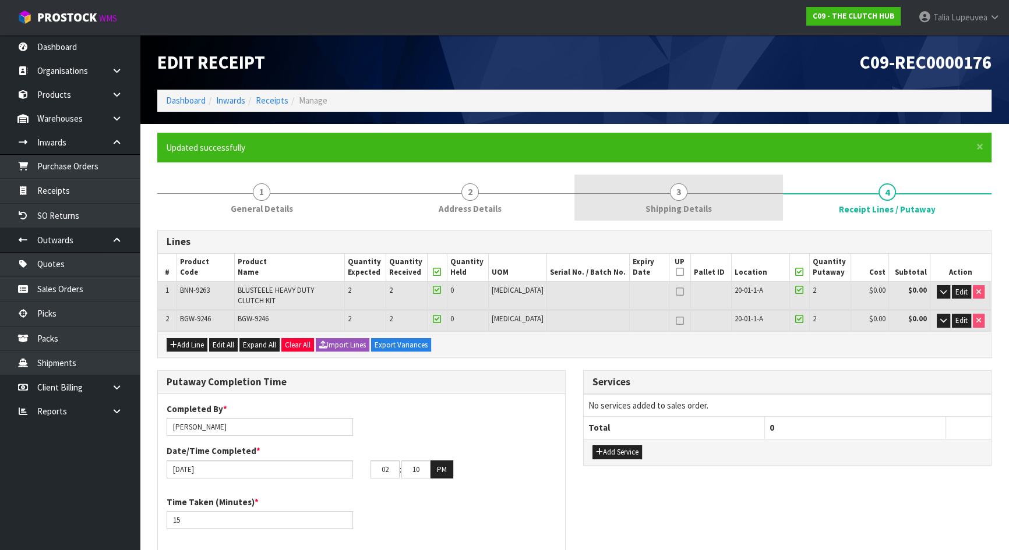
click at [743, 213] on link "3 Shipping Details" at bounding box center [678, 198] width 209 height 46
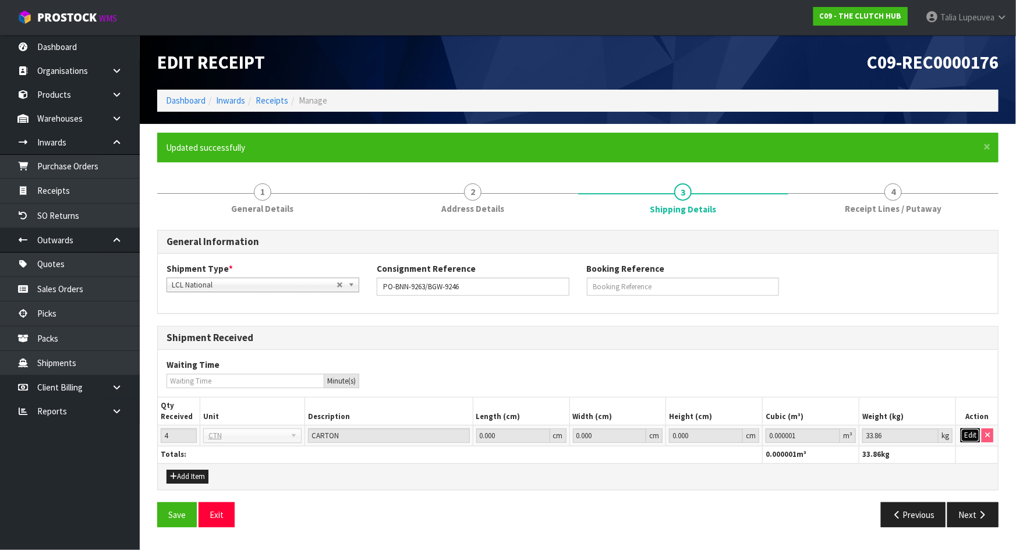
drag, startPoint x: 968, startPoint y: 430, endPoint x: 948, endPoint y: 431, distance: 20.4
click at [962, 431] on button "Edit" at bounding box center [970, 436] width 19 height 14
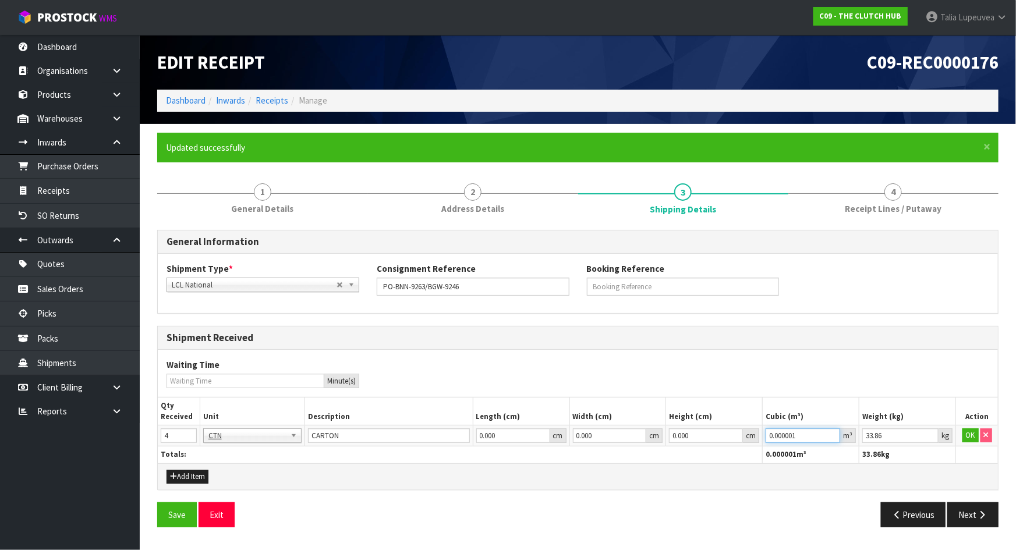
drag, startPoint x: 772, startPoint y: 446, endPoint x: 749, endPoint y: 447, distance: 23.3
click at [749, 447] on table "Qty Received Unit Description Length (cm) Width (cm) Height (cm) Cubic (m³) Wei…" at bounding box center [578, 430] width 841 height 65
paste input "88404"
type input "0.088404"
drag, startPoint x: 972, startPoint y: 435, endPoint x: 907, endPoint y: 328, distance: 124.7
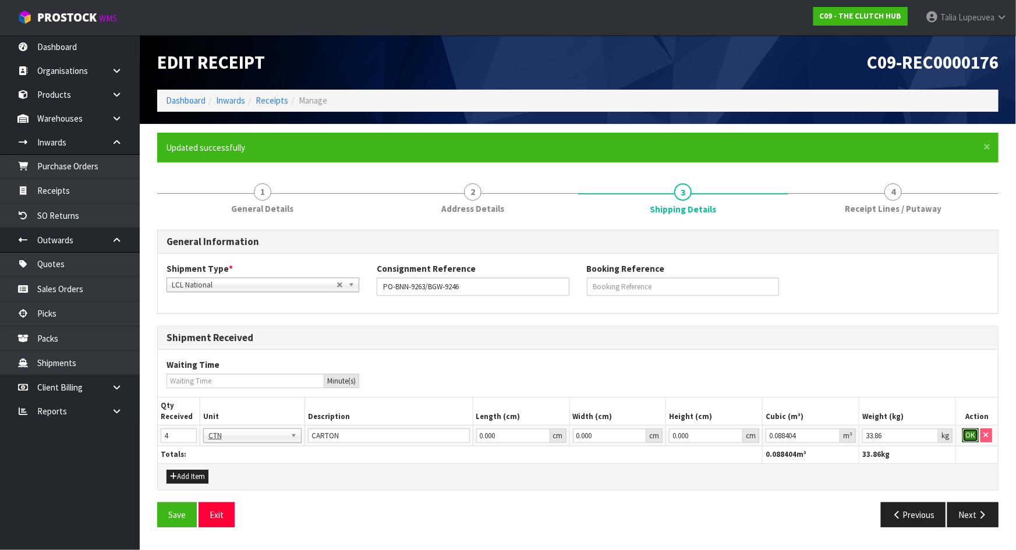
click at [972, 434] on button "OK" at bounding box center [971, 436] width 16 height 14
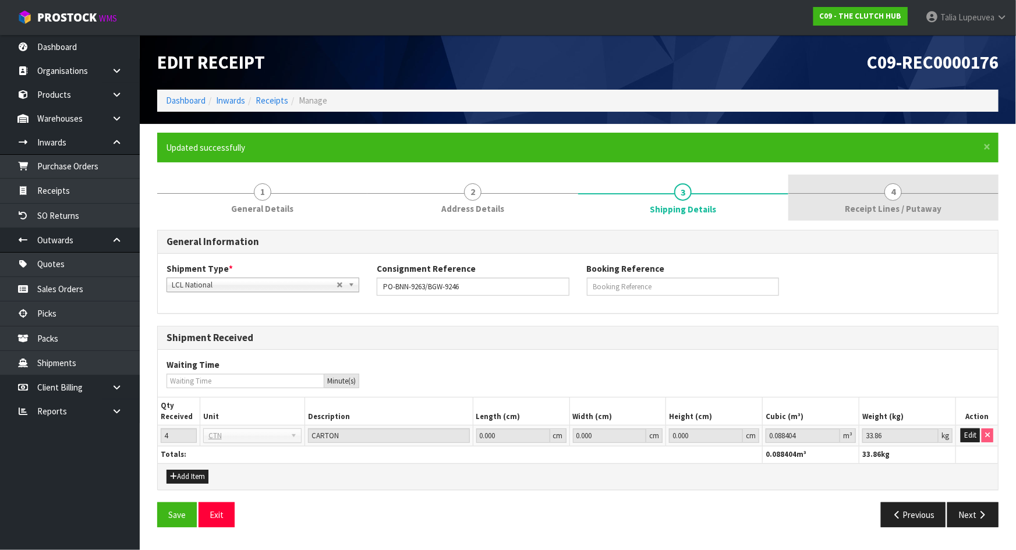
click at [895, 183] on span "4" at bounding box center [893, 191] width 17 height 17
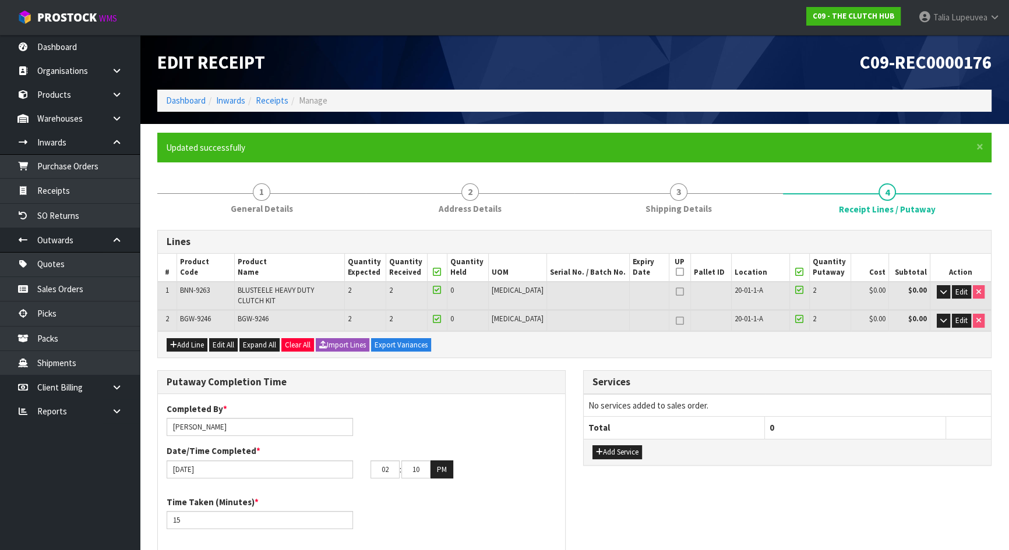
scroll to position [317, 0]
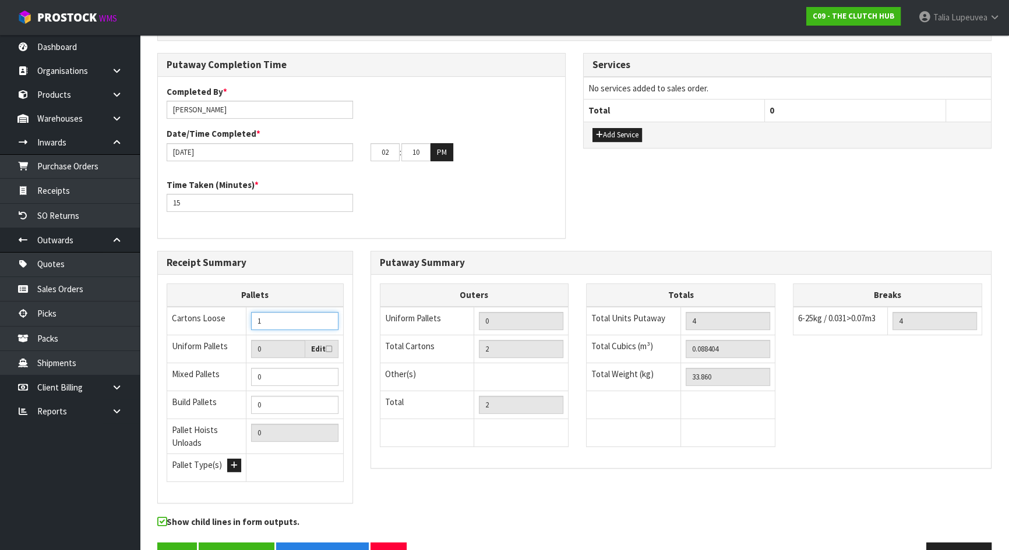
click at [326, 312] on input "1" at bounding box center [294, 321] width 87 height 18
click at [326, 312] on input "2" at bounding box center [294, 321] width 87 height 18
click at [326, 312] on input "3" at bounding box center [294, 321] width 87 height 18
type input "4"
click at [326, 312] on input "4" at bounding box center [294, 321] width 87 height 18
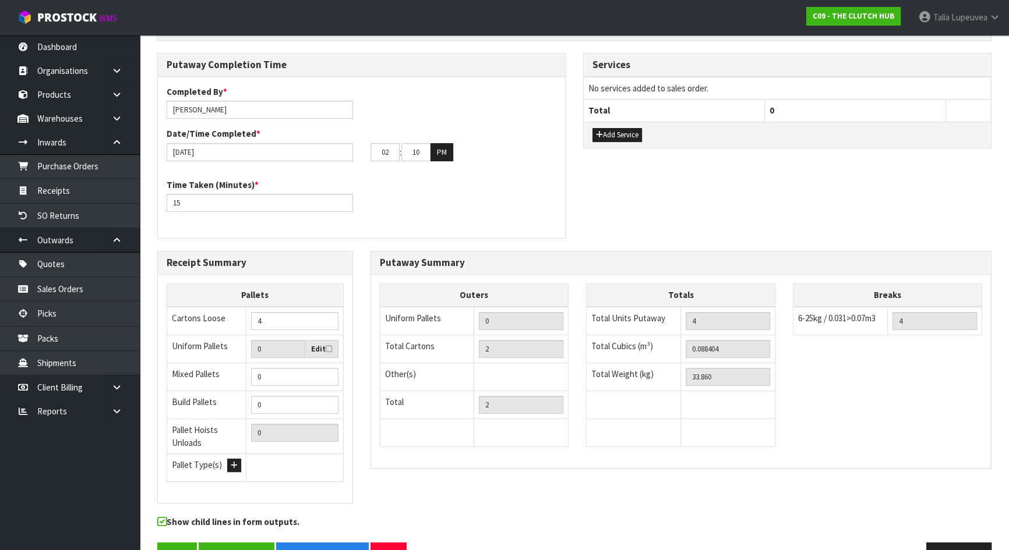
click at [544, 492] on div "Receipt Summary Pallets Cartons Loose 4 Uniform Pallets 0 Edit Mixed Pallets 0 …" at bounding box center [575, 383] width 852 height 264
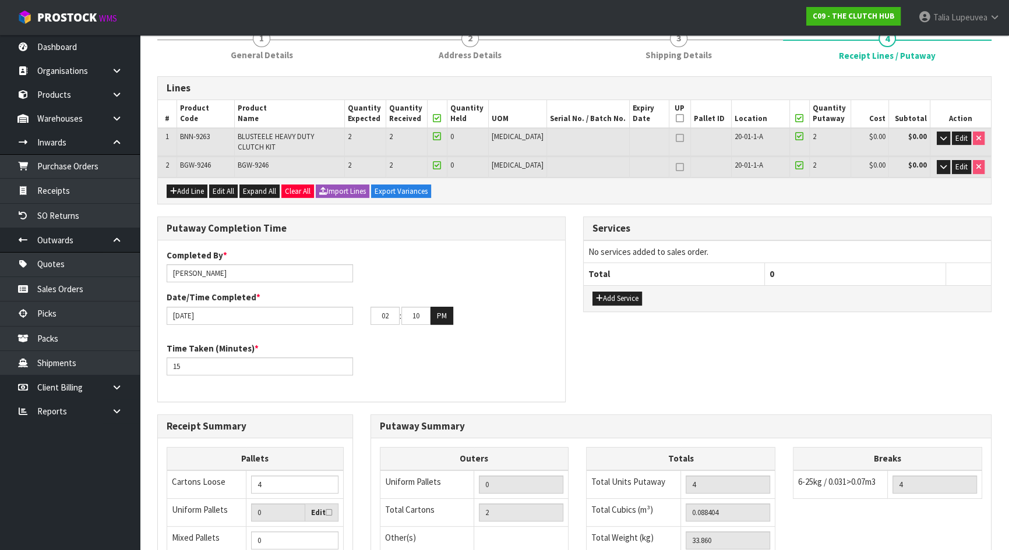
scroll to position [0, 0]
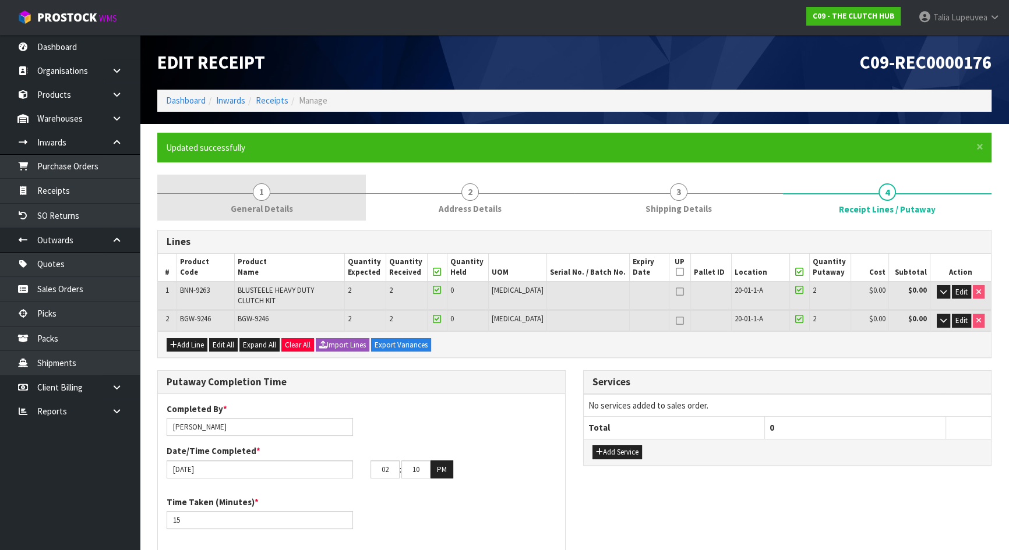
click at [290, 182] on link "1 General Details" at bounding box center [261, 198] width 209 height 46
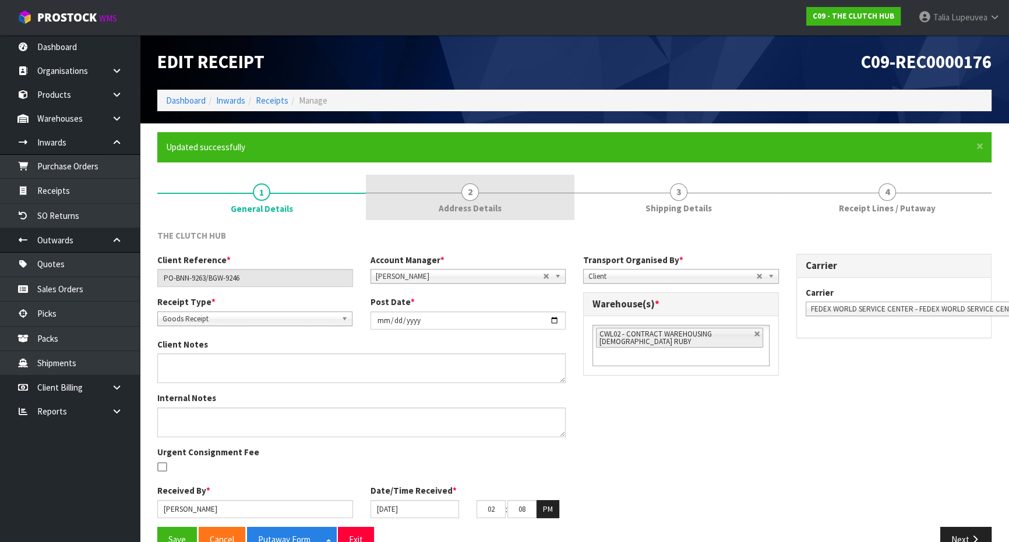
click at [489, 194] on link "2 Address Details" at bounding box center [470, 198] width 209 height 46
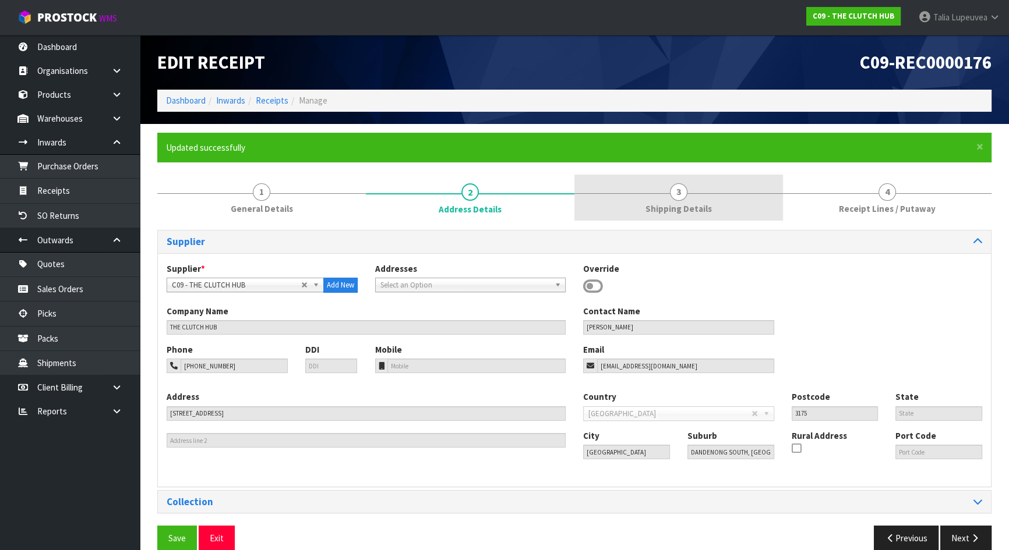
drag, startPoint x: 687, startPoint y: 198, endPoint x: 761, endPoint y: 198, distance: 73.4
click at [687, 197] on link "3 Shipping Details" at bounding box center [678, 198] width 209 height 46
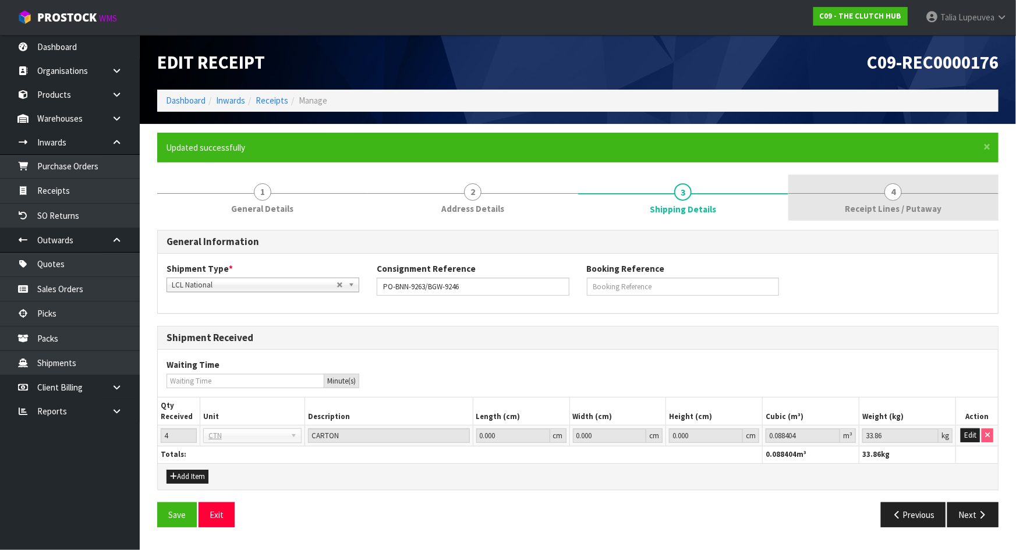
click at [922, 189] on link "4 Receipt Lines / Putaway" at bounding box center [894, 198] width 210 height 46
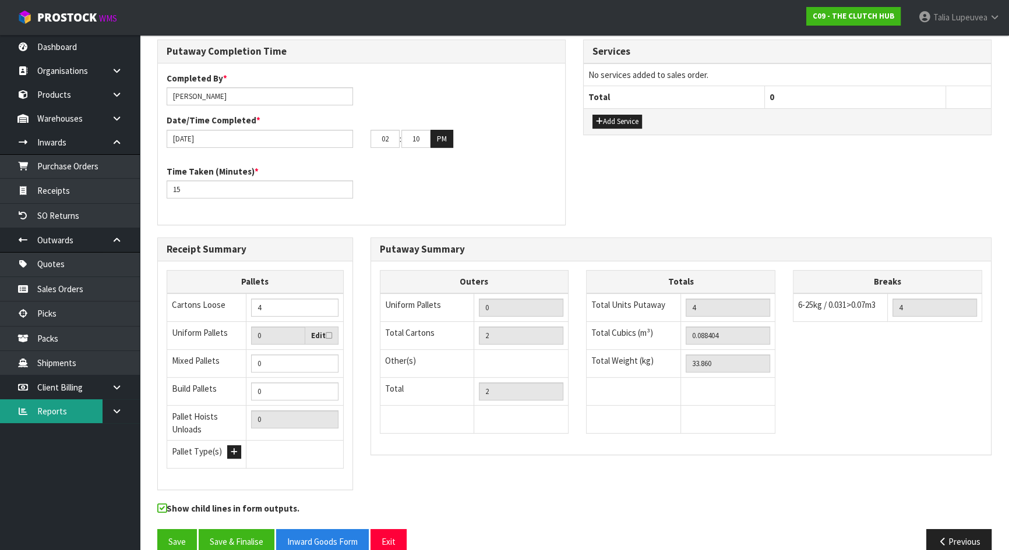
scroll to position [343, 0]
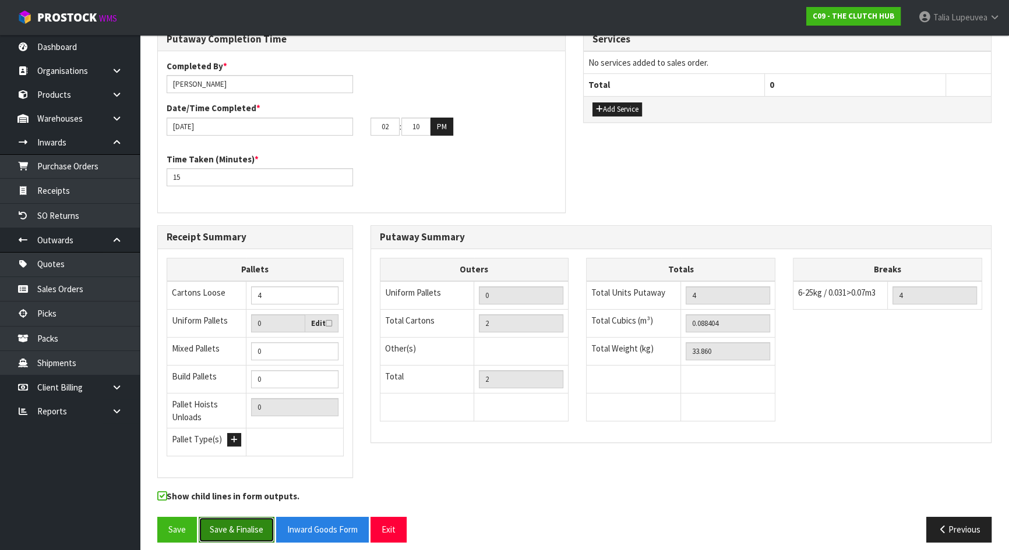
drag, startPoint x: 238, startPoint y: 518, endPoint x: 211, endPoint y: 509, distance: 28.2
click at [238, 518] on button "Save & Finalise" at bounding box center [237, 529] width 76 height 25
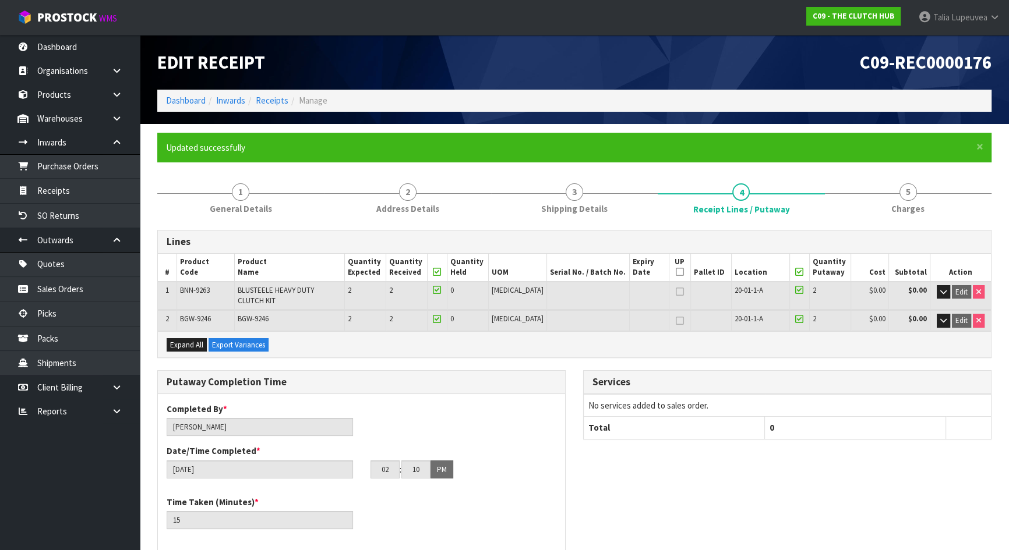
click at [769, 52] on h1 "C09-REC0000176" at bounding box center [787, 62] width 408 height 20
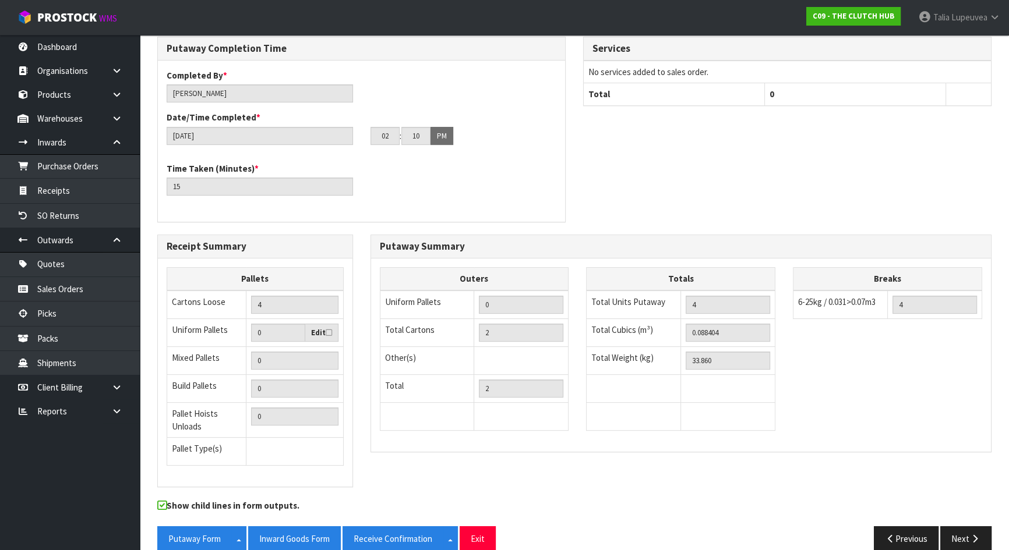
scroll to position [343, 0]
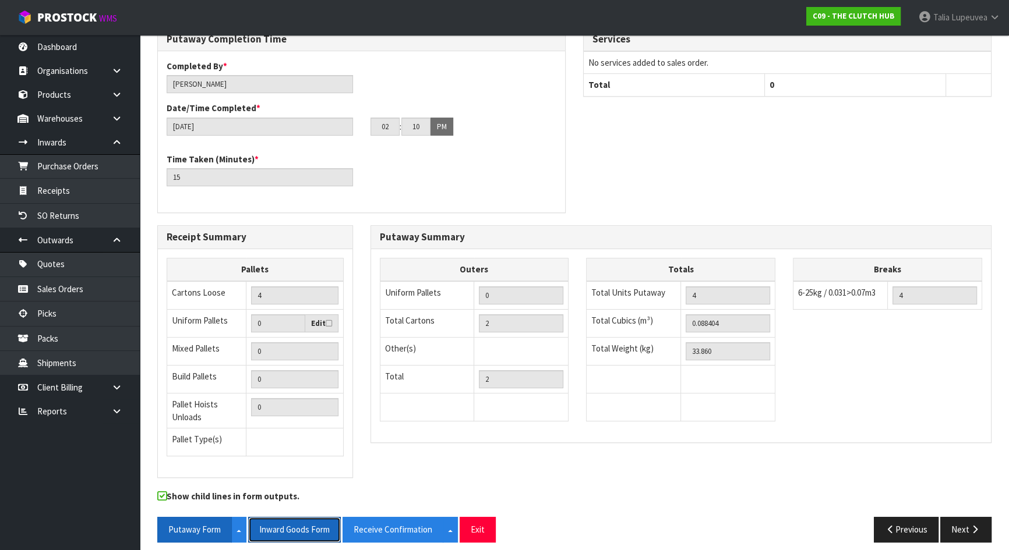
drag, startPoint x: 291, startPoint y: 519, endPoint x: 224, endPoint y: 516, distance: 66.5
click at [291, 519] on button "Inward Goods Form" at bounding box center [294, 529] width 93 height 25
drag, startPoint x: 199, startPoint y: 518, endPoint x: 337, endPoint y: 509, distance: 137.8
click at [199, 518] on button "Putaway Form" at bounding box center [194, 529] width 75 height 25
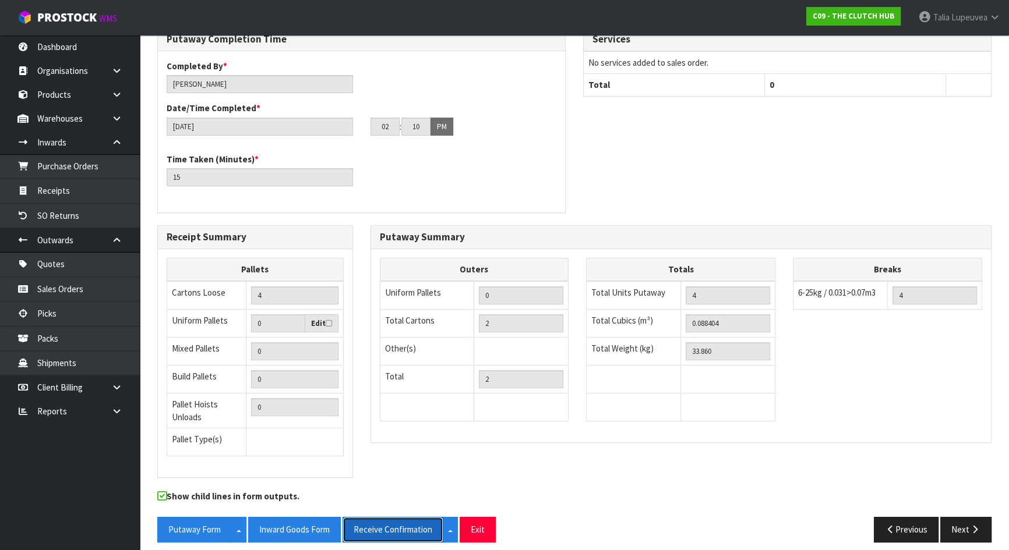
click at [388, 518] on button "Receive Confirmation" at bounding box center [393, 529] width 101 height 25
click at [714, 199] on div "Putaway Completion Time Completed By * [PERSON_NAME] Date/Time Completed * [DAT…" at bounding box center [575, 126] width 852 height 198
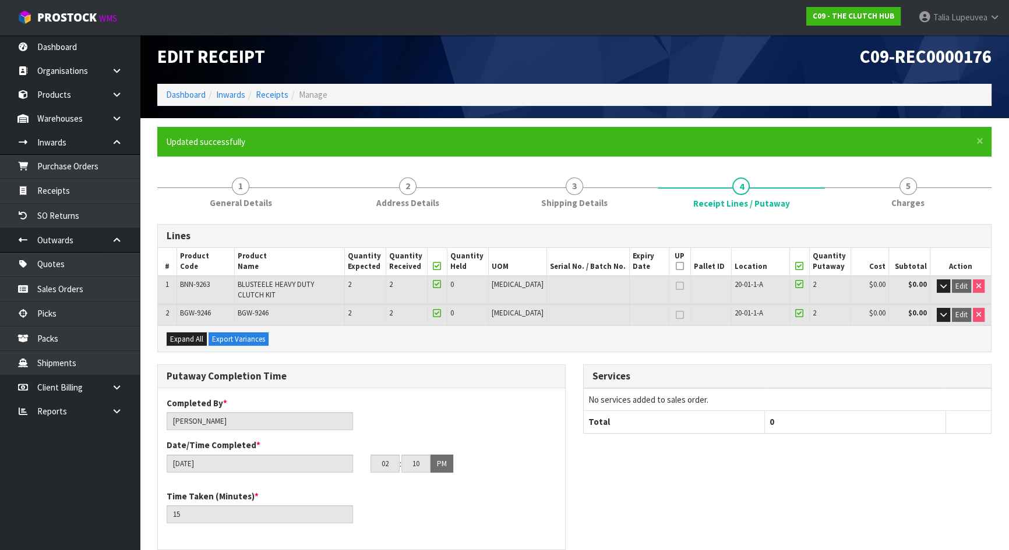
scroll to position [0, 0]
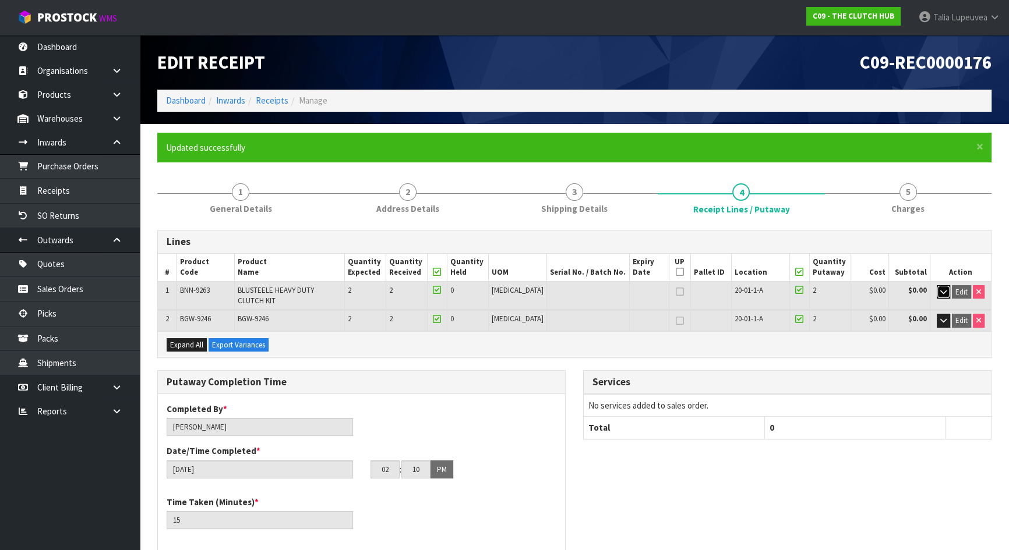
click at [944, 294] on icon "button" at bounding box center [943, 292] width 6 height 8
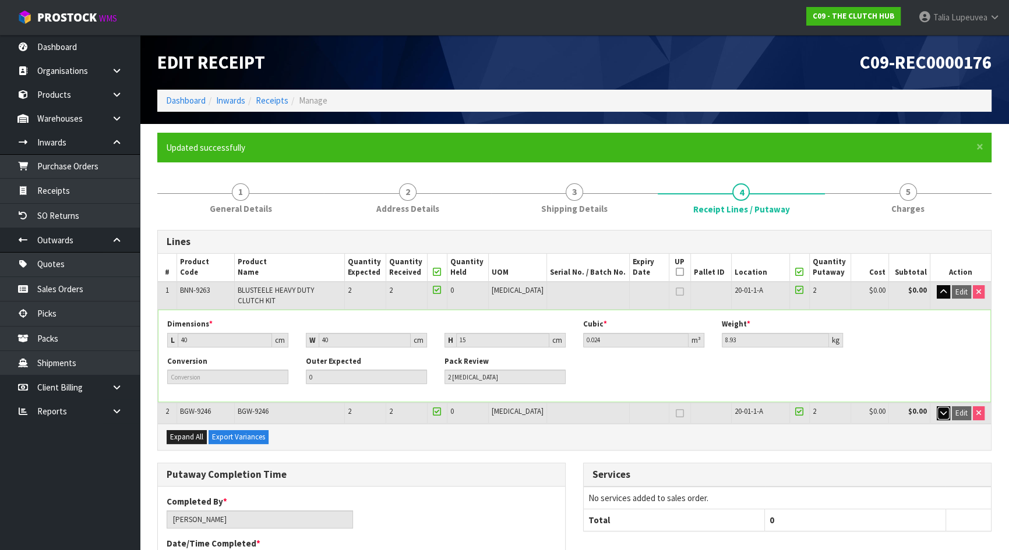
click at [938, 407] on button "button" at bounding box center [943, 414] width 13 height 14
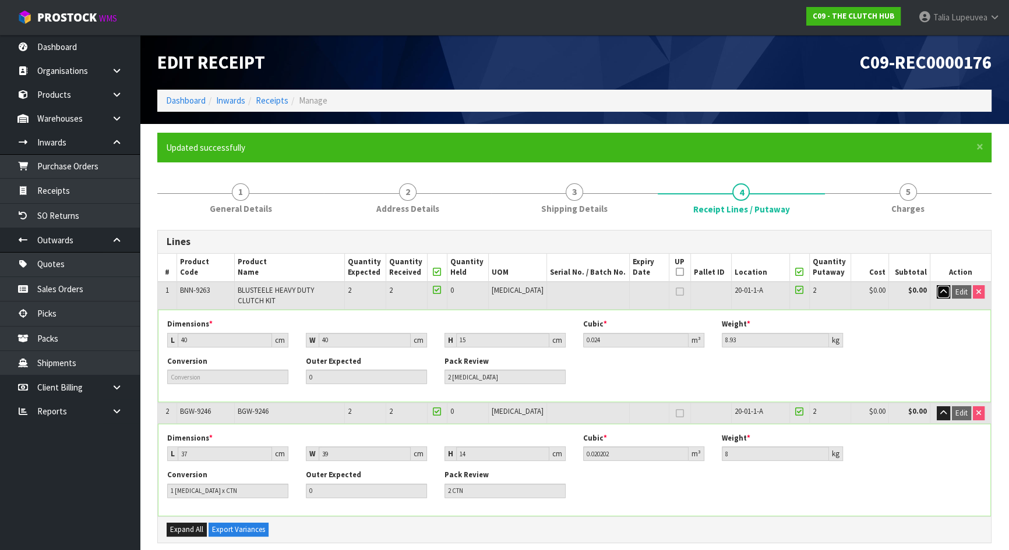
drag, startPoint x: 942, startPoint y: 293, endPoint x: 944, endPoint y: 305, distance: 12.4
click at [942, 294] on icon "button" at bounding box center [943, 292] width 6 height 8
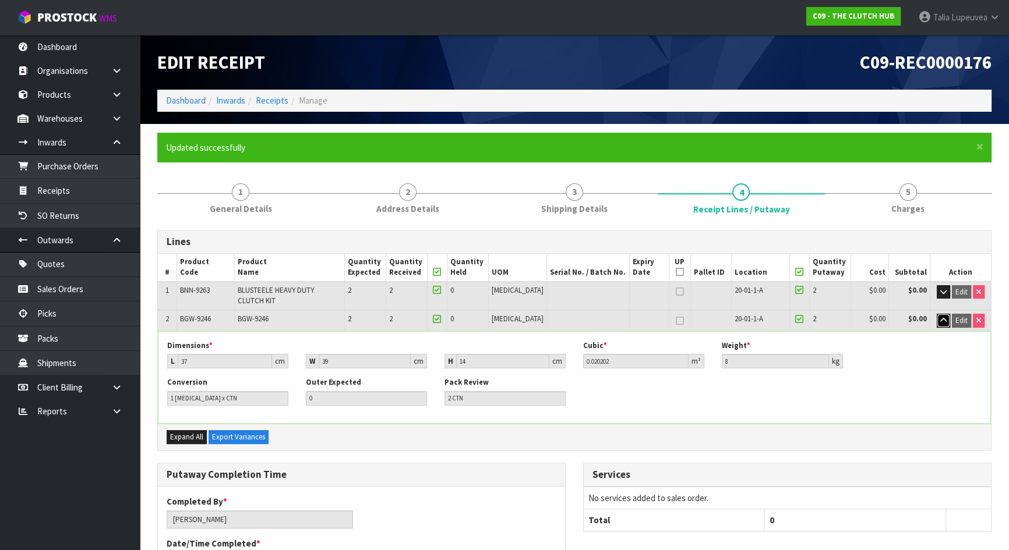
click at [945, 317] on icon "button" at bounding box center [943, 321] width 6 height 8
